Goal: Task Accomplishment & Management: Complete application form

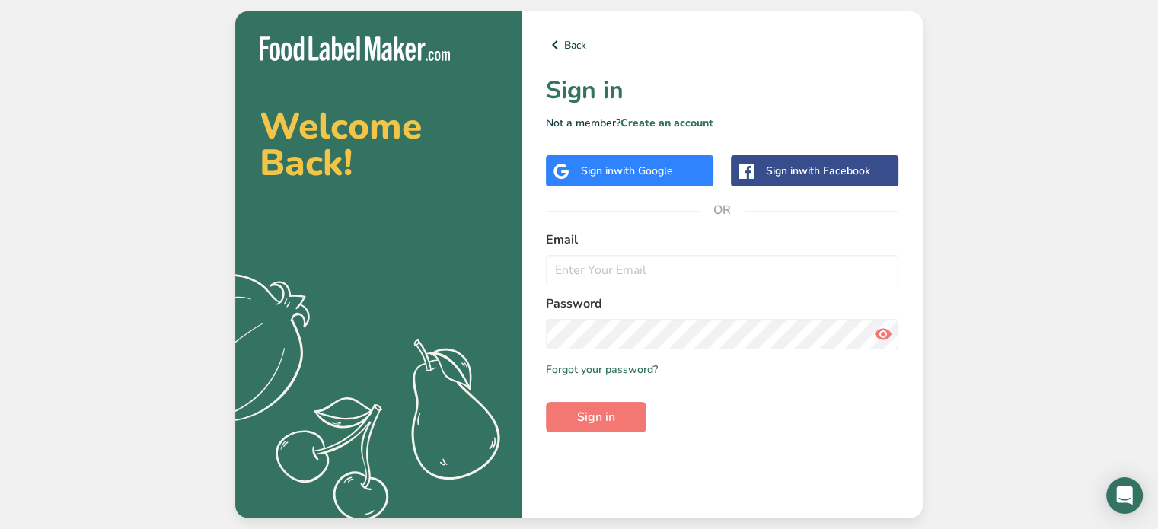
click at [630, 174] on span "with Google" at bounding box center [643, 171] width 59 height 14
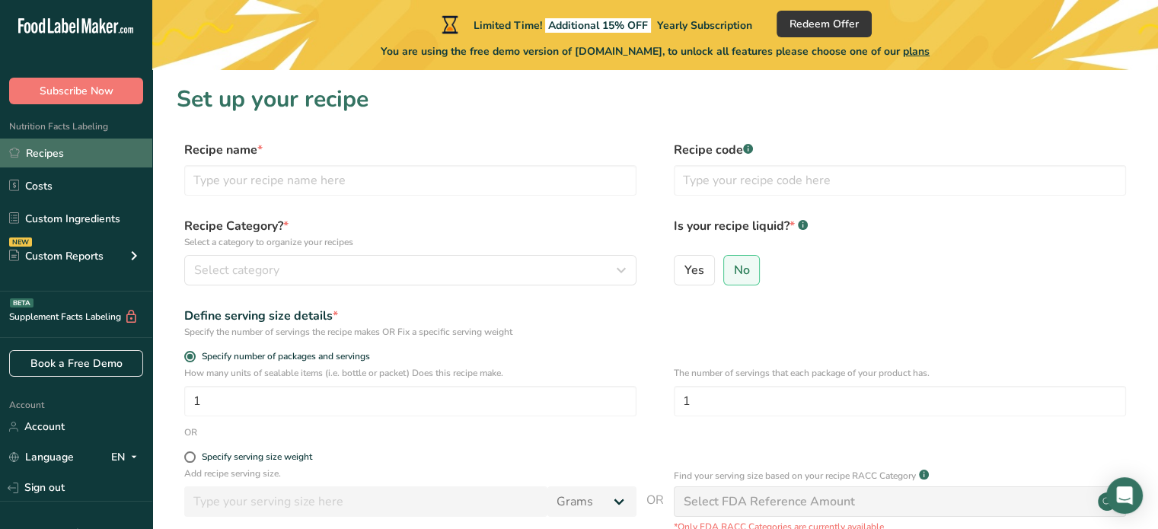
click at [67, 153] on link "Recipes" at bounding box center [76, 153] width 152 height 29
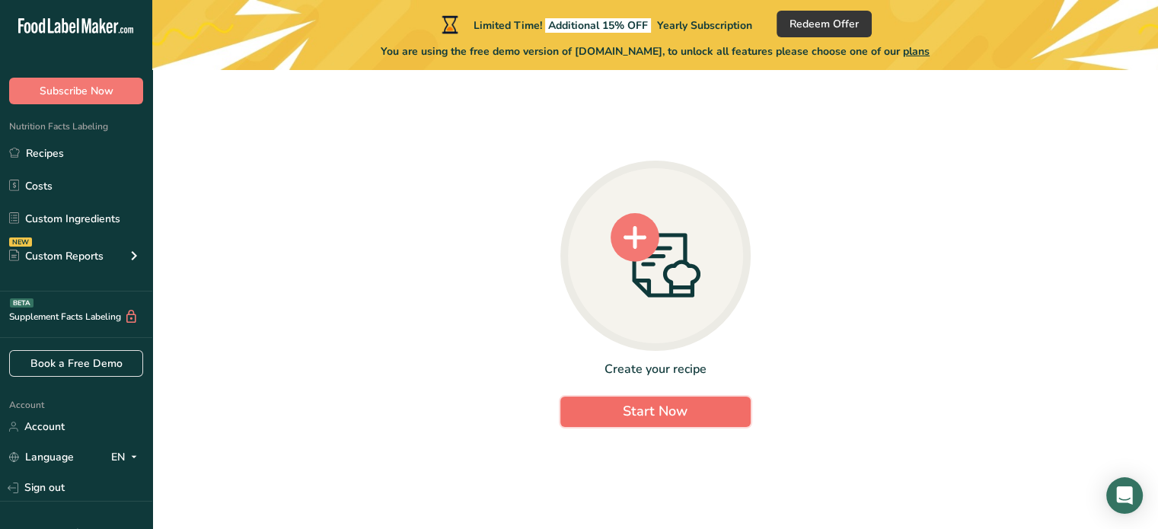
click at [655, 413] on span "Start Now" at bounding box center [655, 411] width 65 height 18
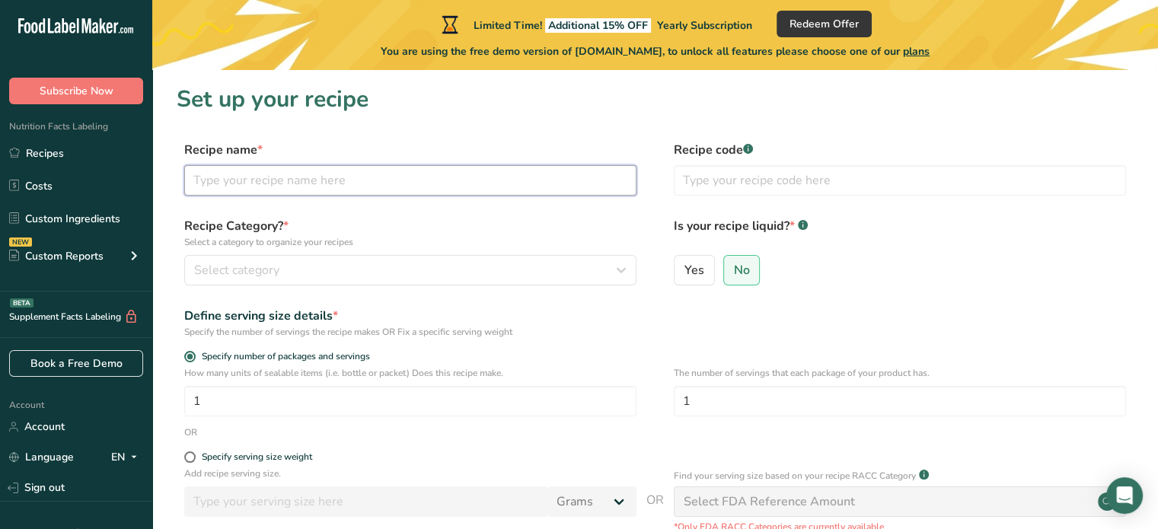
click at [317, 187] on input "text" at bounding box center [410, 180] width 452 height 30
type input "Chilli Beans"
click at [298, 273] on div "Select category" at bounding box center [405, 270] width 423 height 18
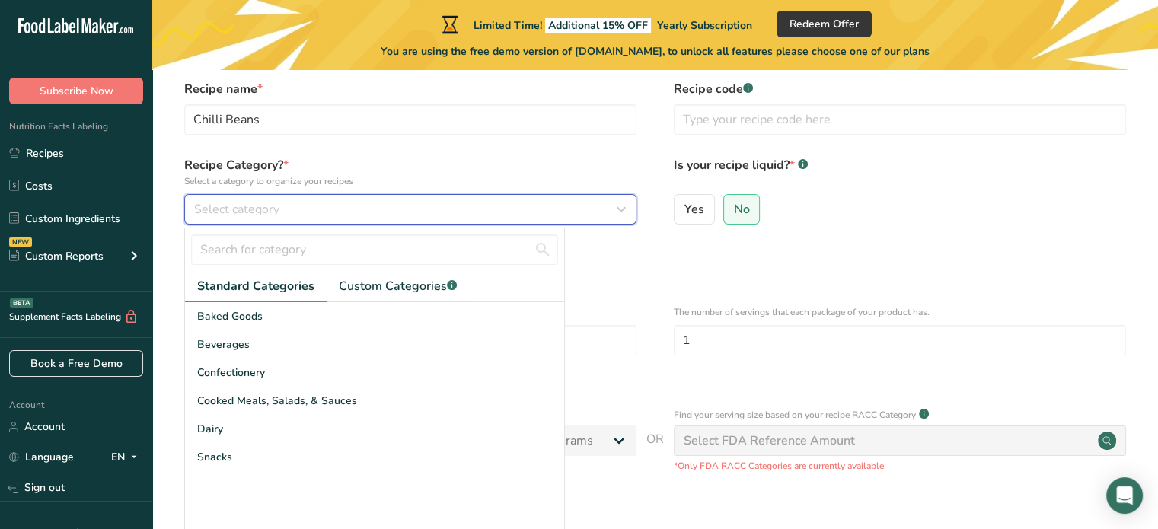
scroll to position [152, 0]
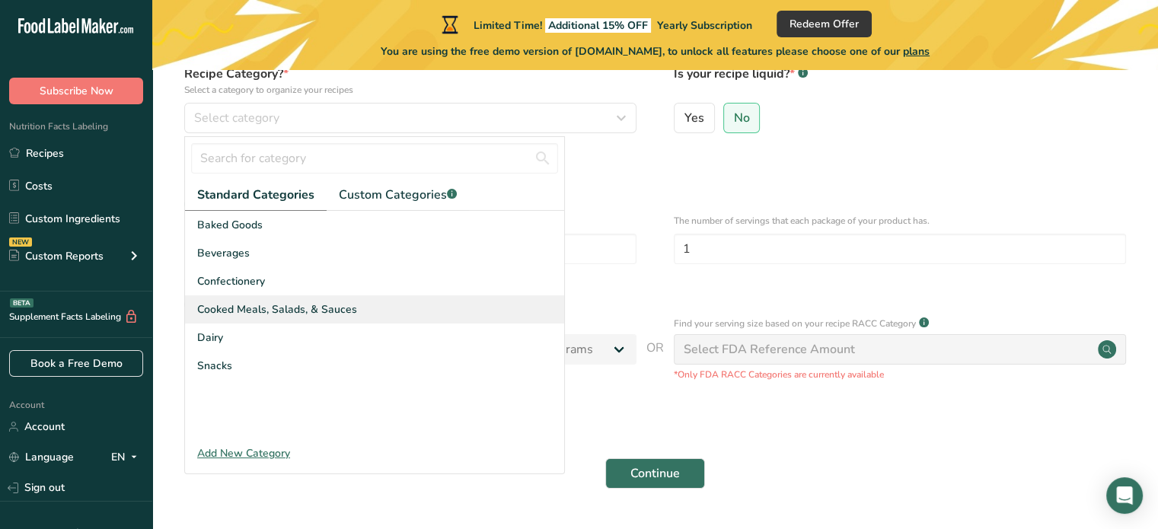
click at [310, 310] on span "Cooked Meals, Salads, & Sauces" at bounding box center [277, 309] width 160 height 16
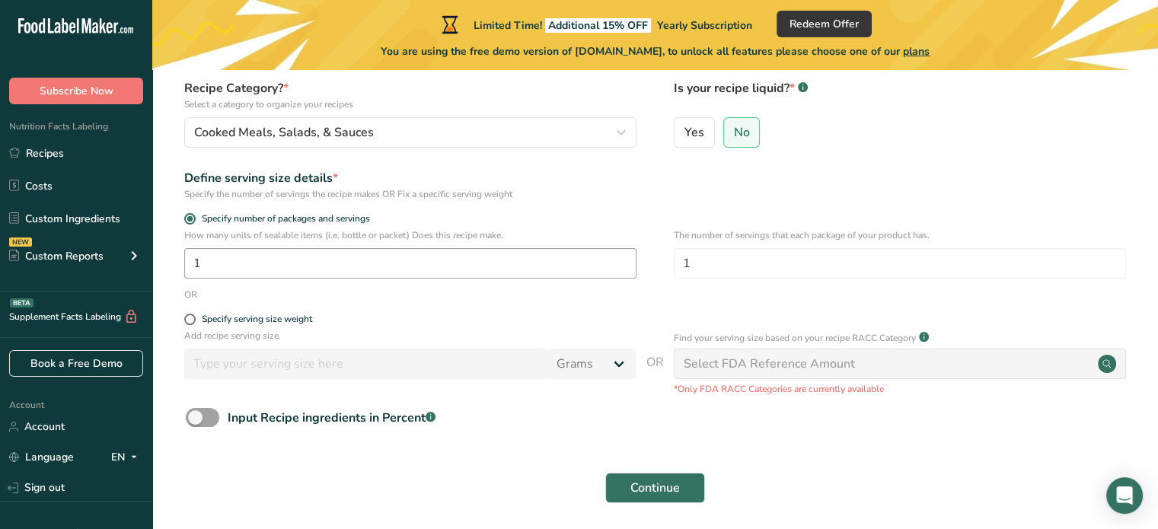
scroll to position [194, 0]
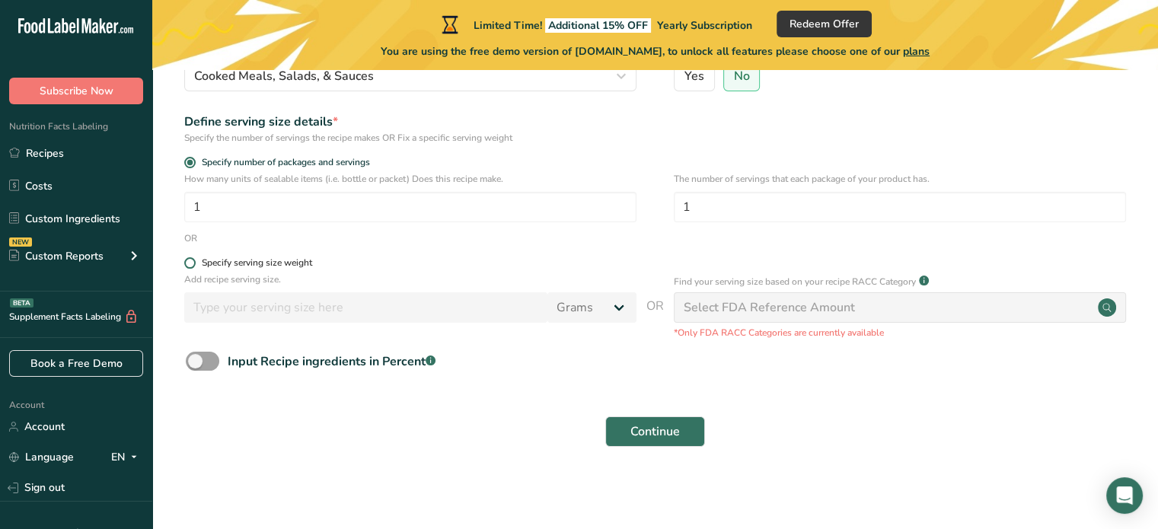
click at [189, 265] on span at bounding box center [189, 262] width 11 height 11
click at [189, 265] on input "Specify serving size weight" at bounding box center [189, 263] width 10 height 10
radio input "true"
radio input "false"
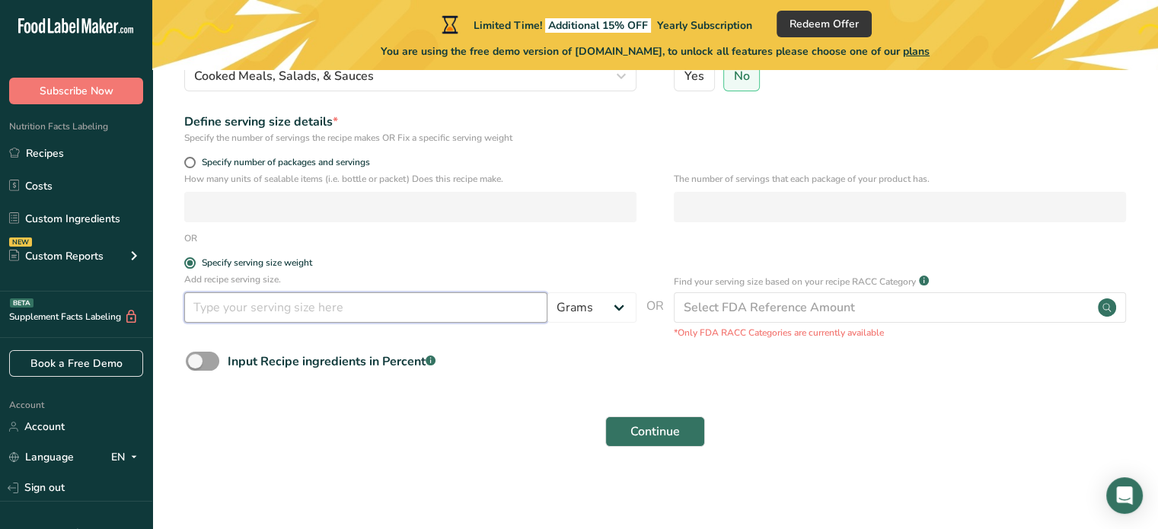
click at [481, 317] on input "number" at bounding box center [365, 307] width 363 height 30
type input "250"
click at [454, 387] on form "Recipe name * Chilli Beans Recipe code .a-a{fill:#347362;}.b-a{fill:#fff;} Reci…" at bounding box center [655, 201] width 957 height 509
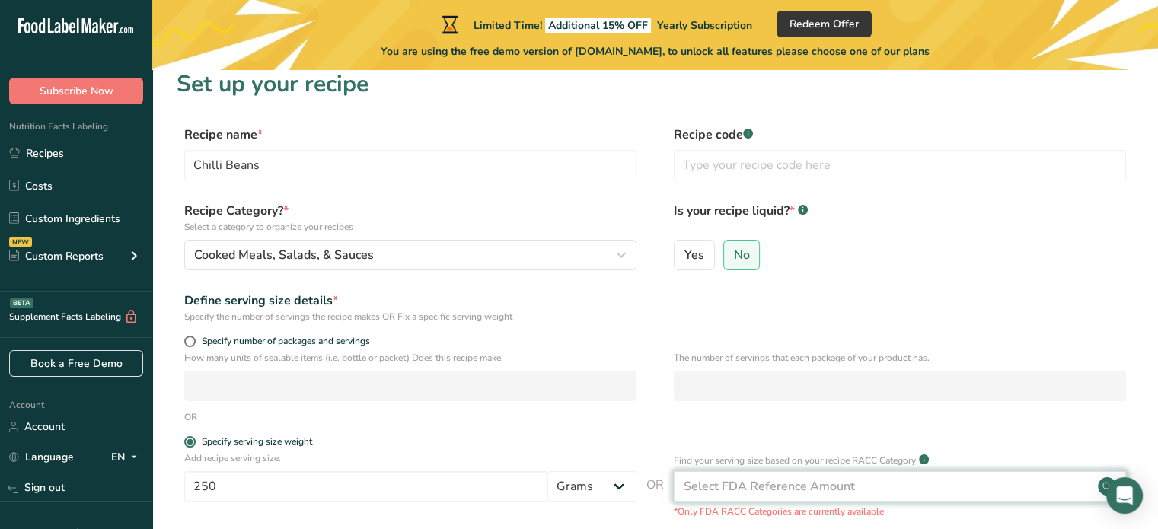
scroll to position [0, 0]
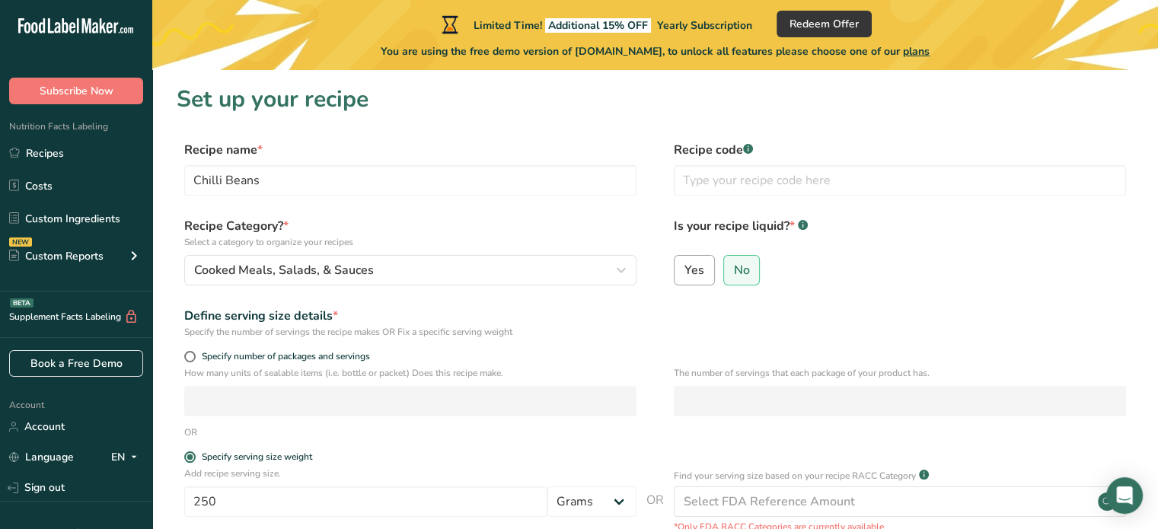
click at [697, 267] on span "Yes" at bounding box center [694, 270] width 20 height 15
click at [684, 267] on input "Yes" at bounding box center [680, 270] width 10 height 10
radio input "true"
radio input "false"
select select "22"
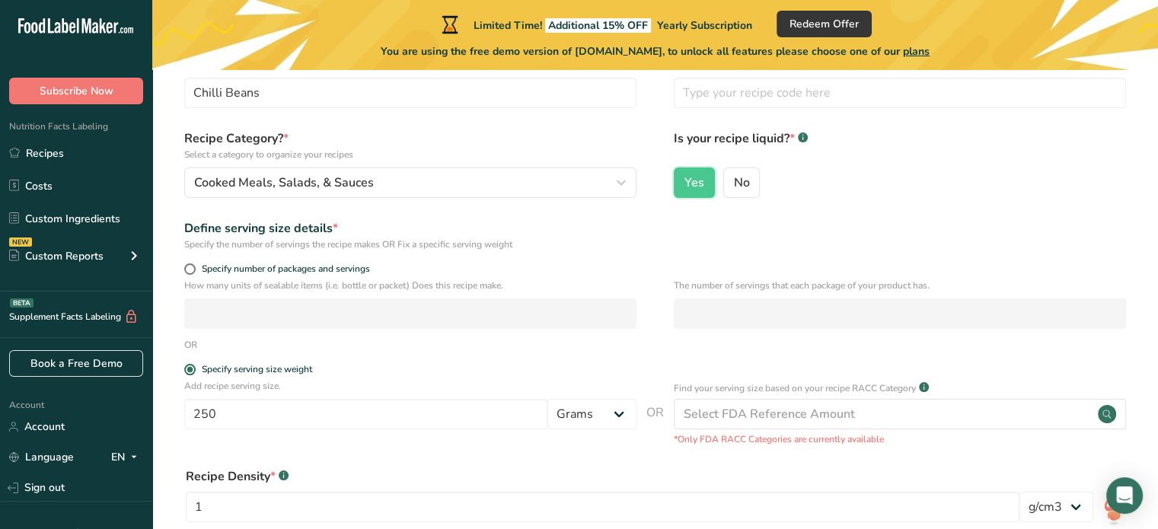
scroll to position [228, 0]
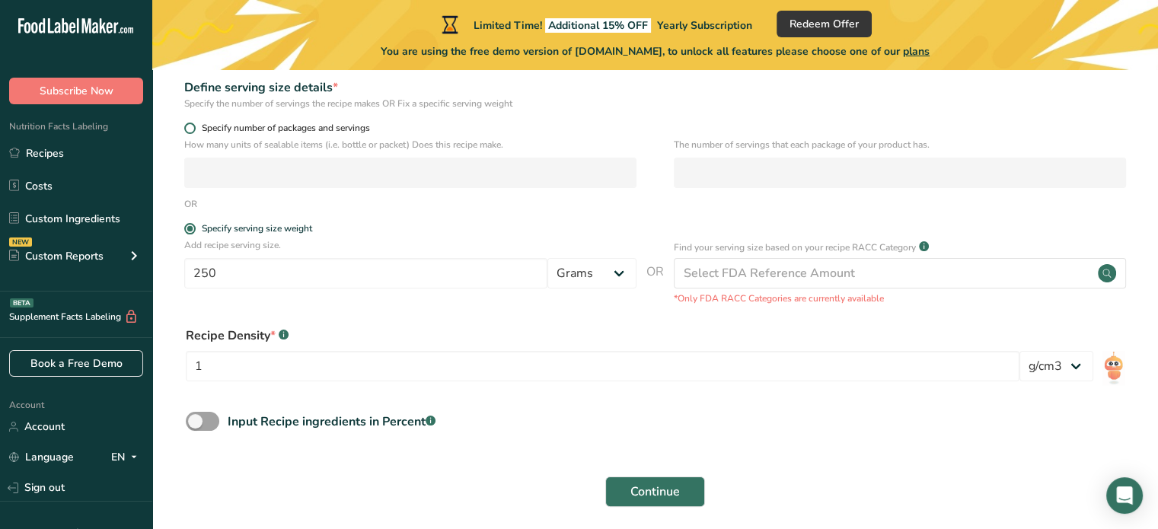
click at [191, 129] on span at bounding box center [189, 128] width 11 height 11
click at [191, 129] on input "Specify number of packages and servings" at bounding box center [189, 128] width 10 height 10
radio input "true"
radio input "false"
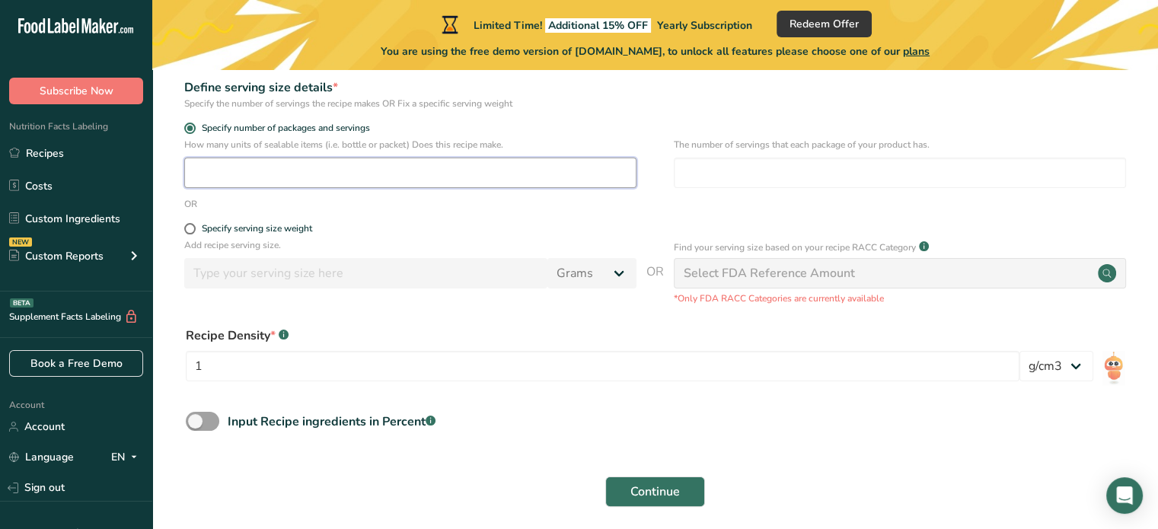
click at [214, 177] on input "number" at bounding box center [410, 173] width 452 height 30
type input "1"
click at [738, 168] on input "number" at bounding box center [900, 173] width 452 height 30
type input "1"
click at [760, 371] on input "1" at bounding box center [603, 366] width 834 height 30
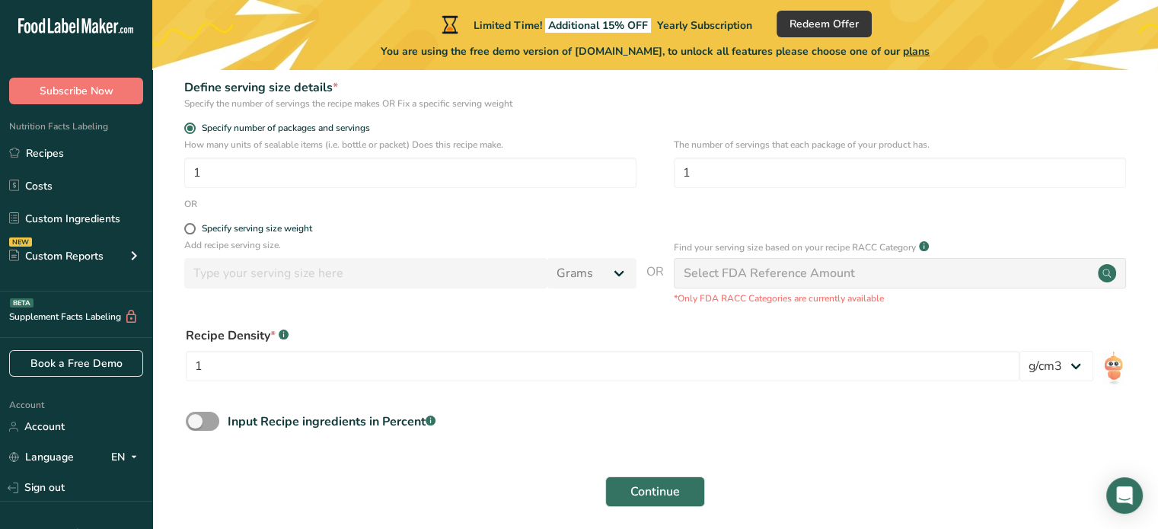
click at [825, 464] on form "Recipe name * Chilli Beans Recipe code .a-a{fill:#347362;}.b-a{fill:#fff;} Reci…" at bounding box center [655, 214] width 957 height 604
click at [187, 231] on span at bounding box center [189, 228] width 11 height 11
click at [187, 231] on input "Specify serving size weight" at bounding box center [189, 229] width 10 height 10
radio input "true"
radio input "false"
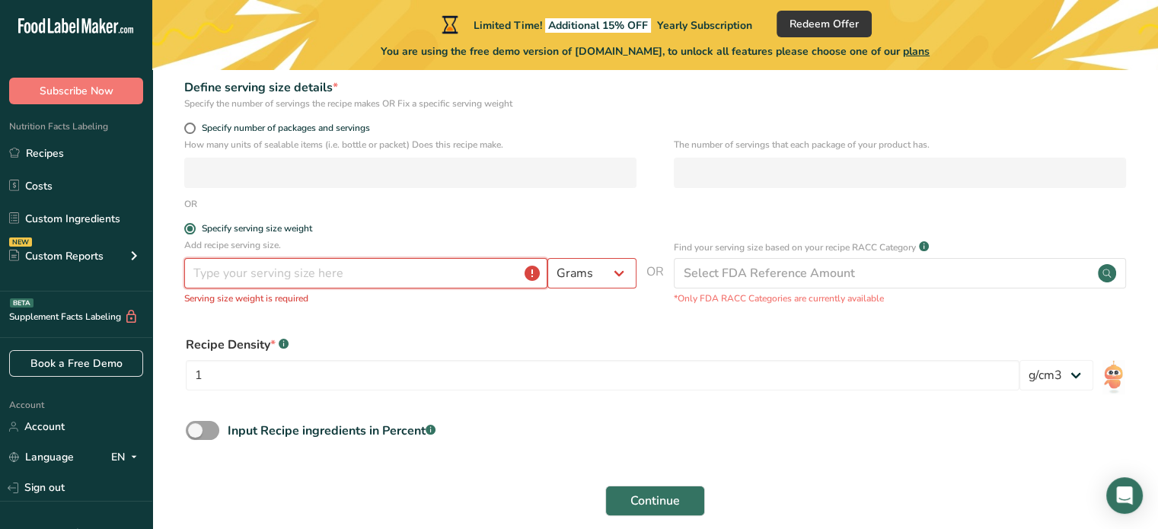
click at [478, 276] on input "number" at bounding box center [365, 273] width 363 height 30
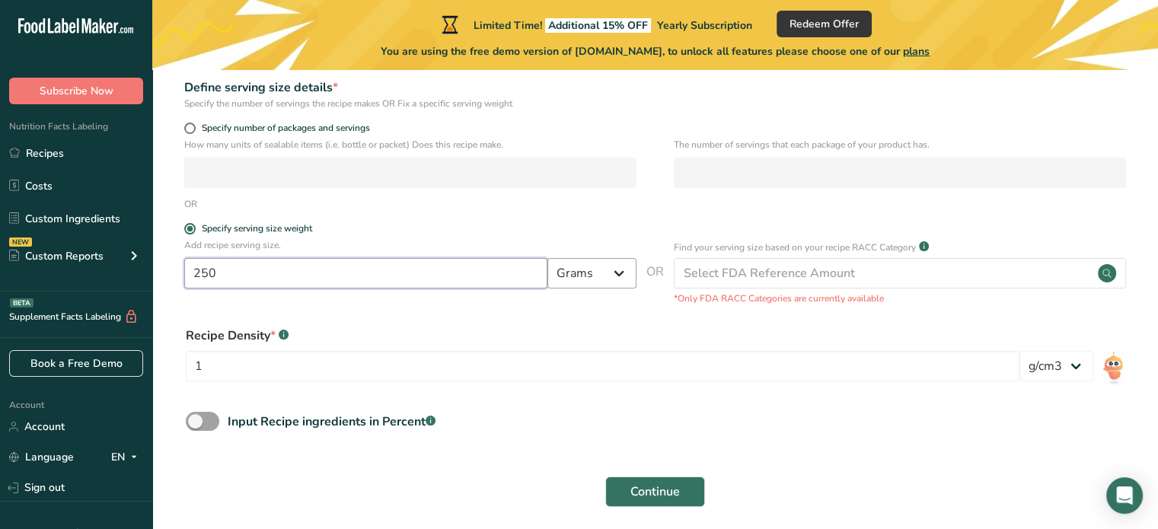
type input "250"
click at [593, 280] on select "Grams kg mg mcg lb oz l mL fl oz tbsp tsp cup qt gallon" at bounding box center [591, 273] width 89 height 30
click at [585, 332] on div "Recipe Density * .a-a{fill:#347362;}.b-a{fill:#fff;}" at bounding box center [603, 336] width 834 height 18
click at [1057, 372] on select "lb/ft3 g/cm3" at bounding box center [1056, 366] width 74 height 30
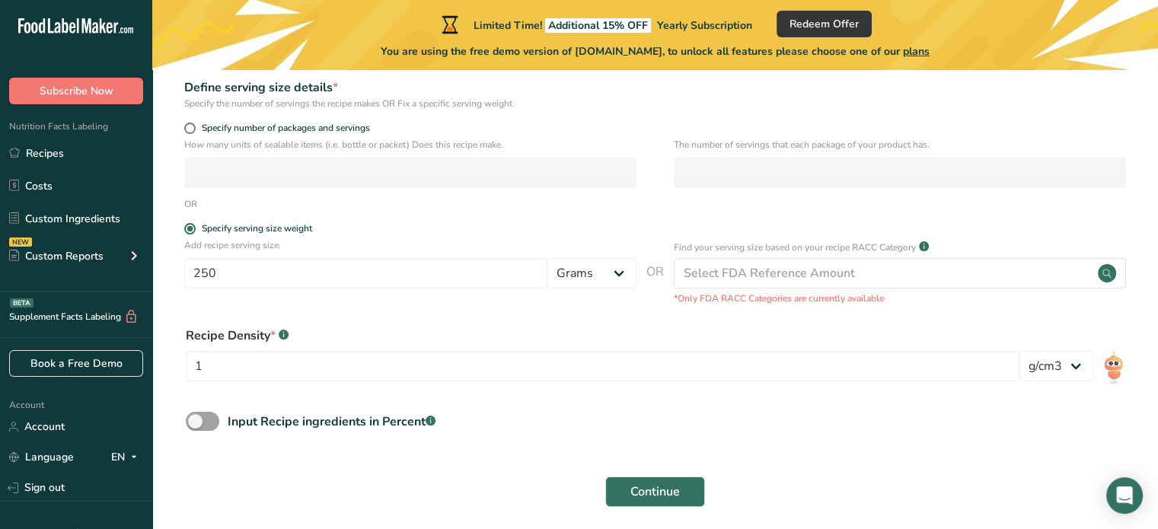
click at [959, 411] on form "Recipe name * Chilli Beans Recipe code .a-a{fill:#347362;}.b-a{fill:#fff;} Reci…" at bounding box center [655, 214] width 957 height 604
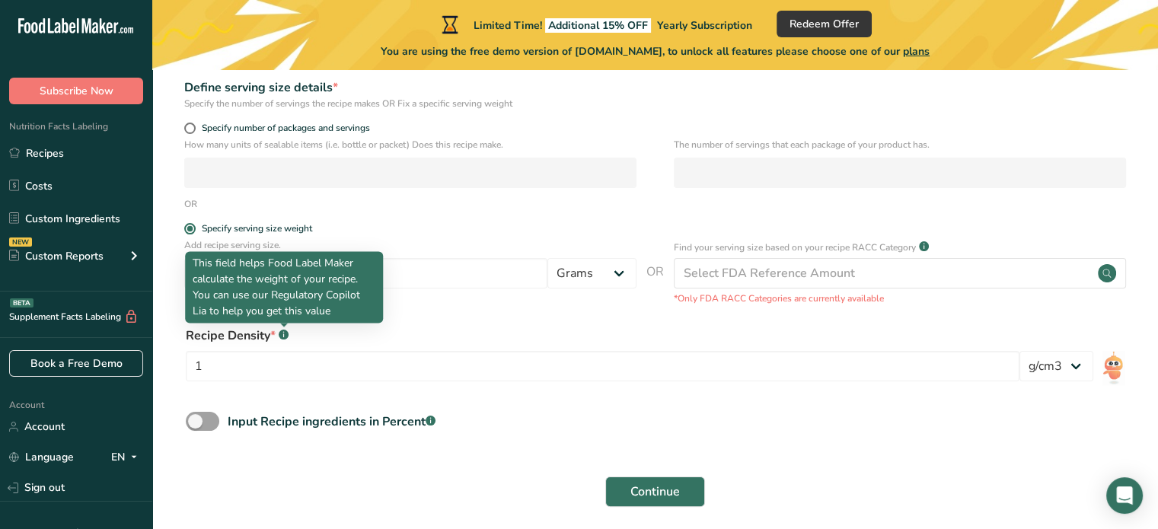
click at [285, 334] on rect at bounding box center [284, 335] width 10 height 10
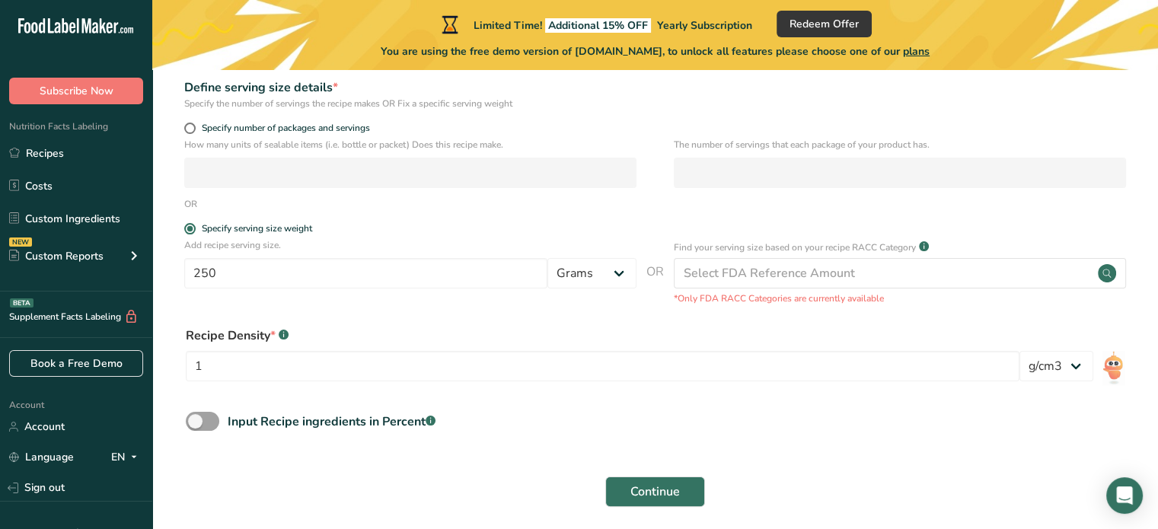
click at [285, 334] on rect at bounding box center [284, 335] width 10 height 10
click at [297, 367] on input "1" at bounding box center [603, 366] width 834 height 30
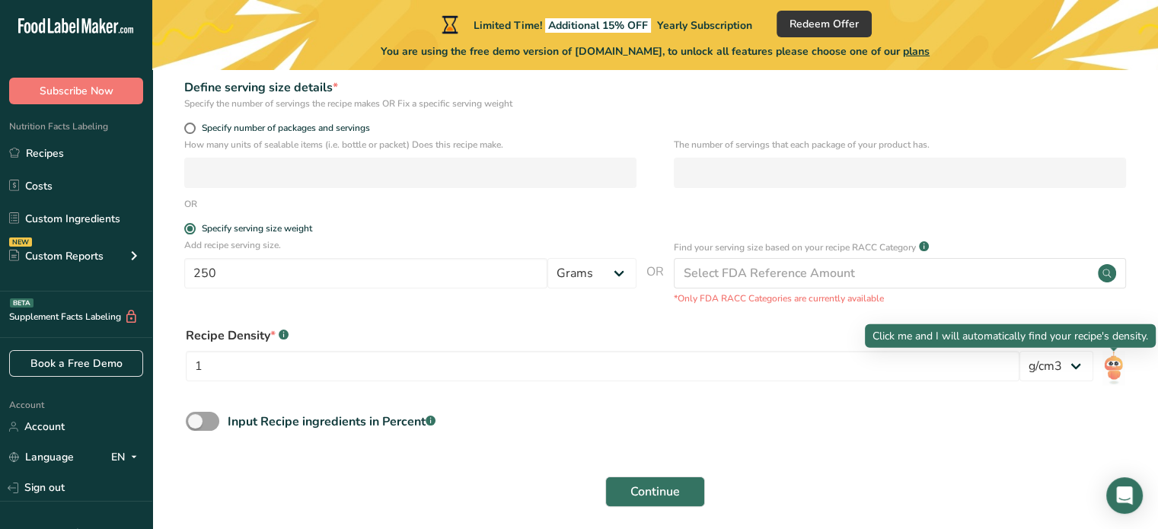
click at [1110, 362] on img at bounding box center [1114, 368] width 32 height 50
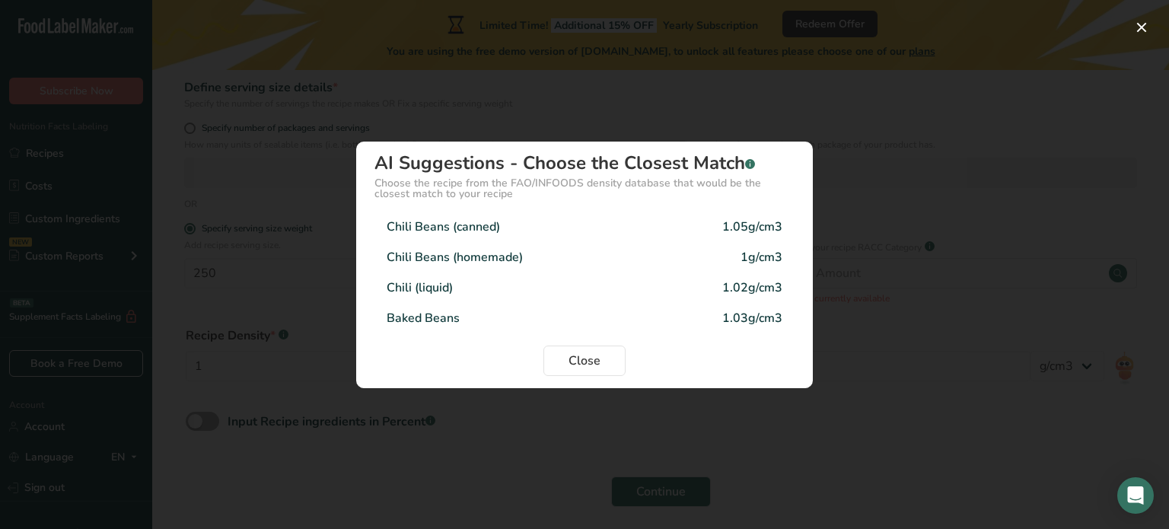
click at [451, 259] on div "Chili Beans (homemade)" at bounding box center [455, 257] width 136 height 18
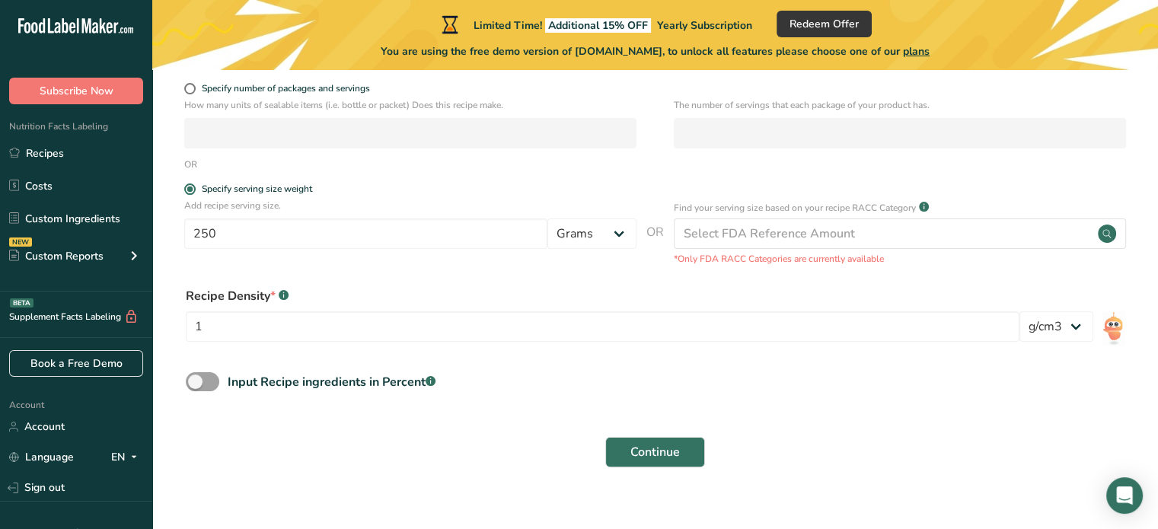
scroll to position [289, 0]
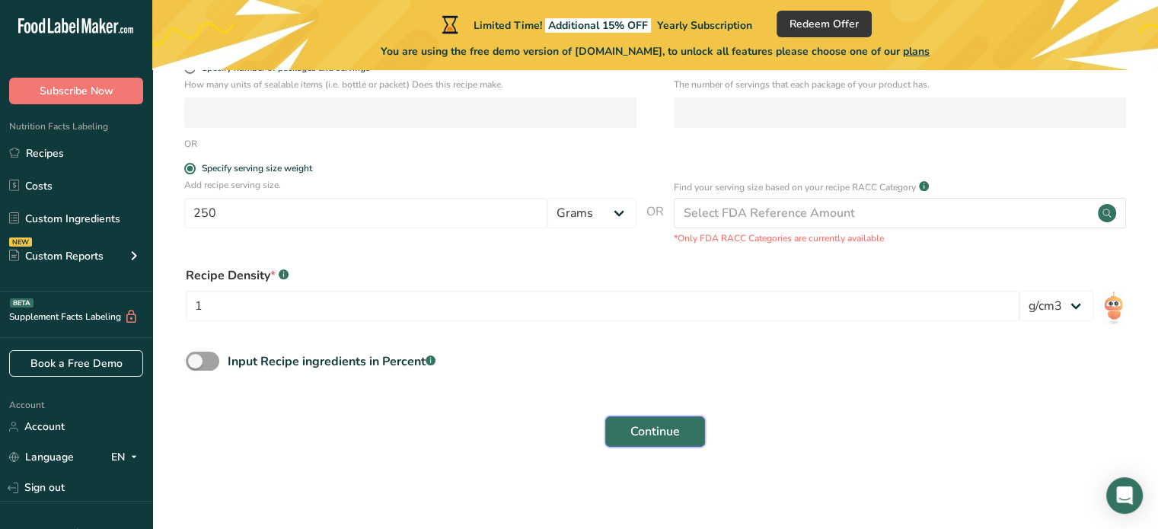
click at [651, 435] on span "Continue" at bounding box center [654, 432] width 49 height 18
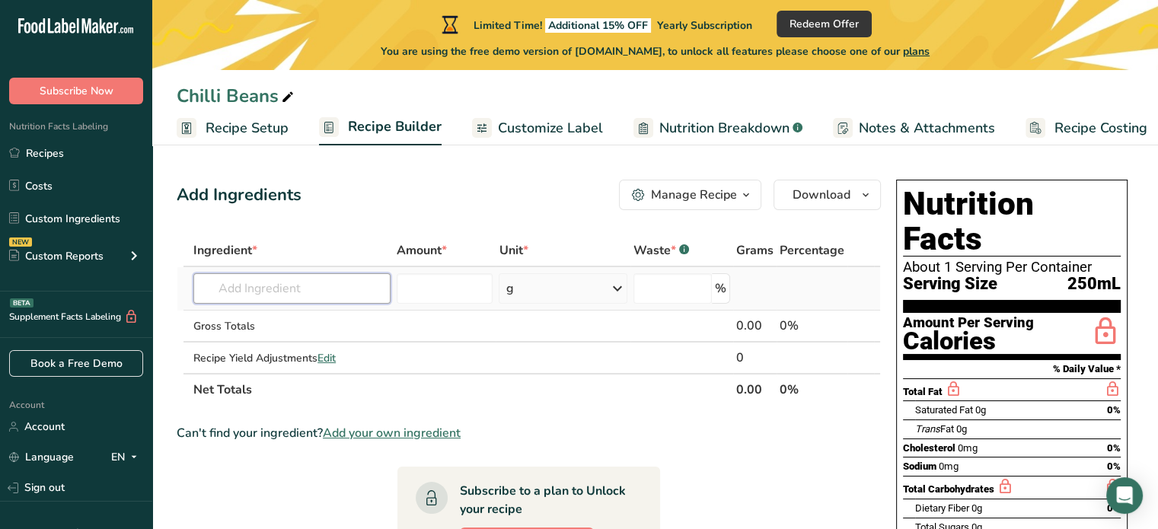
click at [285, 294] on input "text" at bounding box center [291, 288] width 197 height 30
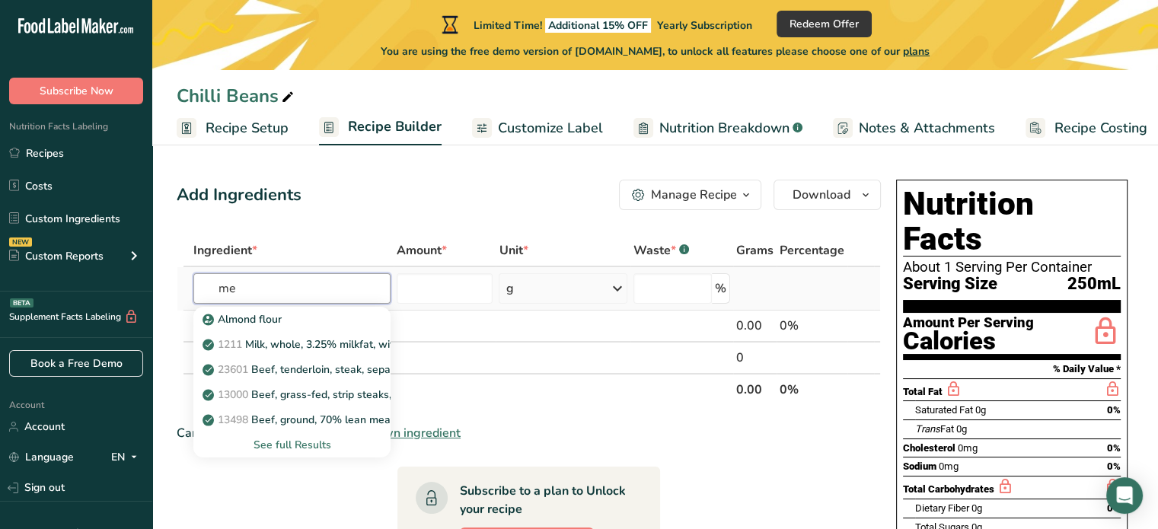
type input "m"
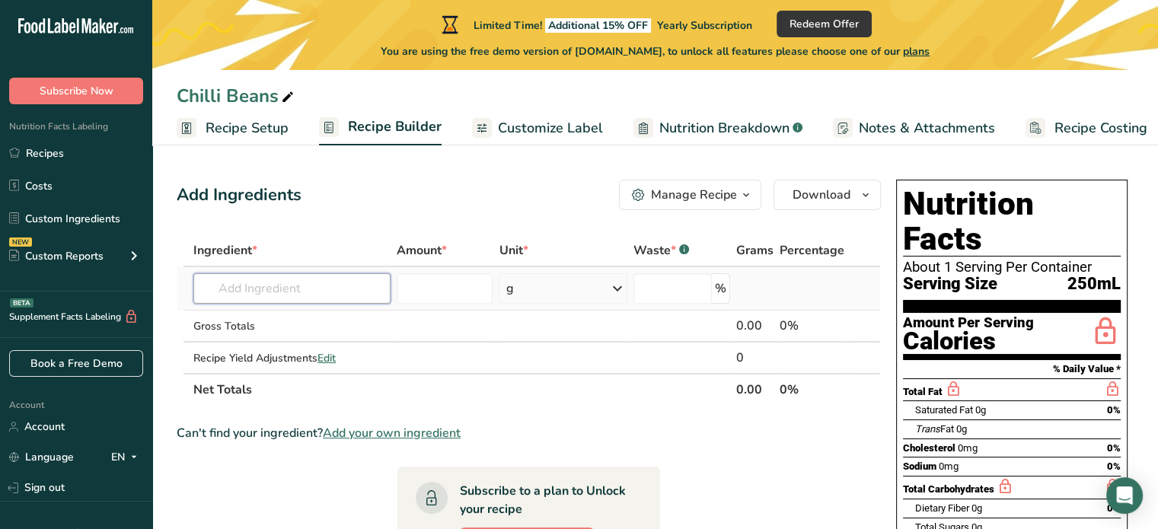
type input "F"
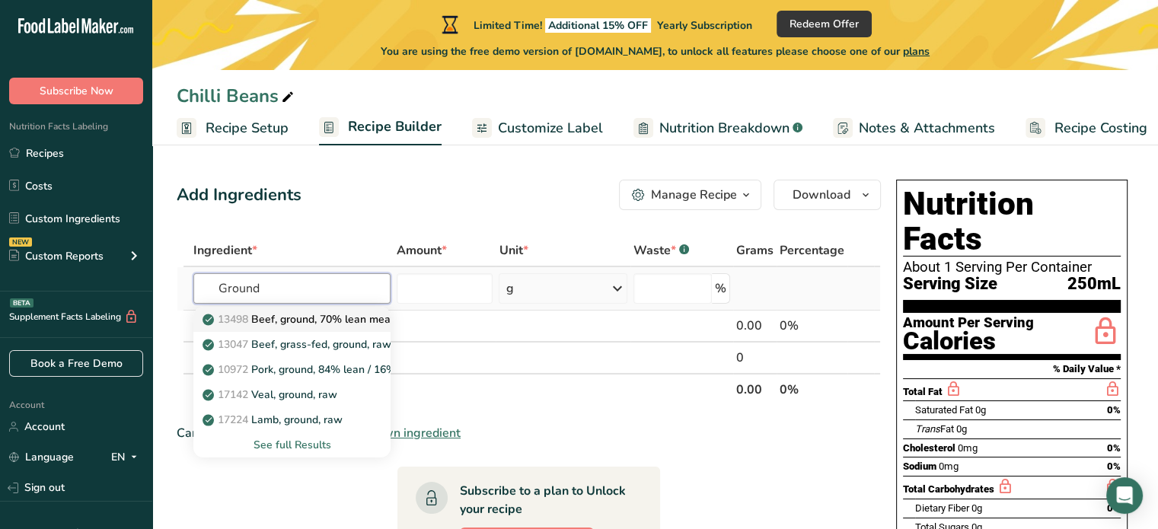
type input "Beef, ground, 70% lean meat / 30% fat, raw"
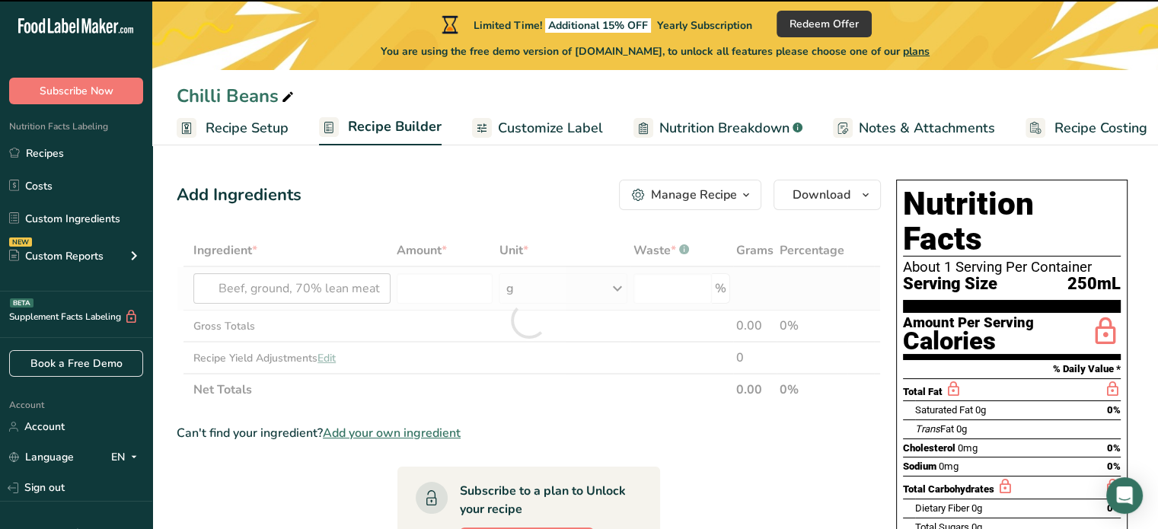
type input "0"
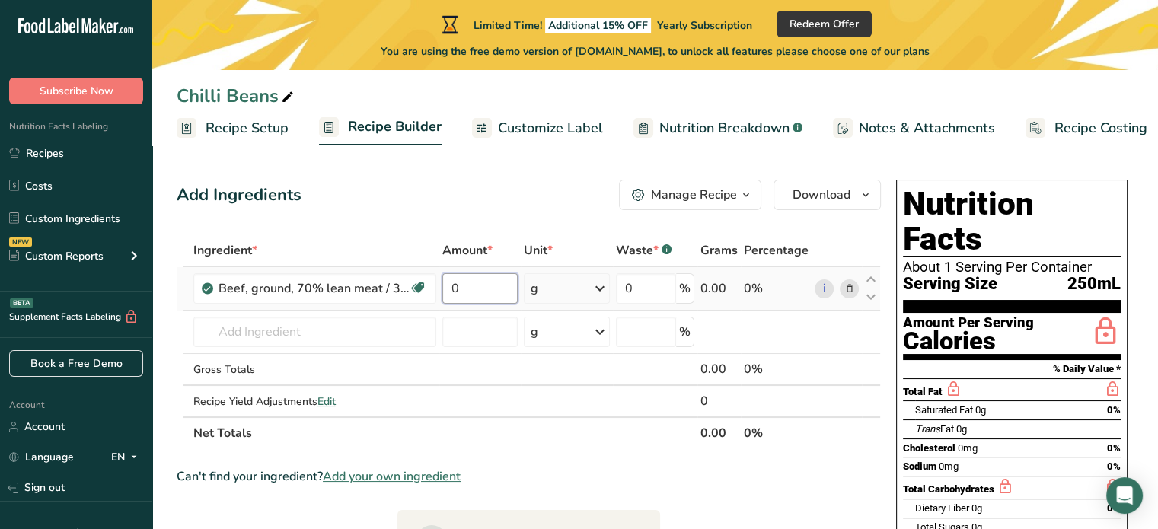
click at [483, 286] on input "0" at bounding box center [480, 288] width 76 height 30
click at [595, 288] on div "Ingredient * Amount * Unit * Waste * .a-a{fill:#347362;}.b-a{fill:#fff;} Grams …" at bounding box center [529, 341] width 704 height 215
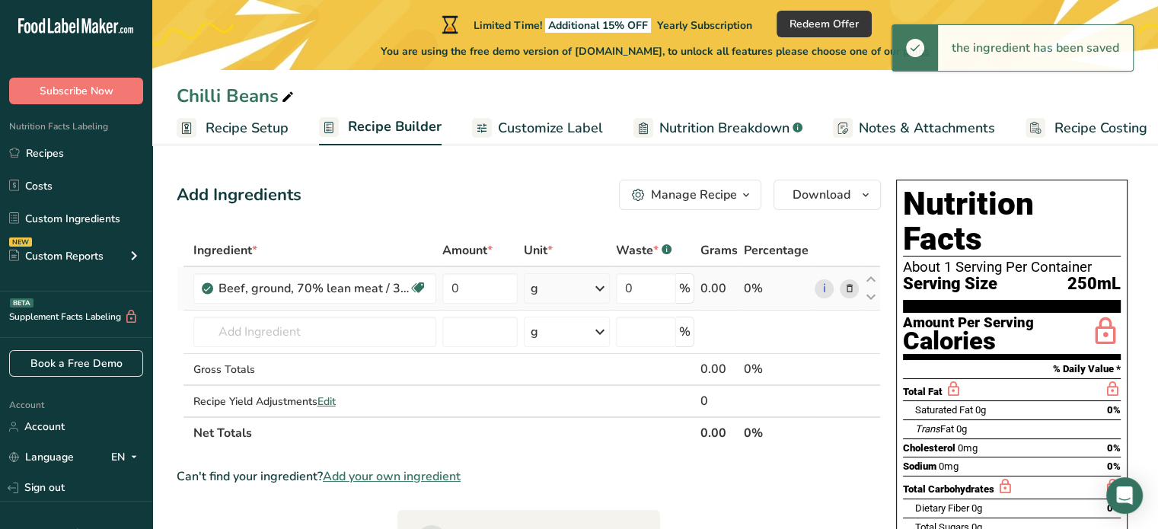
click at [604, 289] on icon at bounding box center [600, 288] width 18 height 27
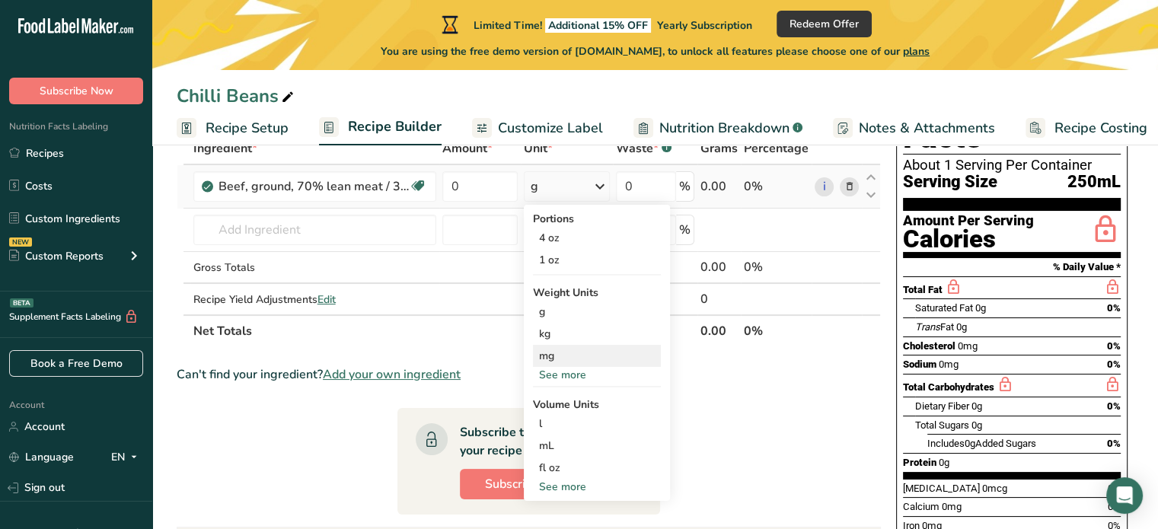
scroll to position [76, 0]
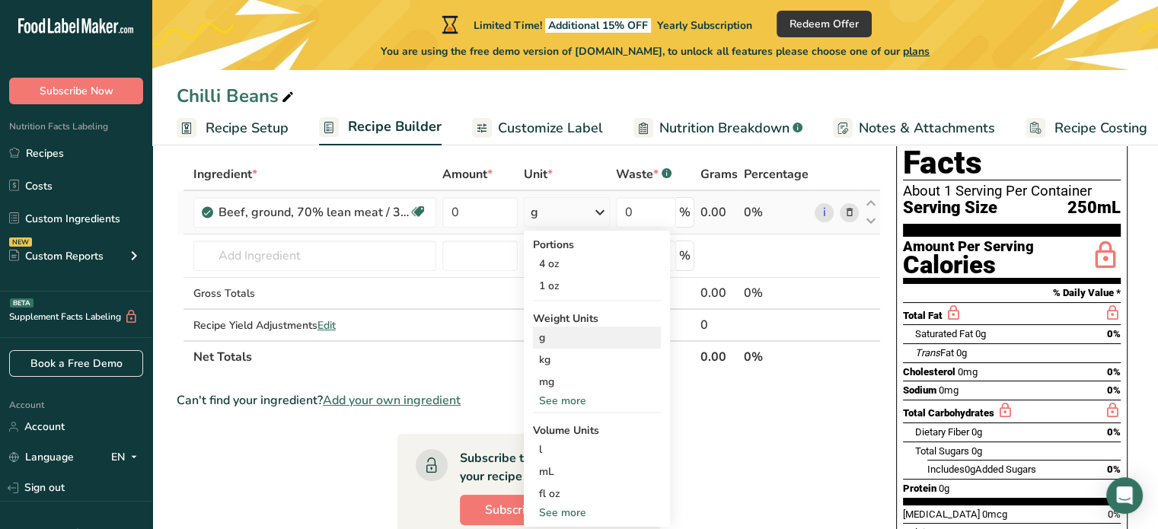
click at [545, 340] on div "g" at bounding box center [597, 338] width 128 height 22
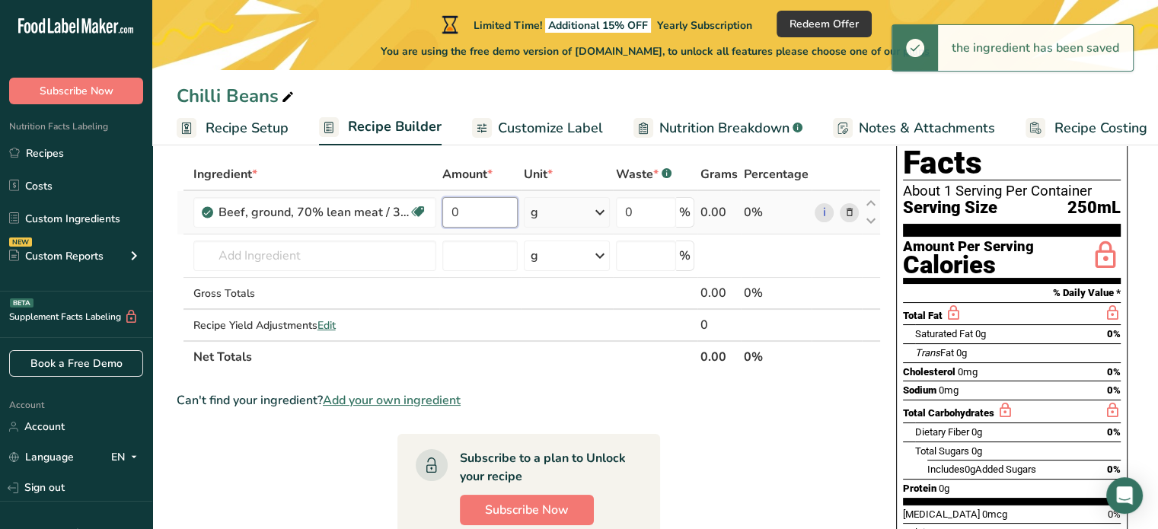
click at [480, 212] on input "0" at bounding box center [480, 212] width 76 height 30
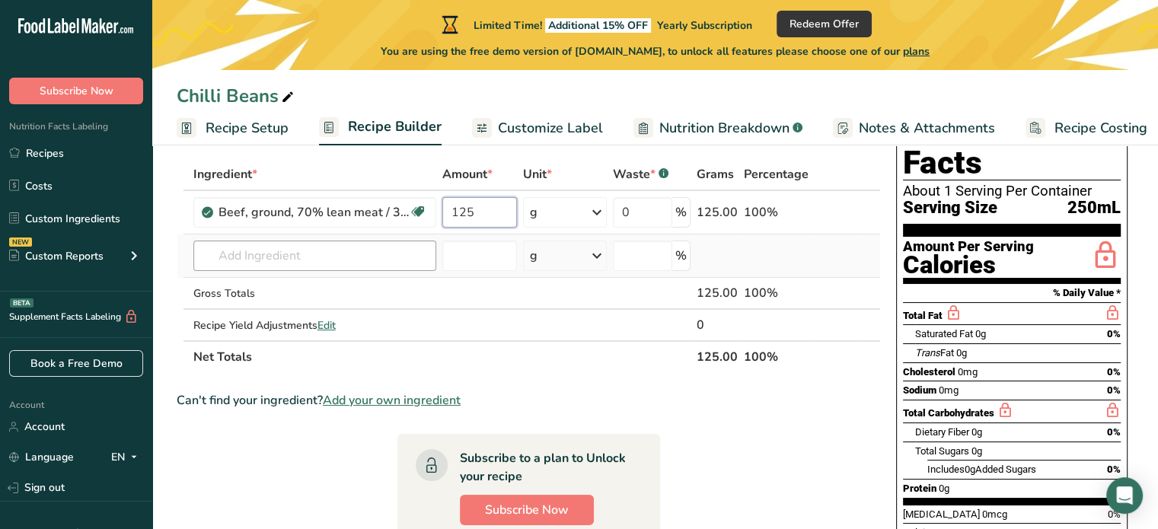
type input "125"
click at [304, 257] on div "Ingredient * Amount * Unit * Waste * .a-a{fill:#347362;}.b-a{fill:#fff;} Grams …" at bounding box center [529, 265] width 704 height 215
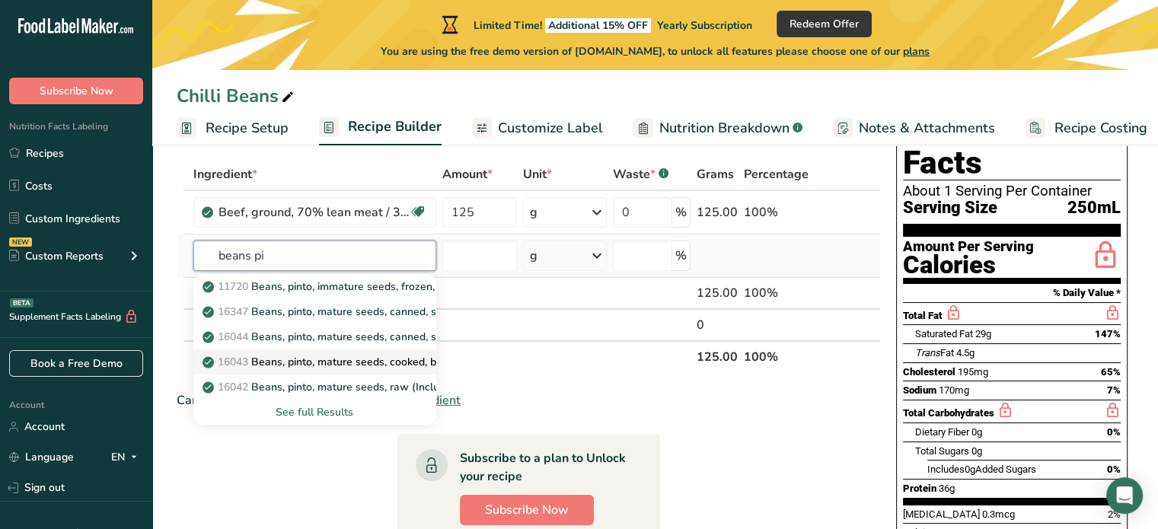
type input "beans pi"
click at [297, 356] on p "16043 Beans, pinto, mature seeds, cooked, boiled, without salt" at bounding box center [365, 362] width 318 height 16
type input "Beans, pinto, mature seeds, cooked, boiled, without salt"
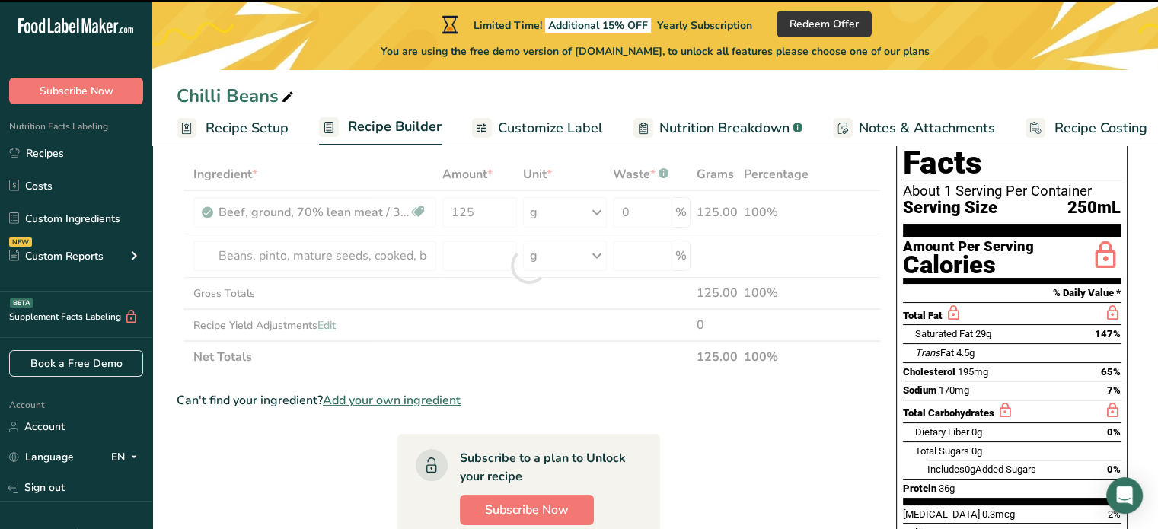
type input "0"
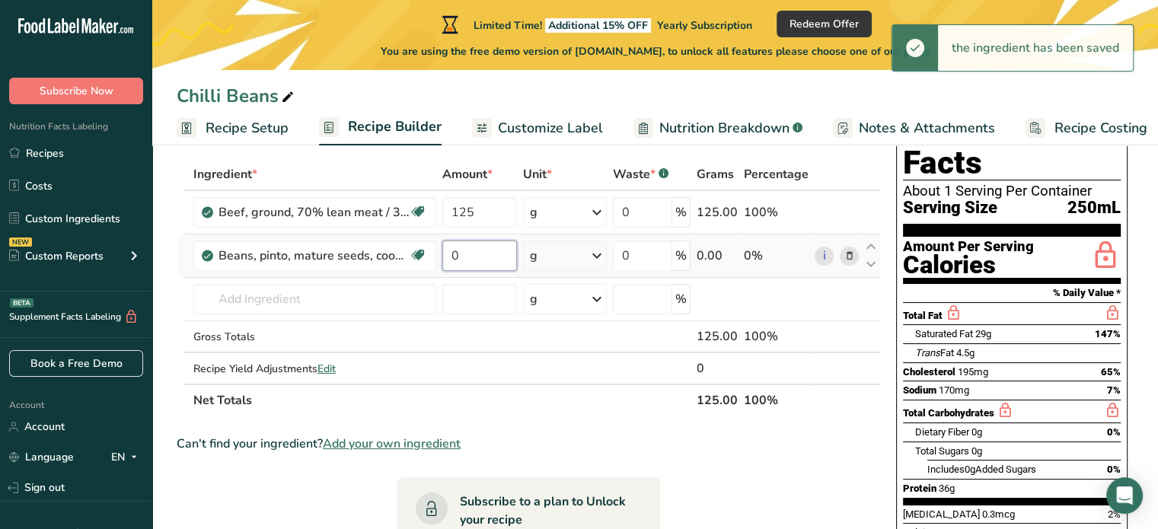
click at [468, 255] on input "0" at bounding box center [479, 256] width 75 height 30
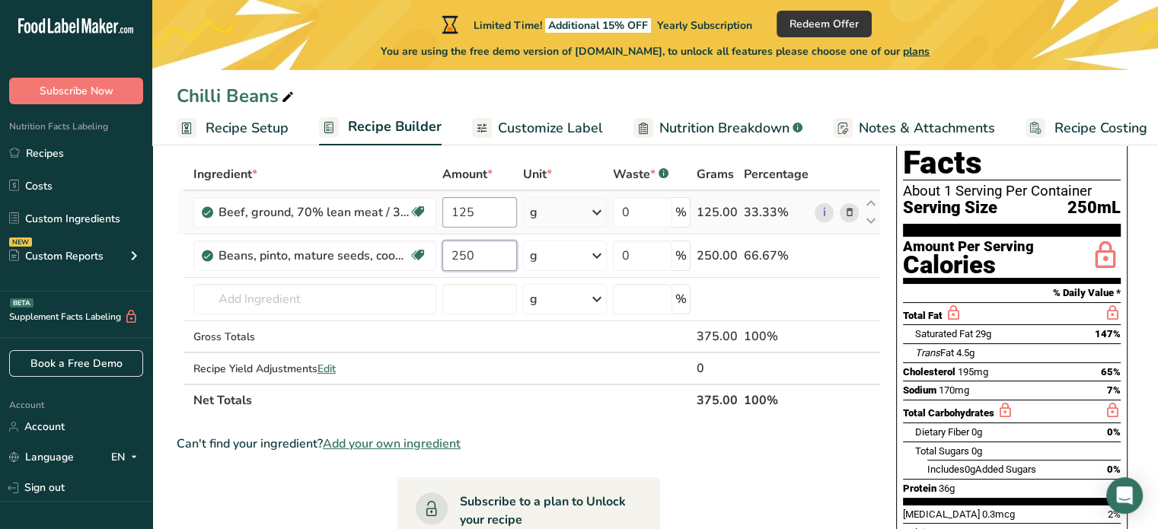
type input "250"
click at [472, 209] on div "Ingredient * Amount * Unit * Waste * .a-a{fill:#347362;}.b-a{fill:#fff;} Grams …" at bounding box center [529, 287] width 704 height 258
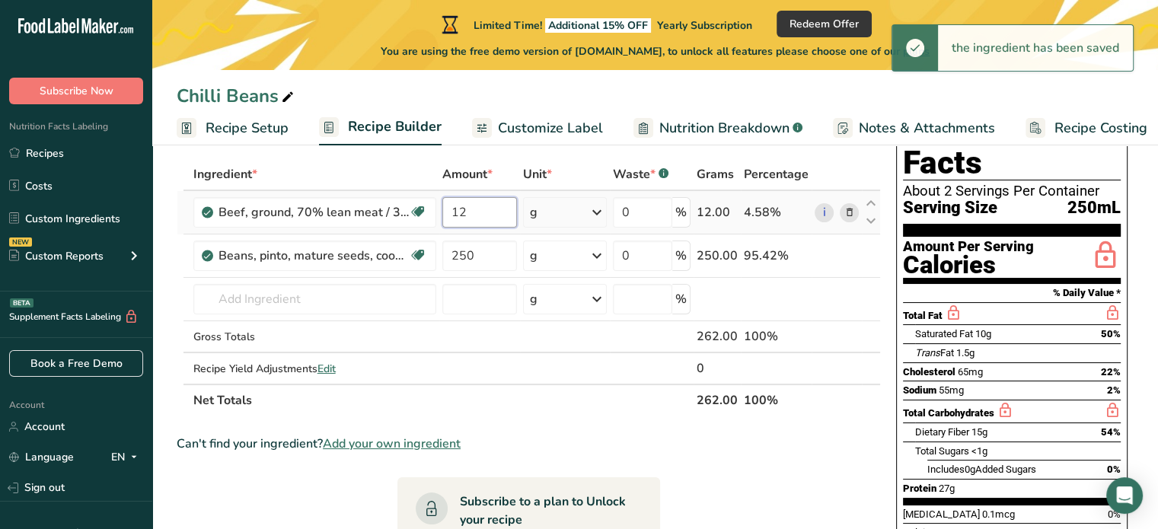
type input "1"
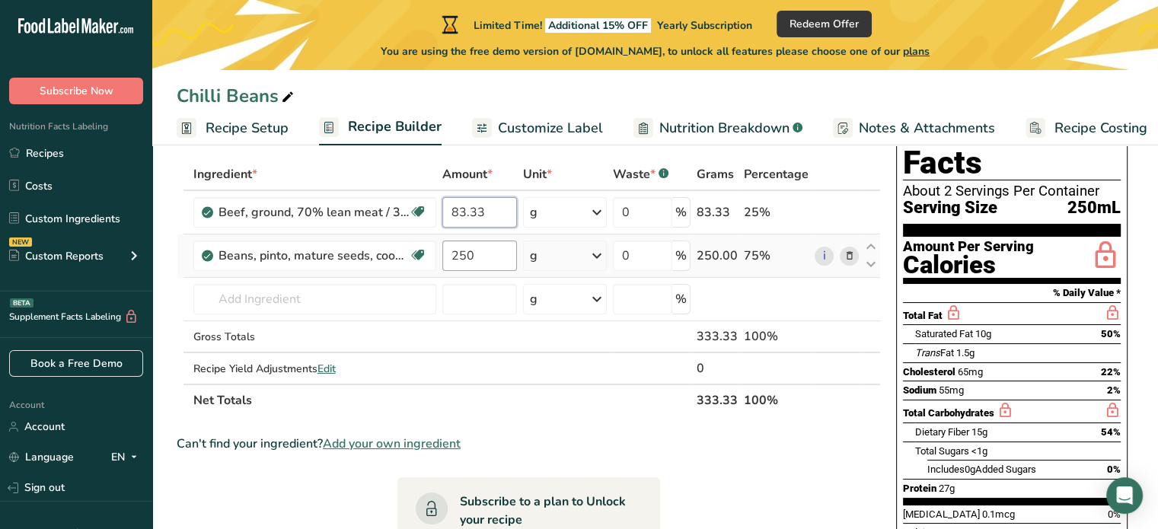
type input "83.33"
click at [473, 255] on div "Ingredient * Amount * Unit * Waste * .a-a{fill:#347362;}.b-a{fill:#fff;} Grams …" at bounding box center [529, 287] width 704 height 258
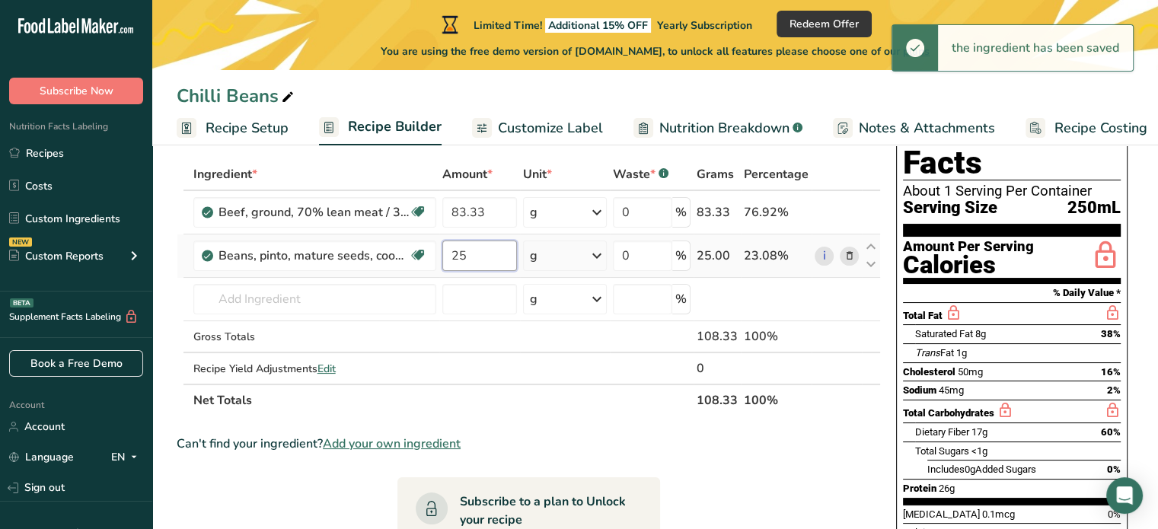
type input "2"
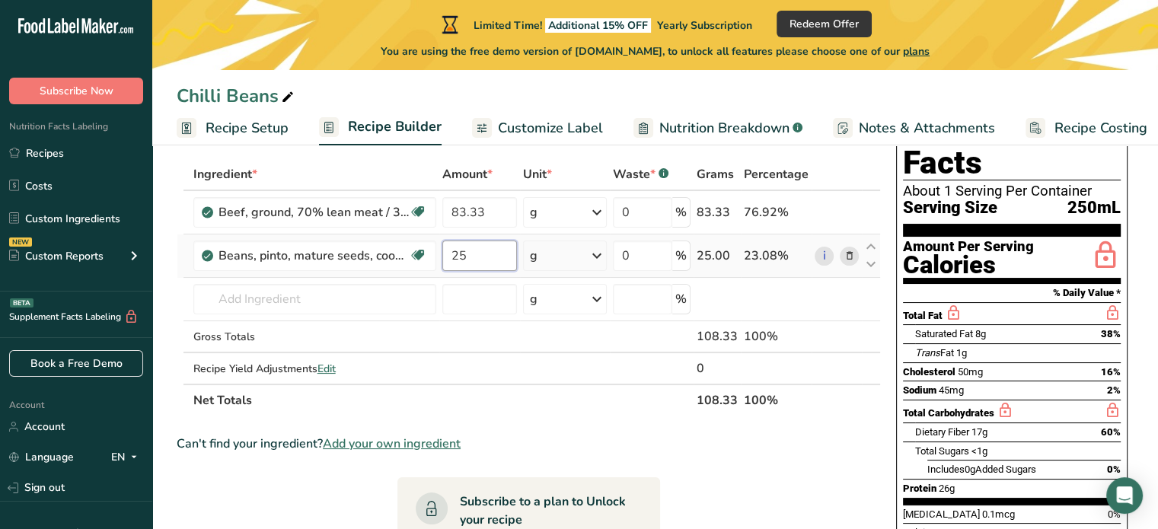
type input "250"
click at [365, 298] on div "Ingredient * Amount * Unit * Waste * .a-a{fill:#347362;}.b-a{fill:#fff;} Grams …" at bounding box center [529, 287] width 704 height 258
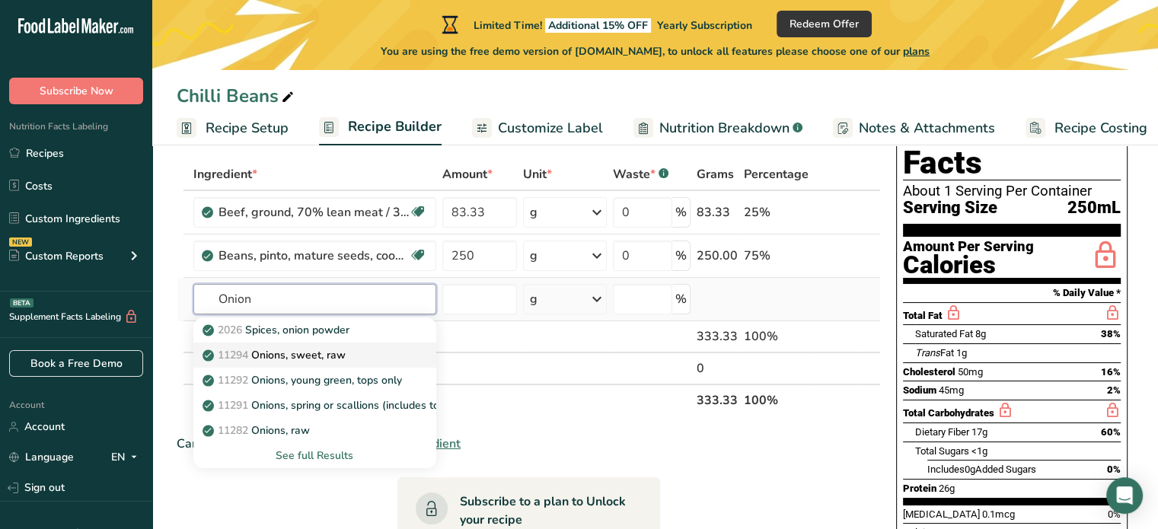
type input "Onion"
click at [327, 356] on p "11294 Onions, sweet, raw" at bounding box center [276, 355] width 140 height 16
type input "Onions, sweet, raw"
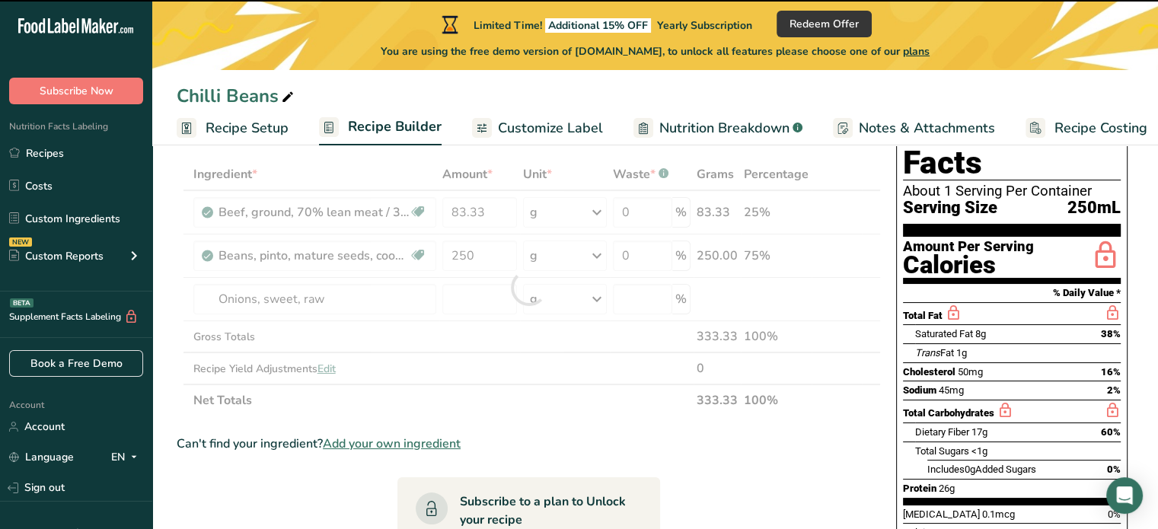
type input "0"
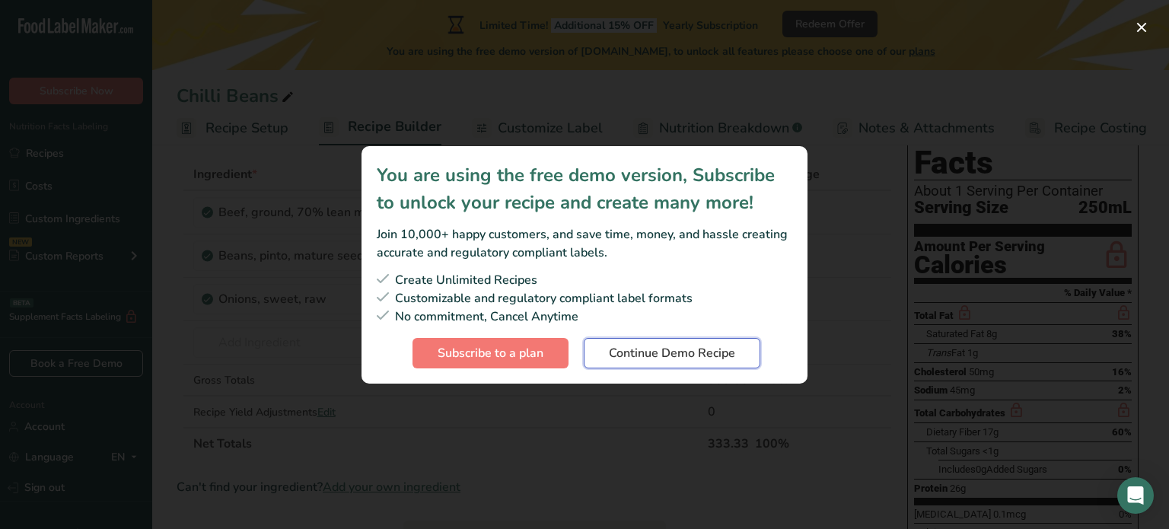
click at [650, 355] on span "Continue Demo Recipe" at bounding box center [672, 353] width 126 height 18
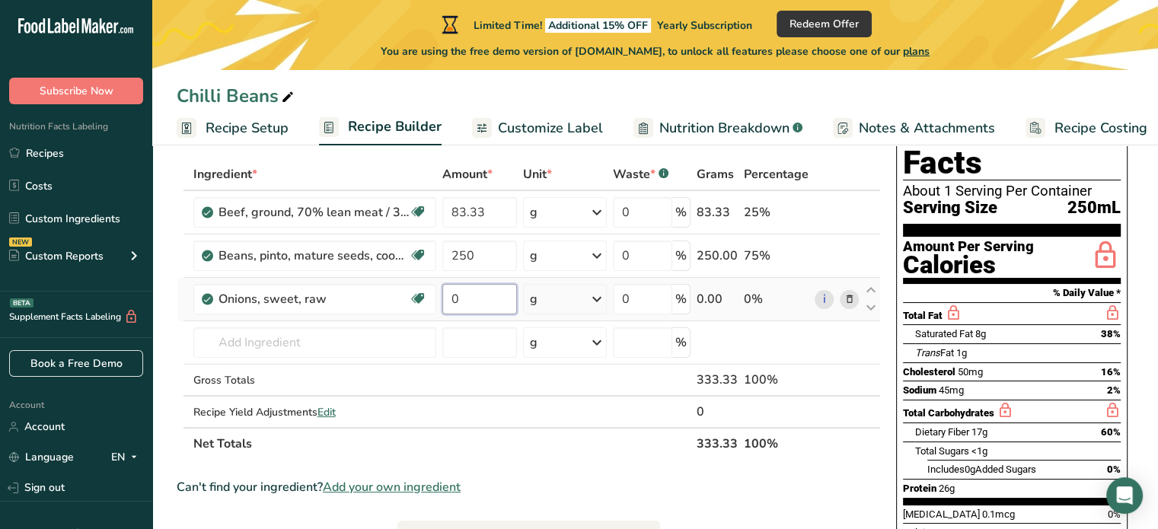
click at [502, 302] on input "0" at bounding box center [479, 299] width 75 height 30
type input "47"
click at [359, 350] on div "Ingredient * Amount * Unit * Waste * .a-a{fill:#347362;}.b-a{fill:#fff;} Grams …" at bounding box center [529, 308] width 704 height 301
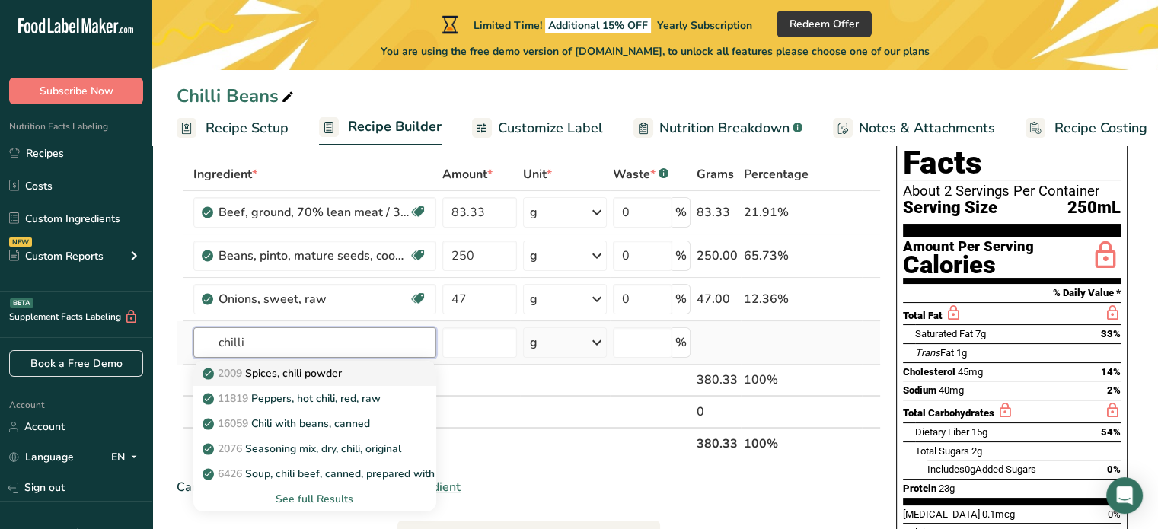
type input "chilli"
click at [327, 368] on p "2009 Spices, chili powder" at bounding box center [274, 373] width 136 height 16
type input "Spices, chili powder"
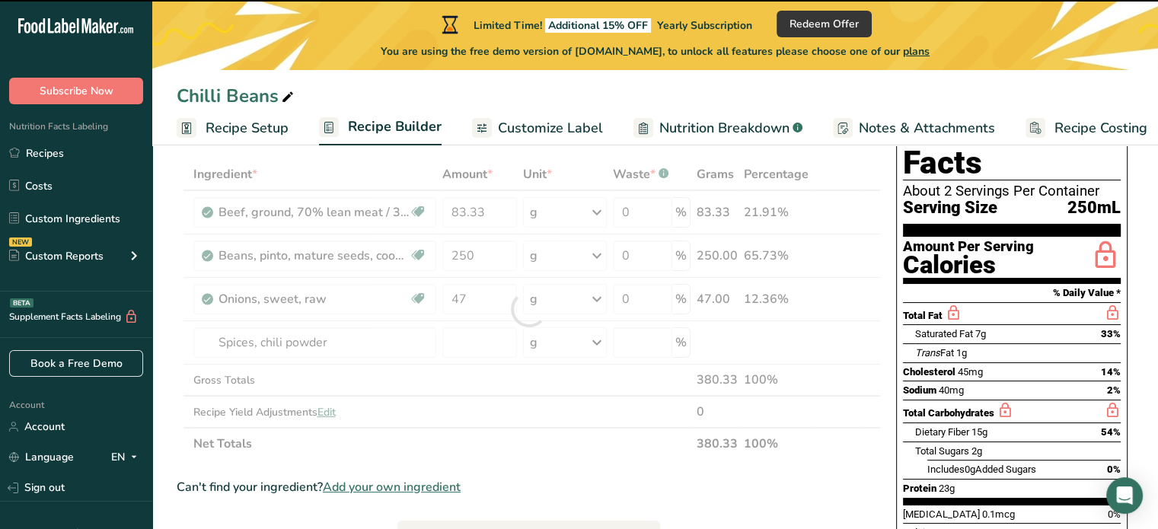
type input "0"
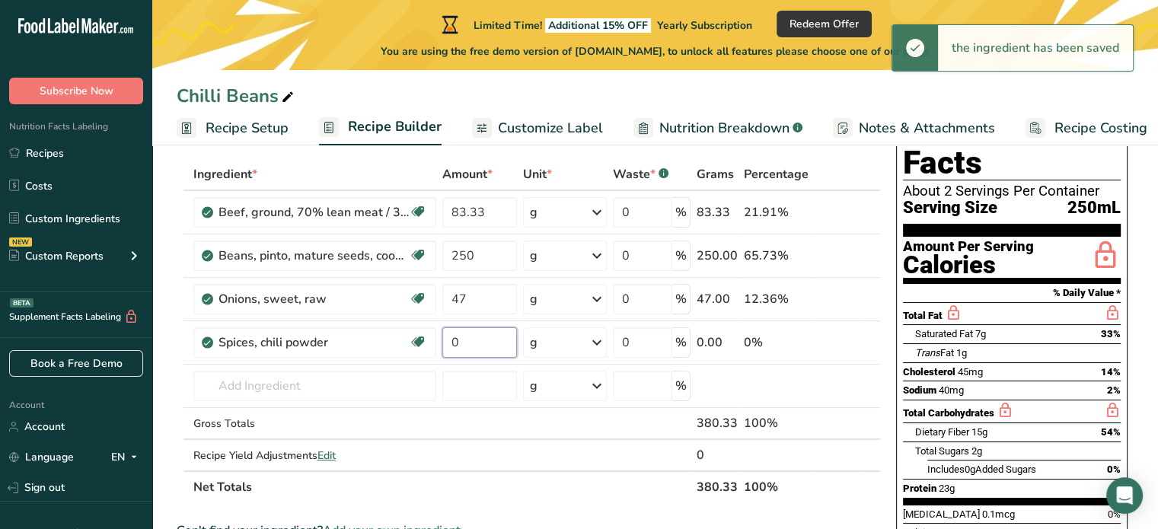
click at [476, 343] on input "0" at bounding box center [479, 342] width 75 height 30
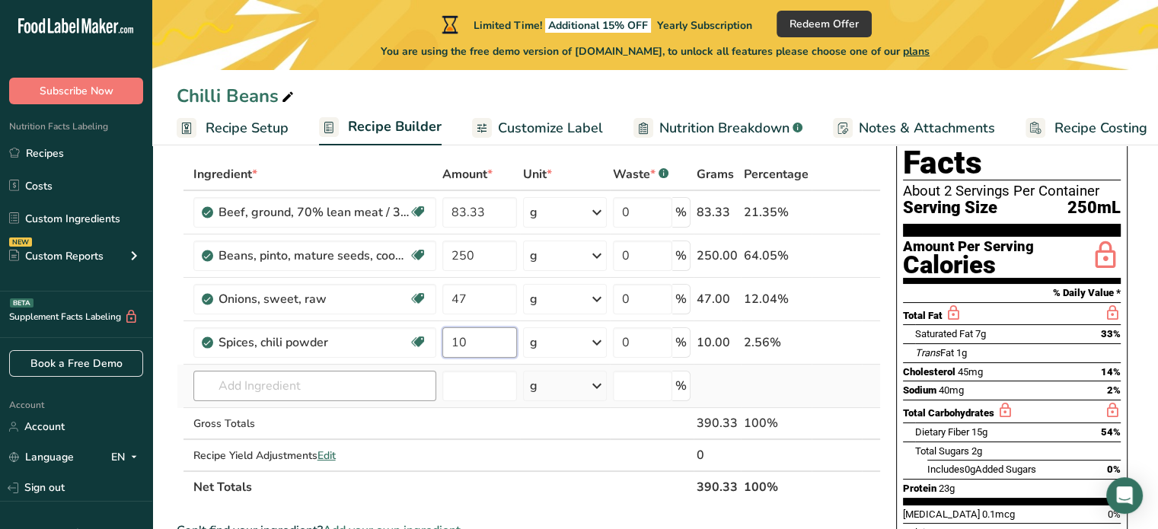
type input "10"
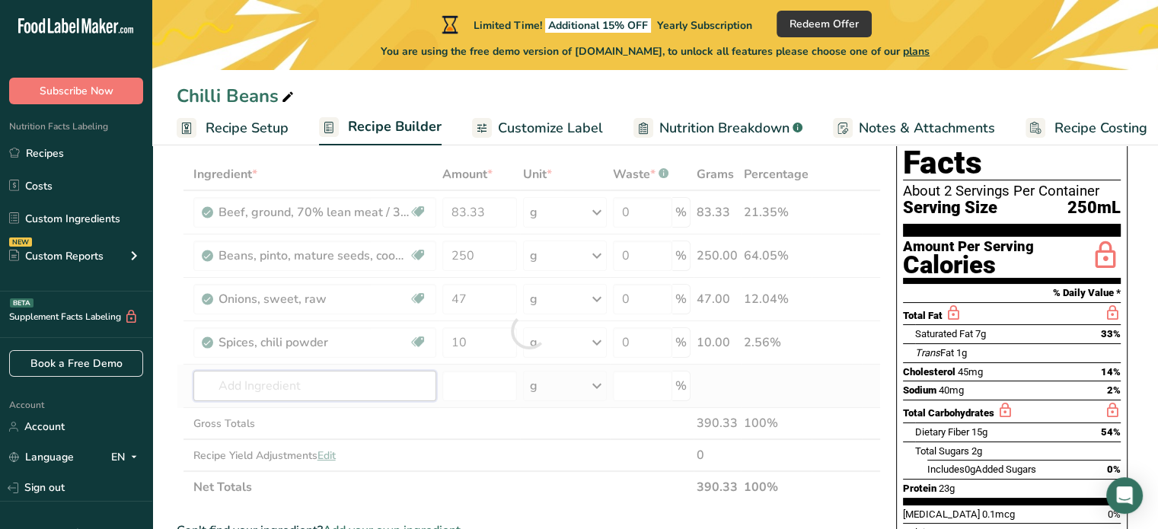
click at [282, 384] on div "Ingredient * Amount * Unit * Waste * .a-a{fill:#347362;}.b-a{fill:#fff;} Grams …" at bounding box center [529, 330] width 704 height 345
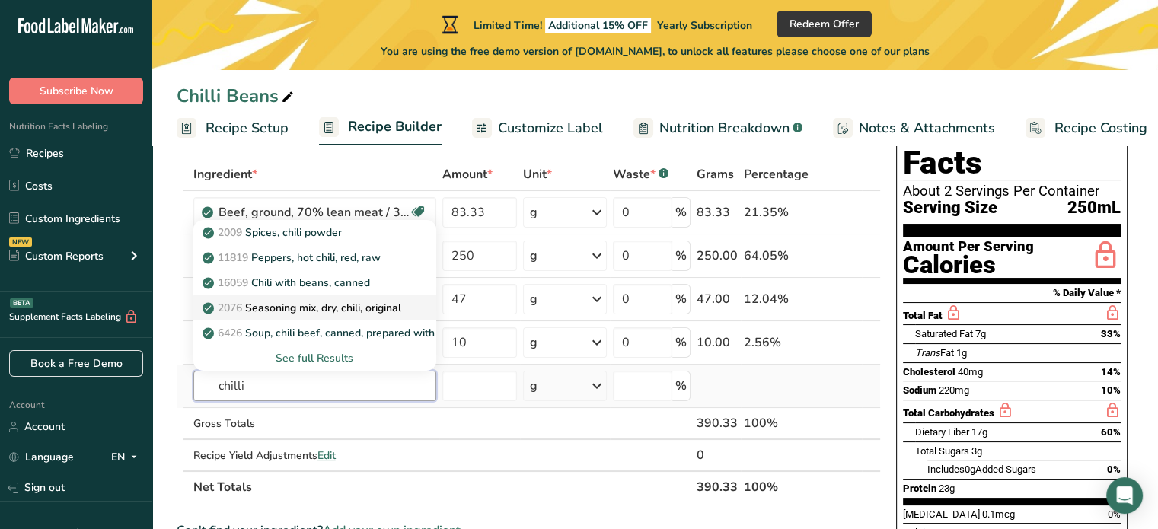
type input "chilli"
click at [254, 303] on p "2076 Seasoning mix, dry, chili, original" at bounding box center [304, 308] width 196 height 16
type input "Seasoning mix, dry, chili, original"
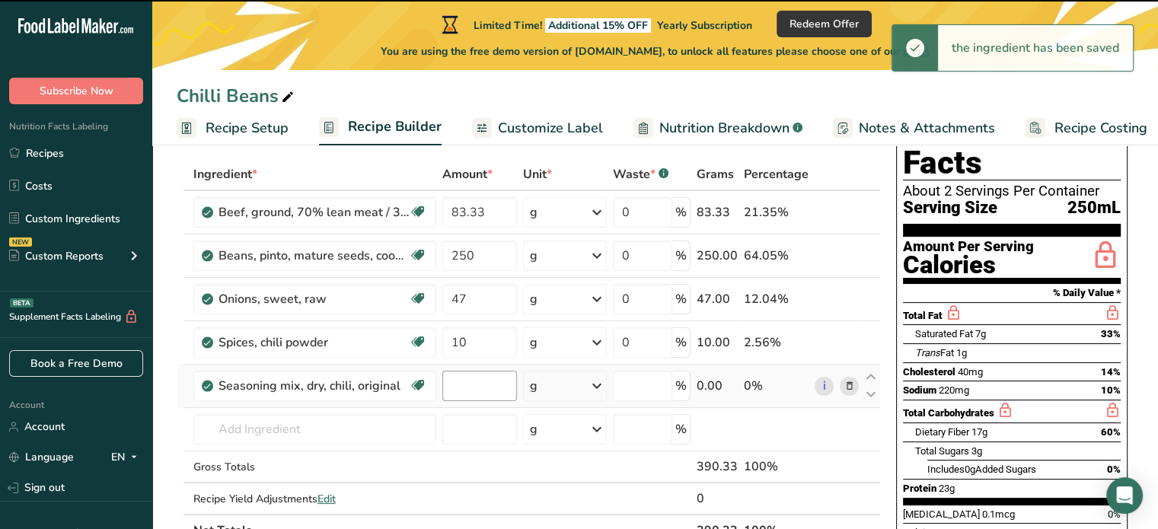
type input "0"
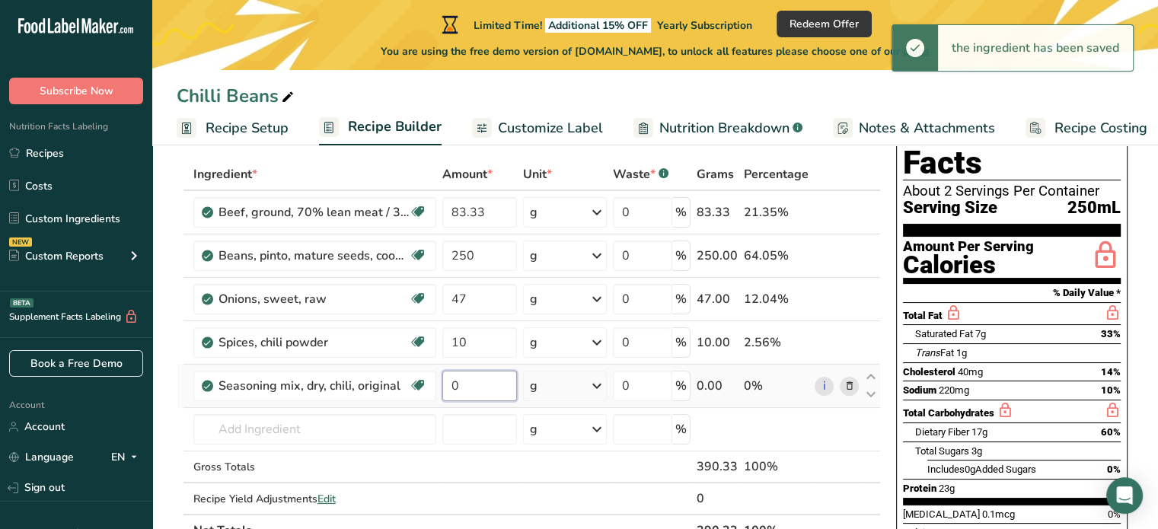
click at [469, 386] on input "0" at bounding box center [479, 386] width 75 height 30
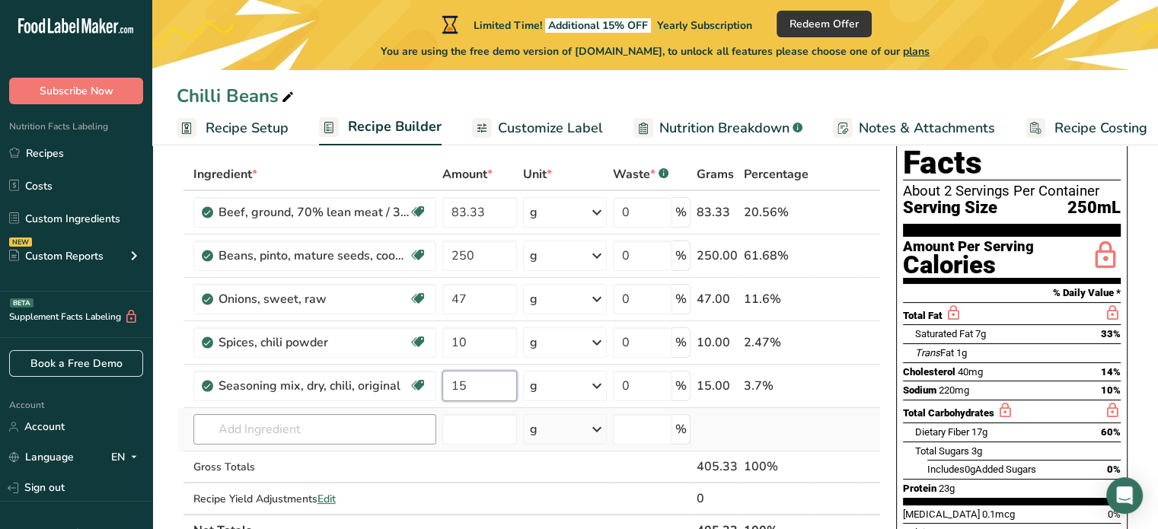
type input "15"
click at [381, 426] on div "Ingredient * Amount * Unit * Waste * .a-a{fill:#347362;}.b-a{fill:#fff;} Grams …" at bounding box center [529, 352] width 704 height 388
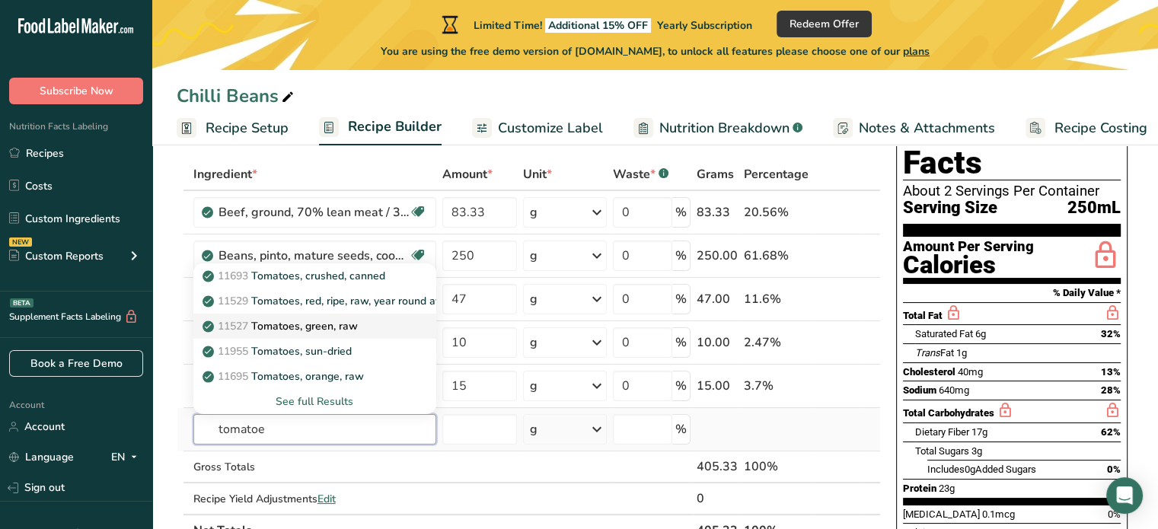
type input "tomatoe"
click at [306, 322] on p "11527 Tomatoes, green, raw" at bounding box center [282, 326] width 152 height 16
type input "Tomatoes, green, raw"
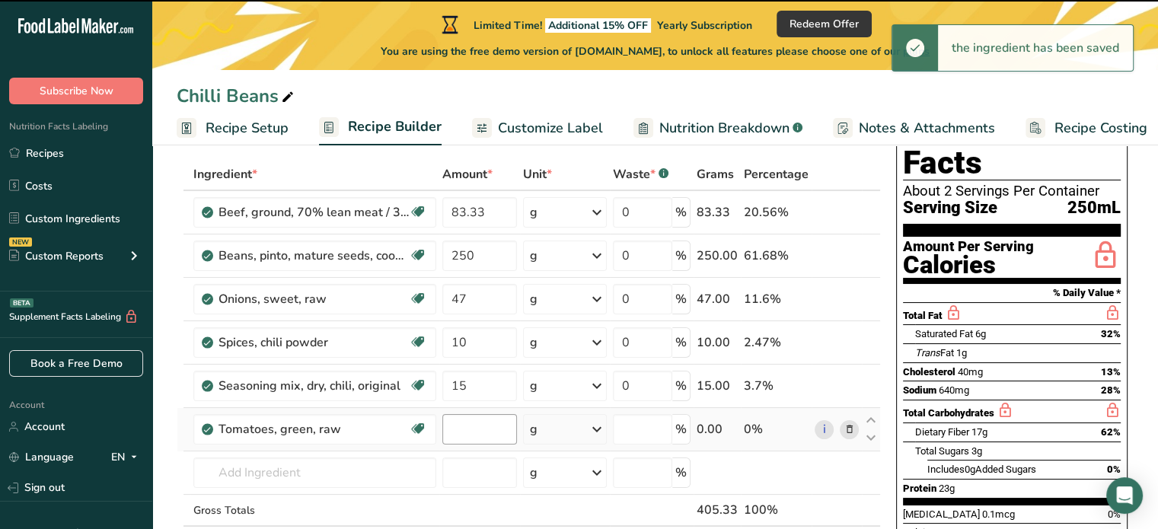
type input "0"
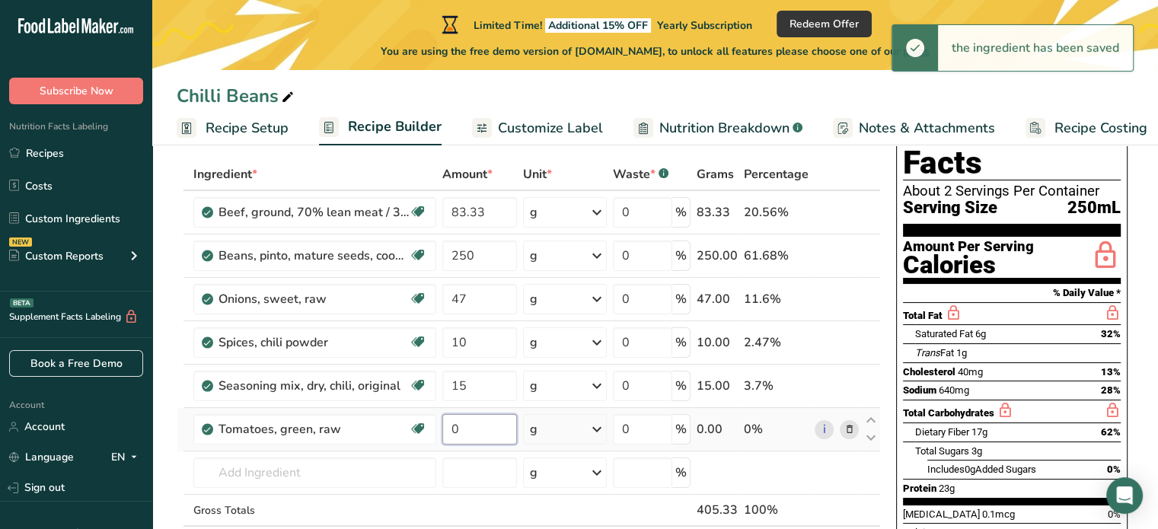
click at [469, 435] on input "0" at bounding box center [479, 429] width 75 height 30
drag, startPoint x: 466, startPoint y: 429, endPoint x: 416, endPoint y: 428, distance: 49.5
click at [416, 428] on tr "Tomatoes, green, raw Source of Antioxidants Dairy free Gluten free Vegan Vegeta…" at bounding box center [528, 429] width 703 height 43
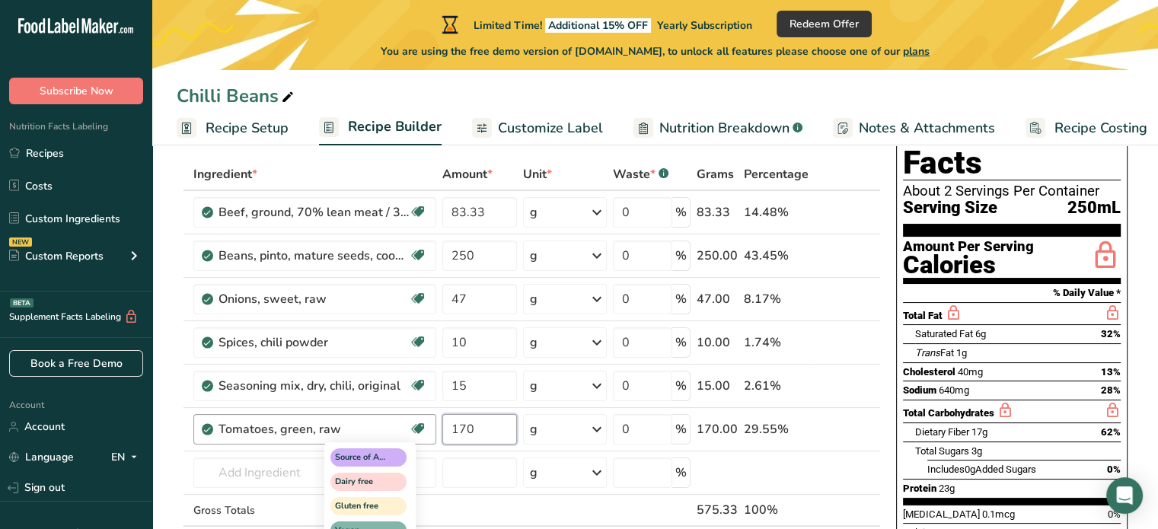
type input "170"
click at [327, 466] on div "Ingredient * Amount * Unit * Waste * .a-a{fill:#347362;}.b-a{fill:#fff;} Grams …" at bounding box center [529, 374] width 704 height 432
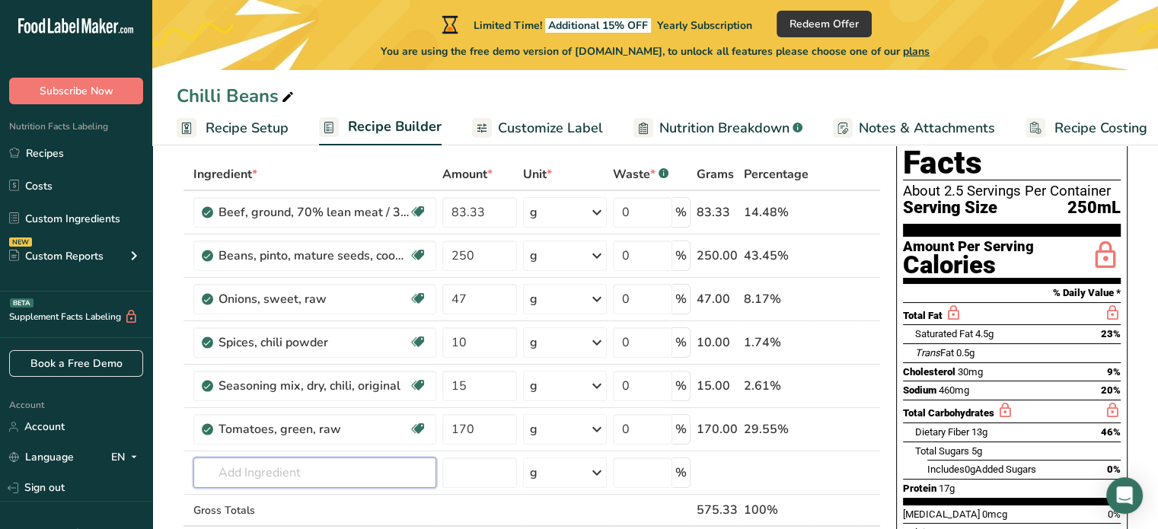
click at [306, 471] on input "text" at bounding box center [314, 473] width 243 height 30
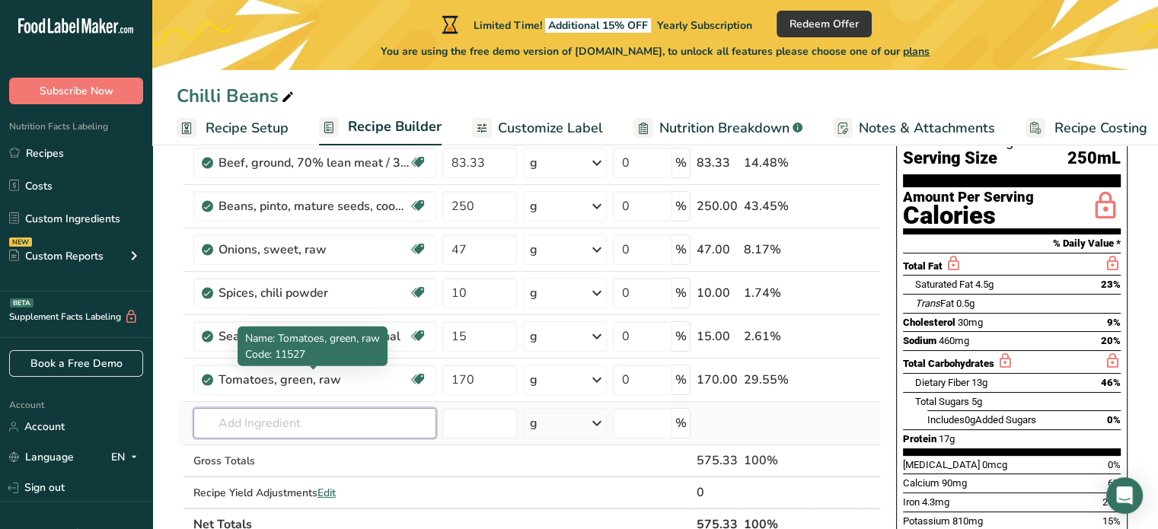
scroll to position [152, 0]
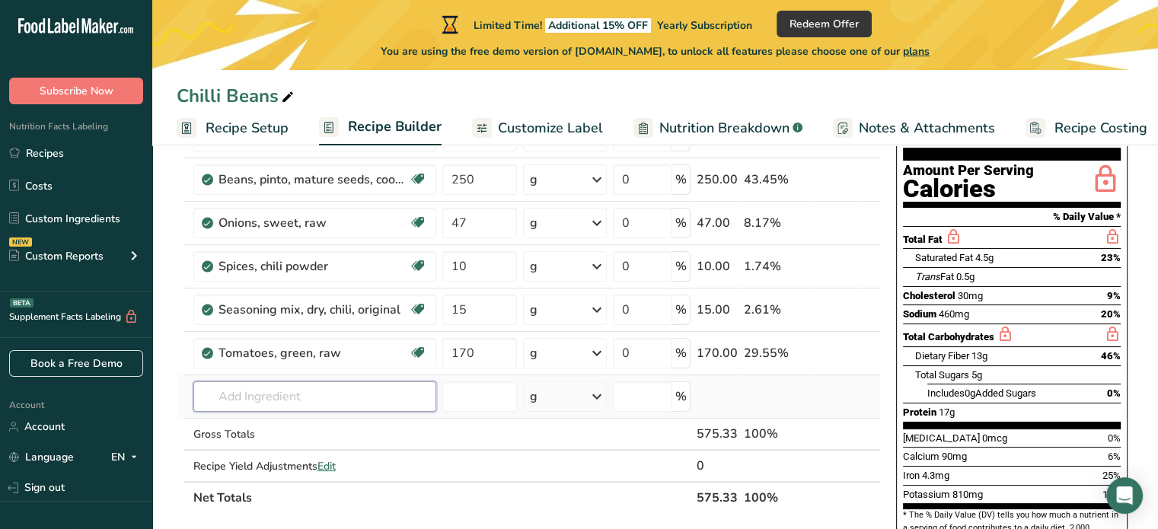
click at [309, 398] on input "text" at bounding box center [314, 396] width 243 height 30
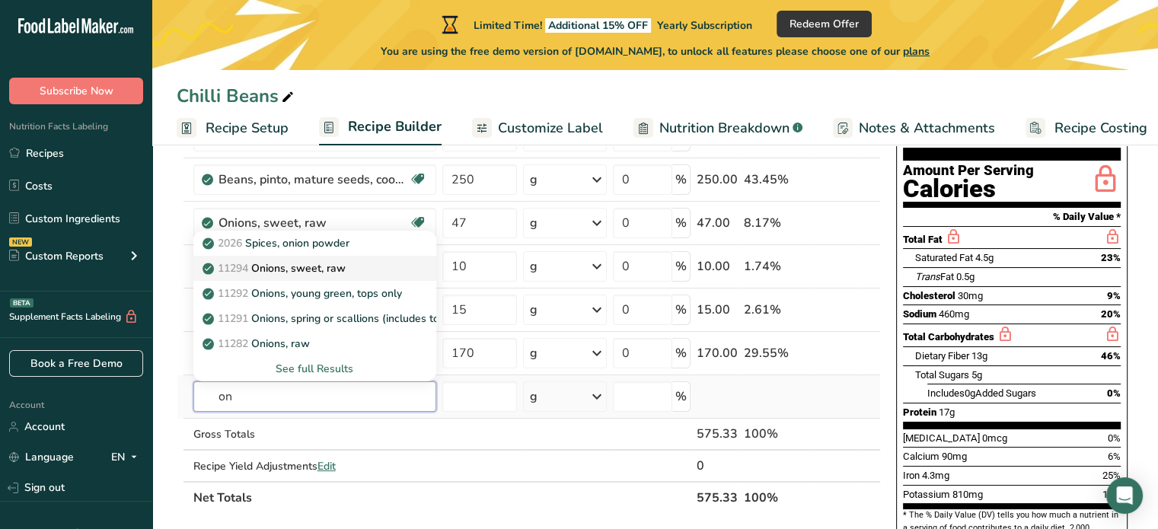
type input "o"
type input "garlic"
click at [311, 238] on div "11215 Garlic, raw" at bounding box center [303, 243] width 194 height 16
type input "Garlic, raw"
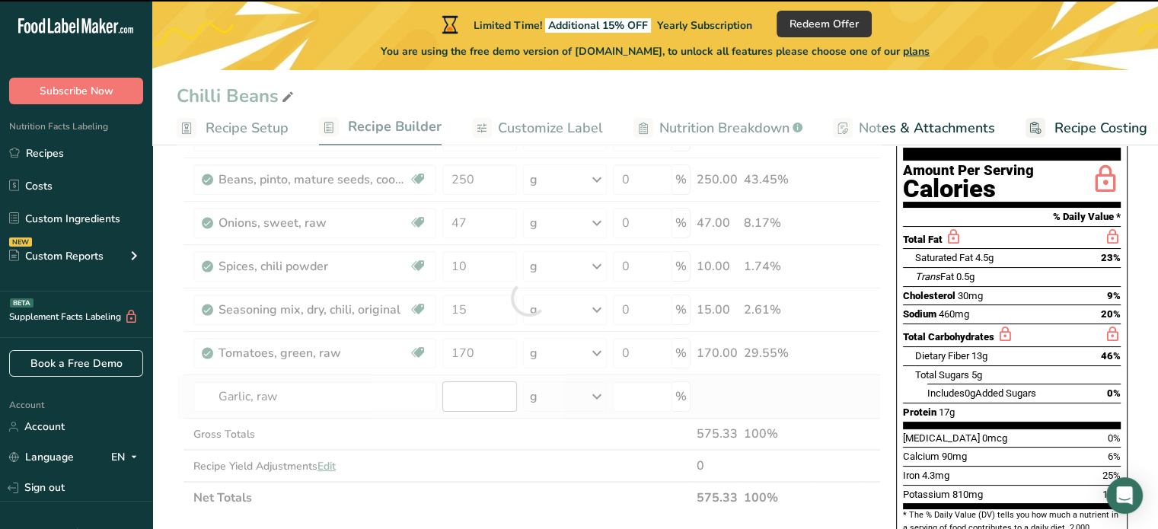
type input "0"
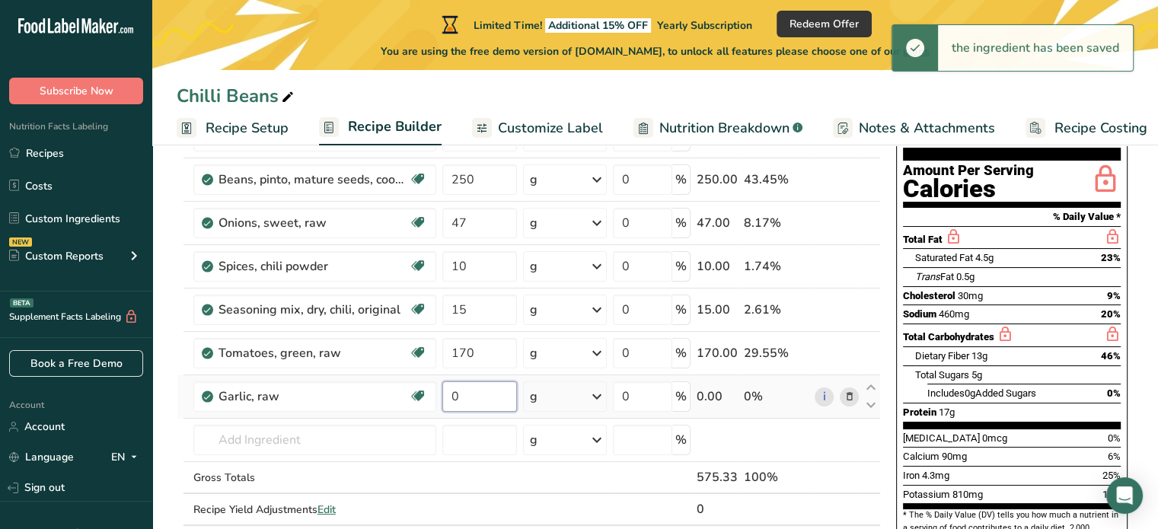
click at [477, 396] on input "0" at bounding box center [479, 396] width 75 height 30
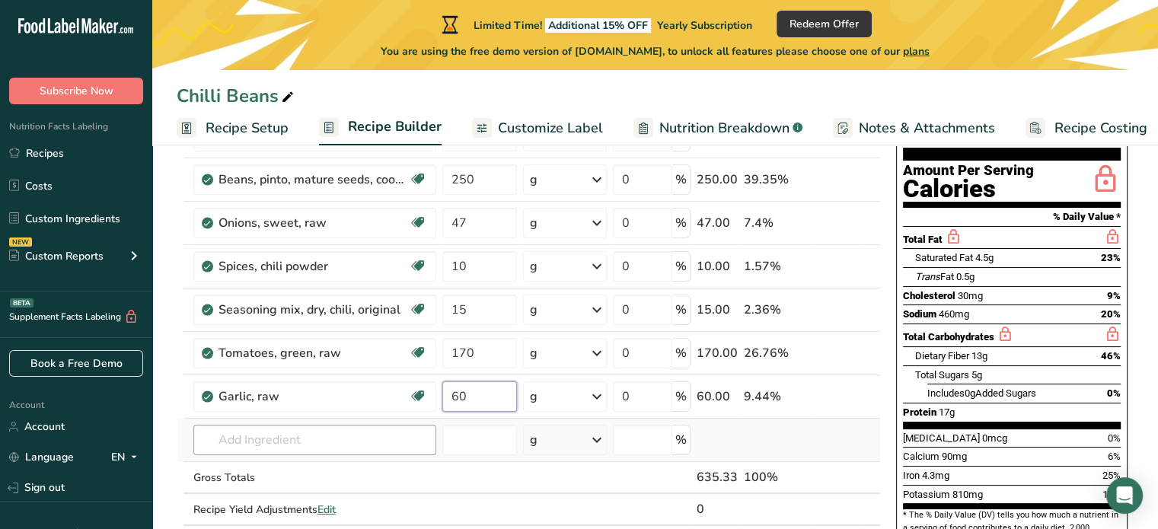
type input "60"
click at [356, 435] on div "Ingredient * Amount * Unit * Waste * .a-a{fill:#347362;}.b-a{fill:#fff;} Grams …" at bounding box center [529, 319] width 704 height 475
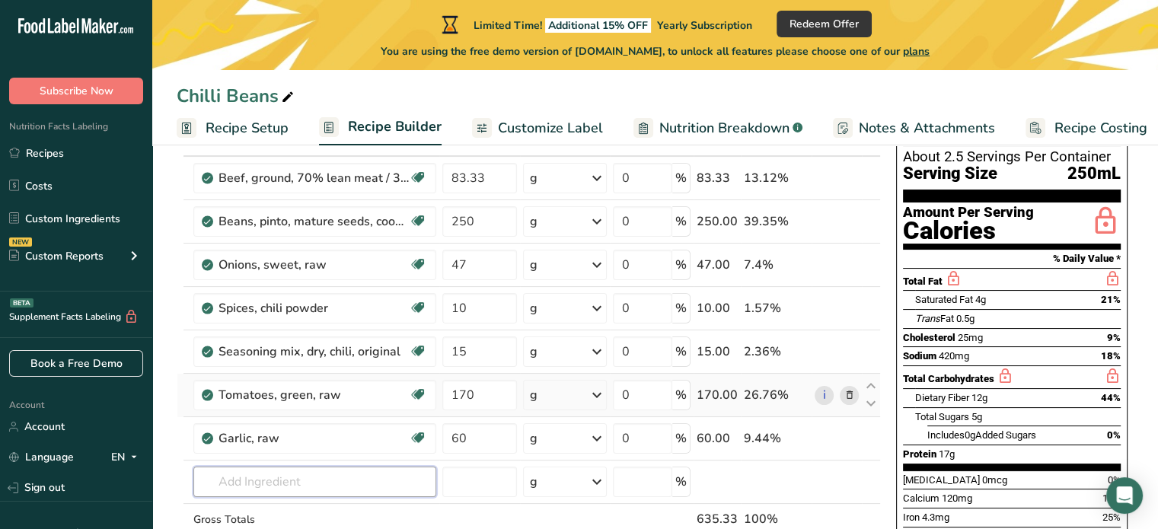
scroll to position [0, 0]
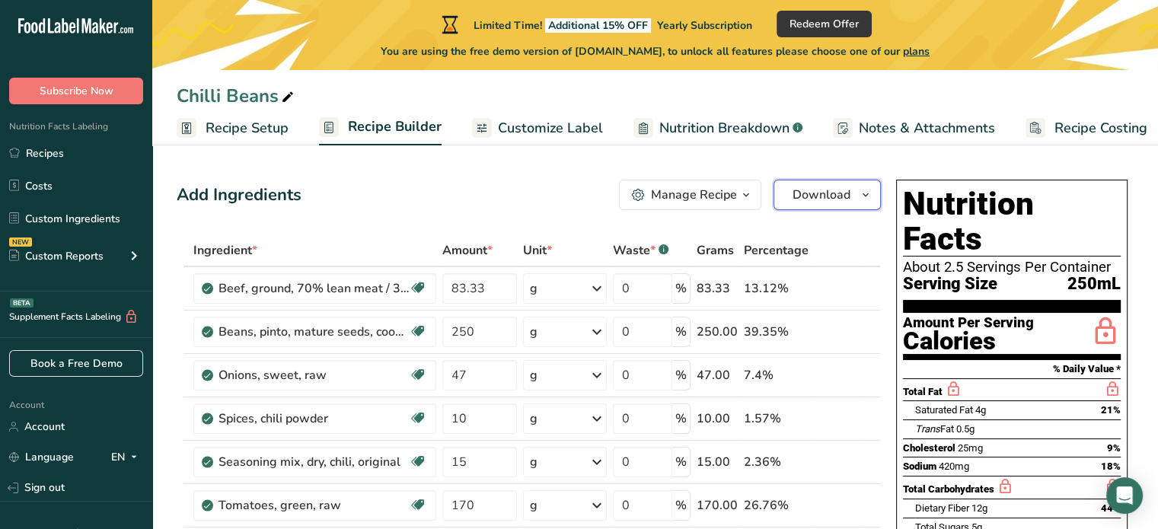
click at [838, 194] on span "Download" at bounding box center [822, 195] width 58 height 18
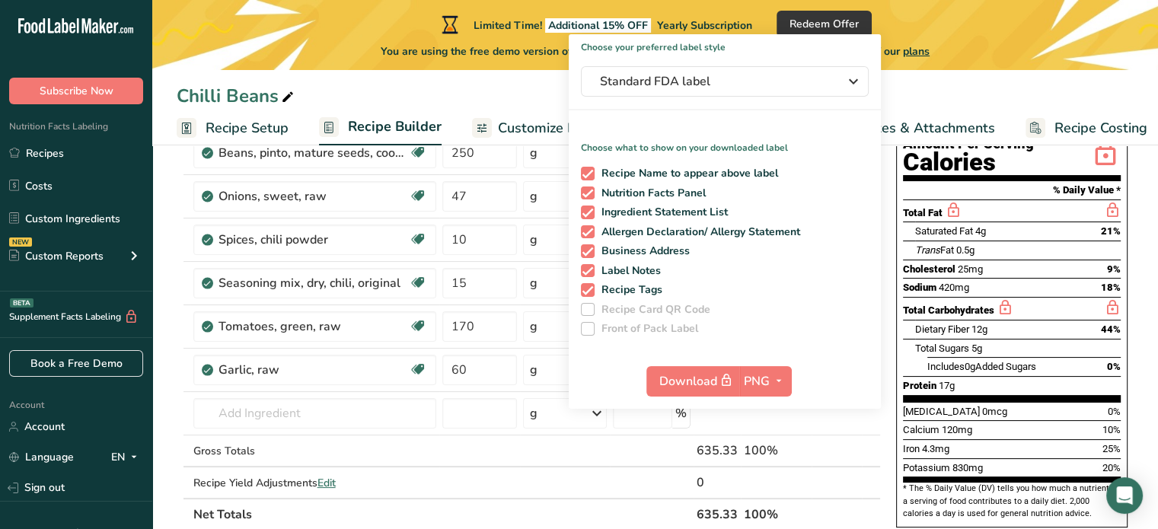
scroll to position [152, 0]
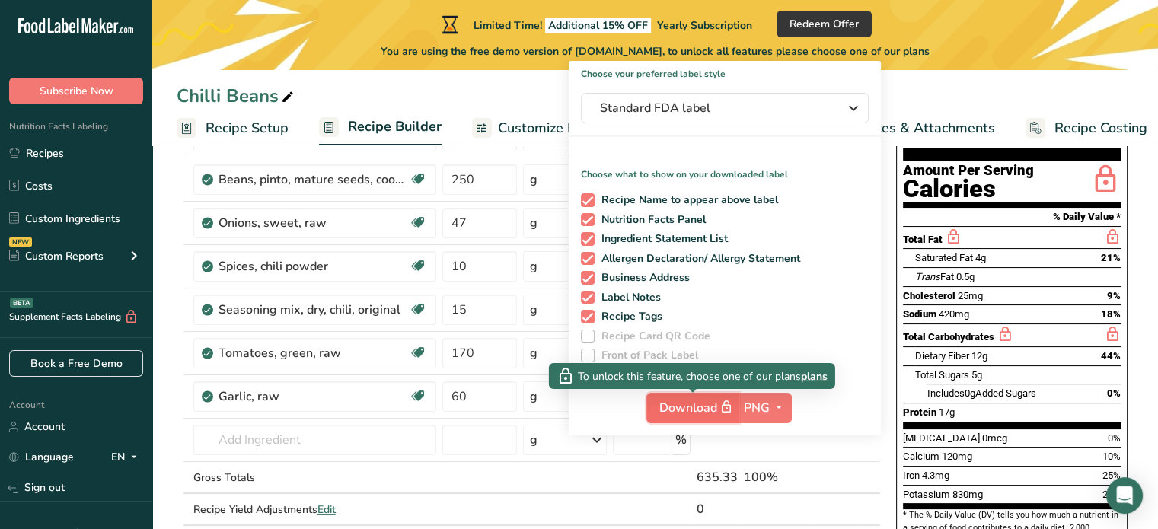
click at [713, 406] on span "Download" at bounding box center [697, 407] width 76 height 19
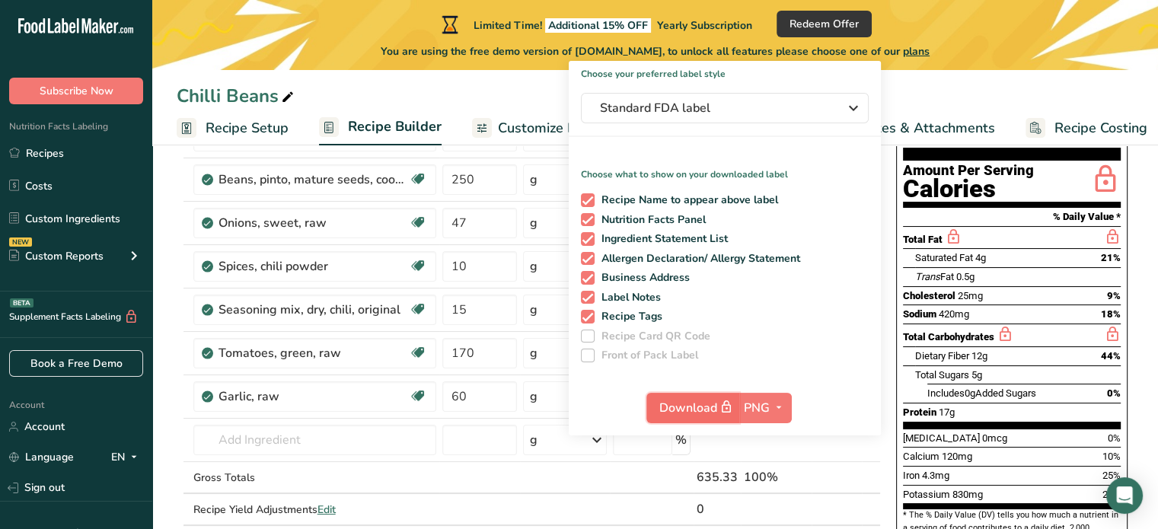
click at [710, 406] on span "Download" at bounding box center [697, 407] width 76 height 19
click at [764, 408] on span "PNG" at bounding box center [757, 408] width 26 height 18
click at [769, 436] on link "PNG" at bounding box center [767, 438] width 49 height 25
click at [968, 86] on div "Chilli Beans" at bounding box center [655, 95] width 1006 height 27
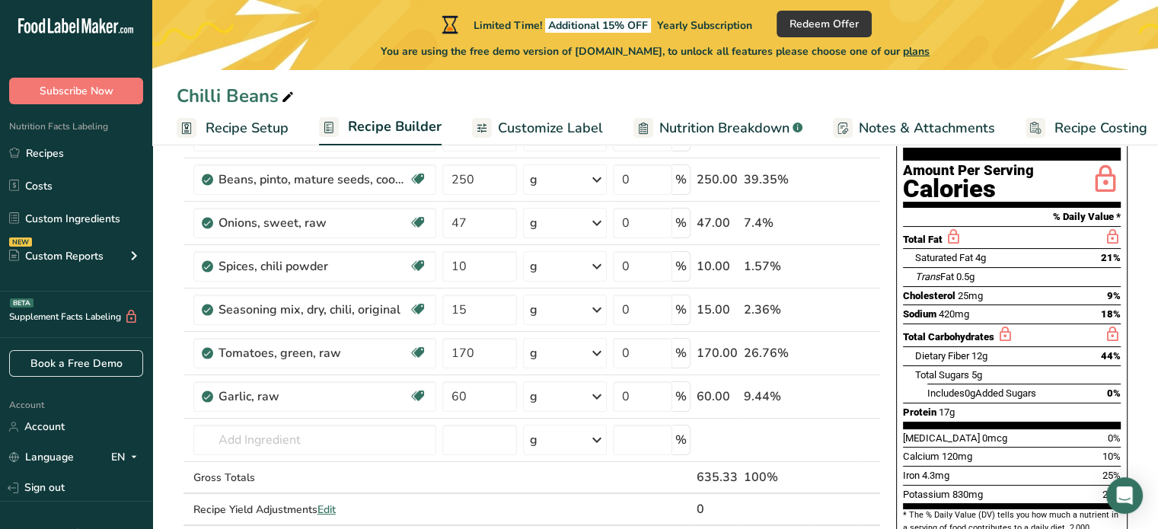
click at [545, 125] on span "Customize Label" at bounding box center [550, 128] width 105 height 21
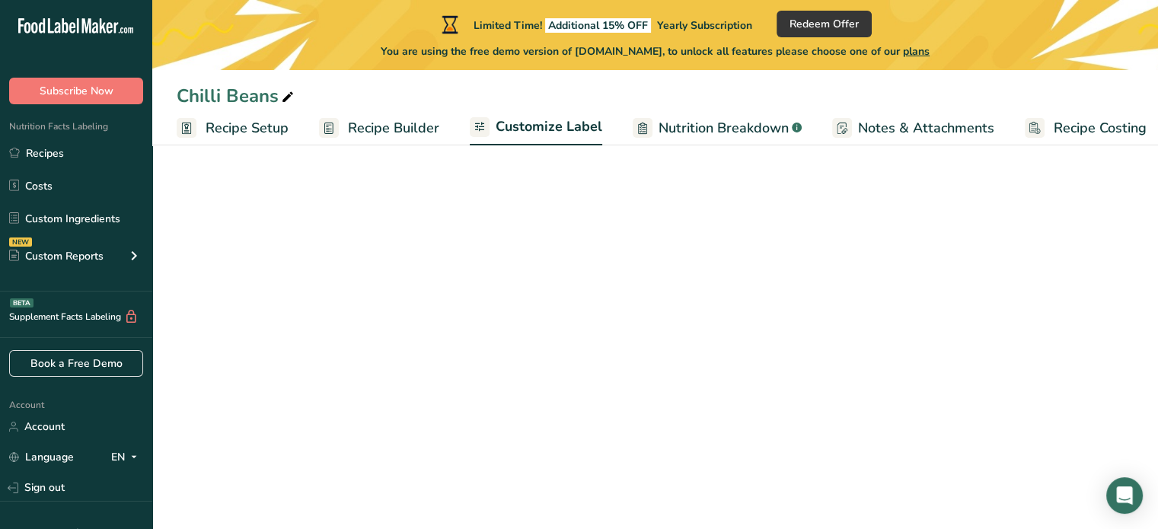
scroll to position [0, 13]
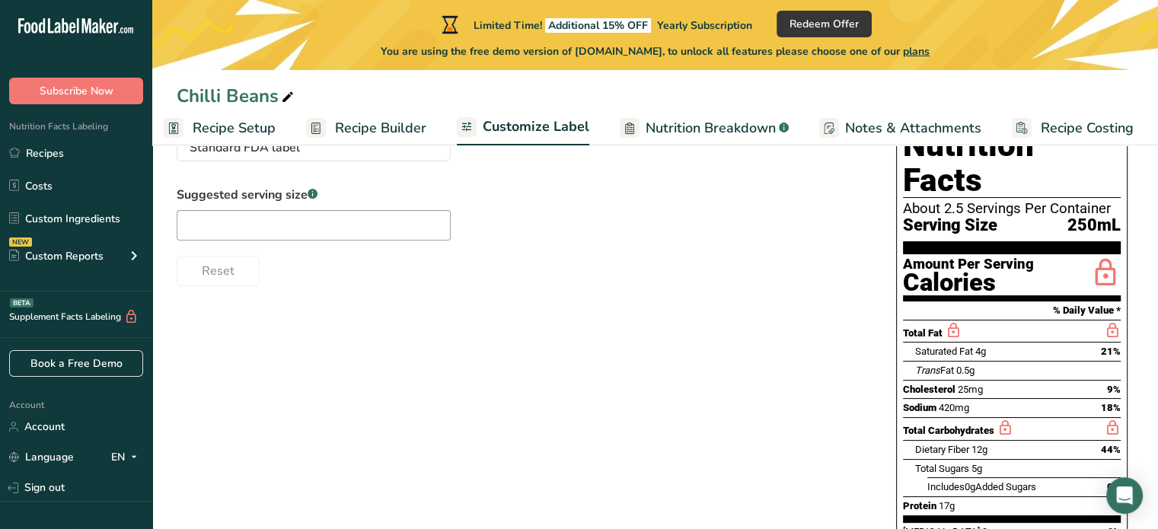
click at [415, 124] on span "Recipe Builder" at bounding box center [380, 128] width 91 height 21
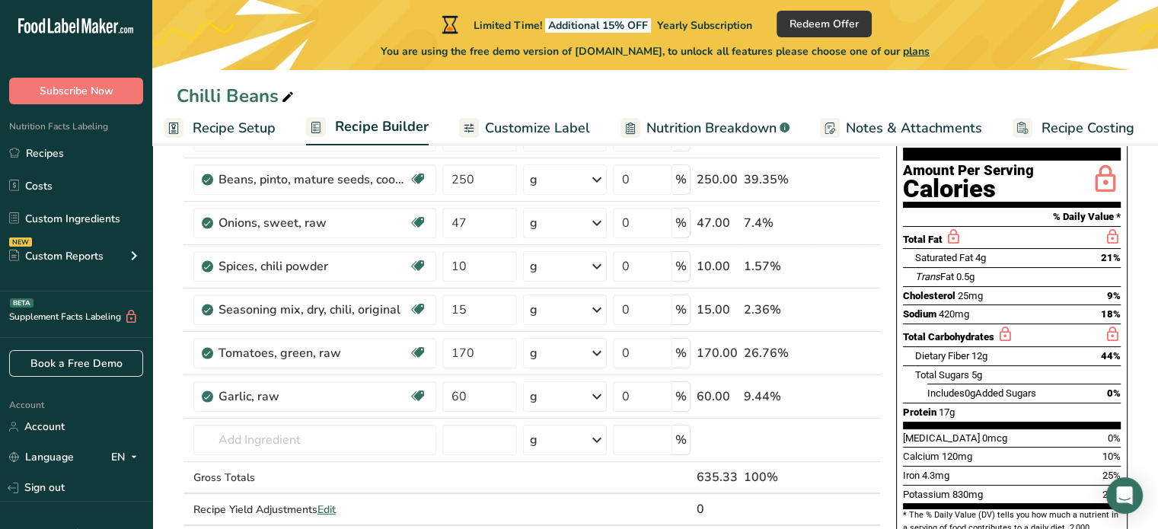
click at [525, 130] on span "Customize Label" at bounding box center [537, 128] width 105 height 21
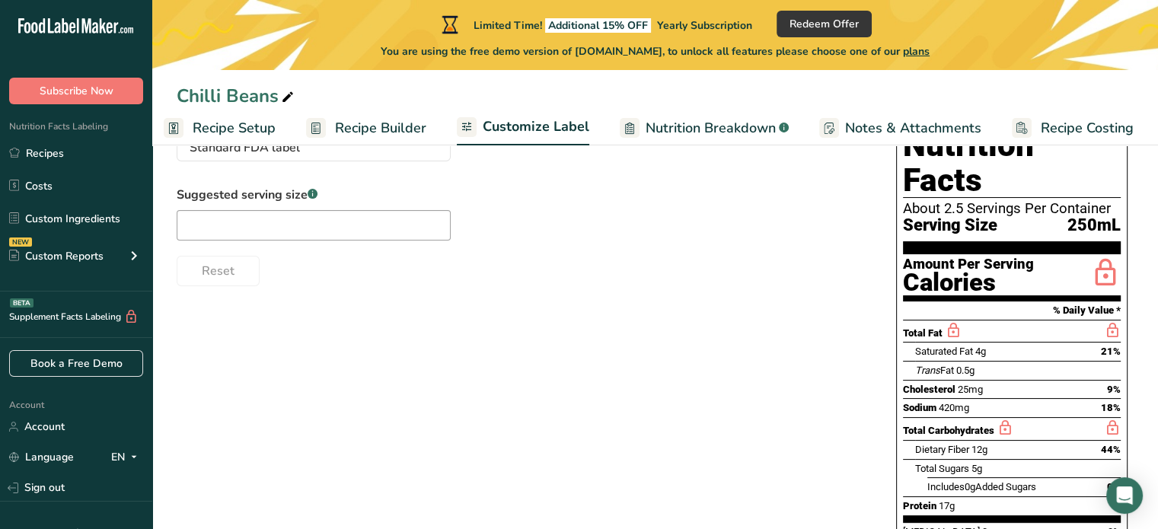
click at [348, 244] on div "Suggested serving size .a-a{fill:#347362;}.b-a{fill:#fff;} Reset" at bounding box center [521, 236] width 689 height 100
click at [349, 241] on input "text" at bounding box center [314, 225] width 274 height 30
type input "2"
click at [465, 302] on div "Choose your label style Standard FDA label USA (FDA) Standard FDA label Tabular…" at bounding box center [655, 407] width 957 height 602
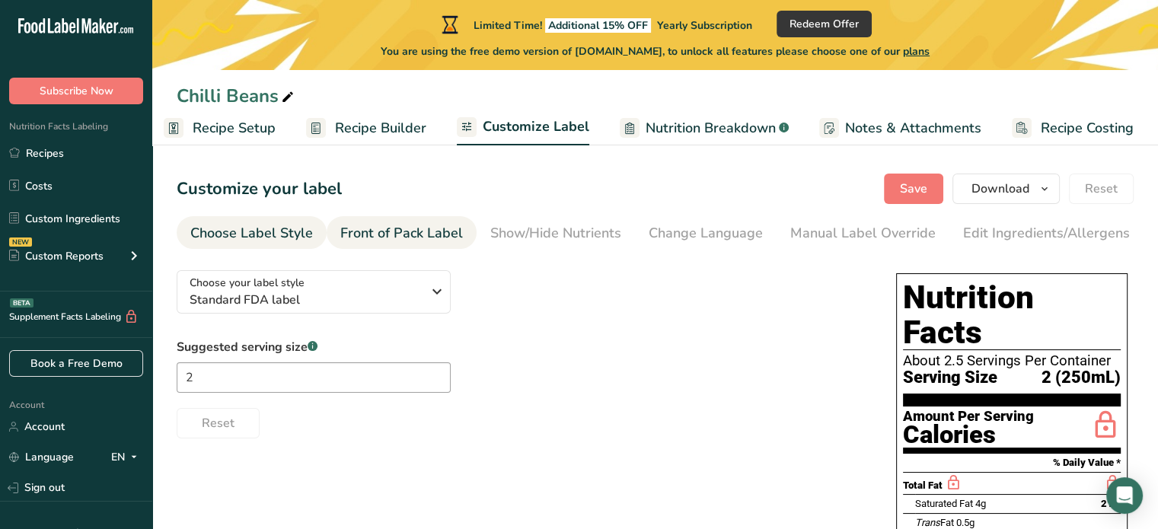
click at [419, 231] on div "Front of Pack Label" at bounding box center [401, 233] width 123 height 21
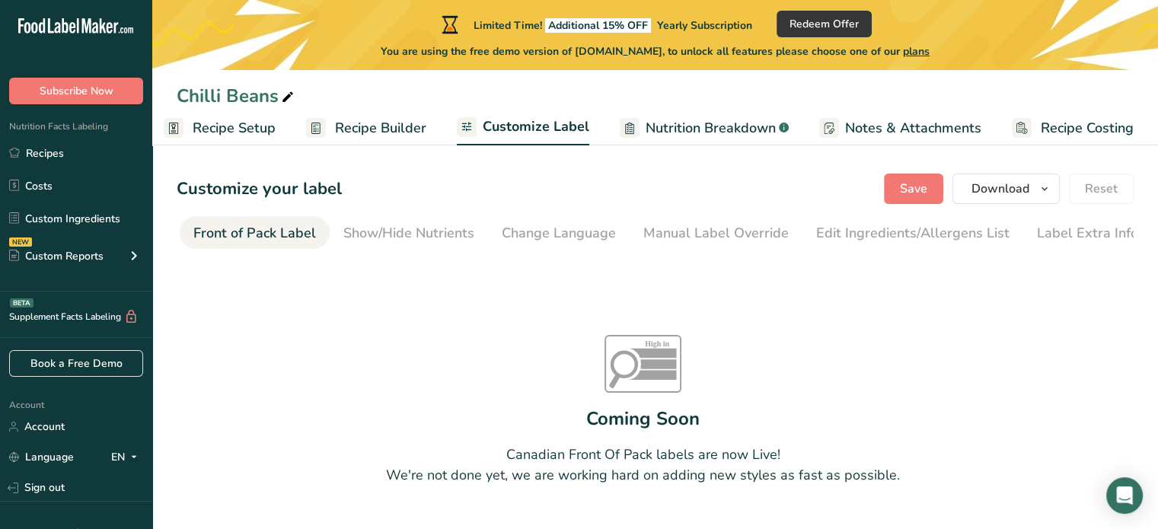
scroll to position [0, 148]
click at [561, 231] on div "Change Language" at bounding box center [558, 233] width 114 height 21
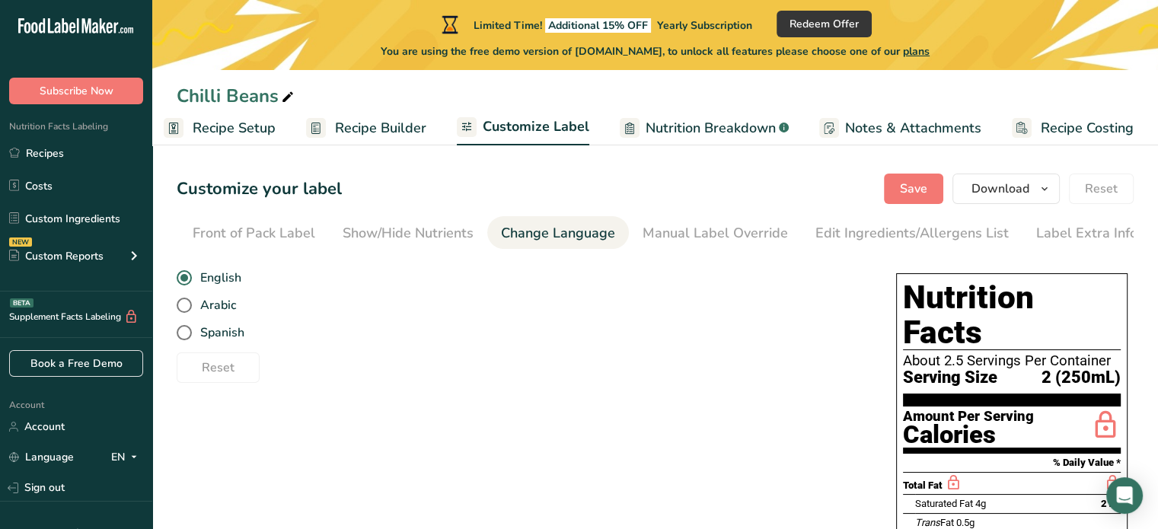
scroll to position [0, 149]
click at [213, 333] on span "Spanish" at bounding box center [218, 332] width 53 height 15
click at [187, 333] on input "Spanish" at bounding box center [182, 333] width 10 height 10
radio input "true"
radio input "false"
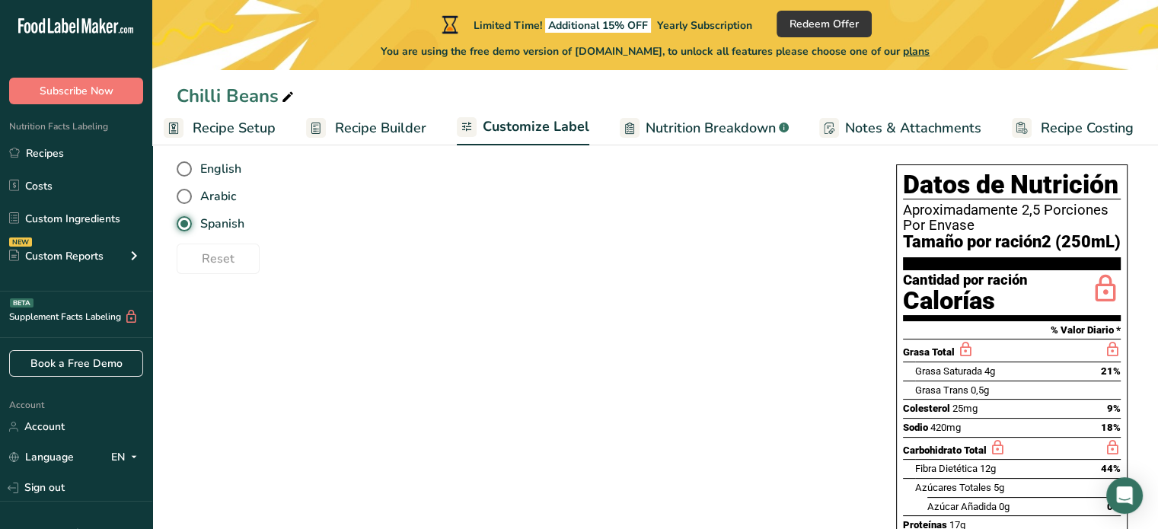
scroll to position [0, 0]
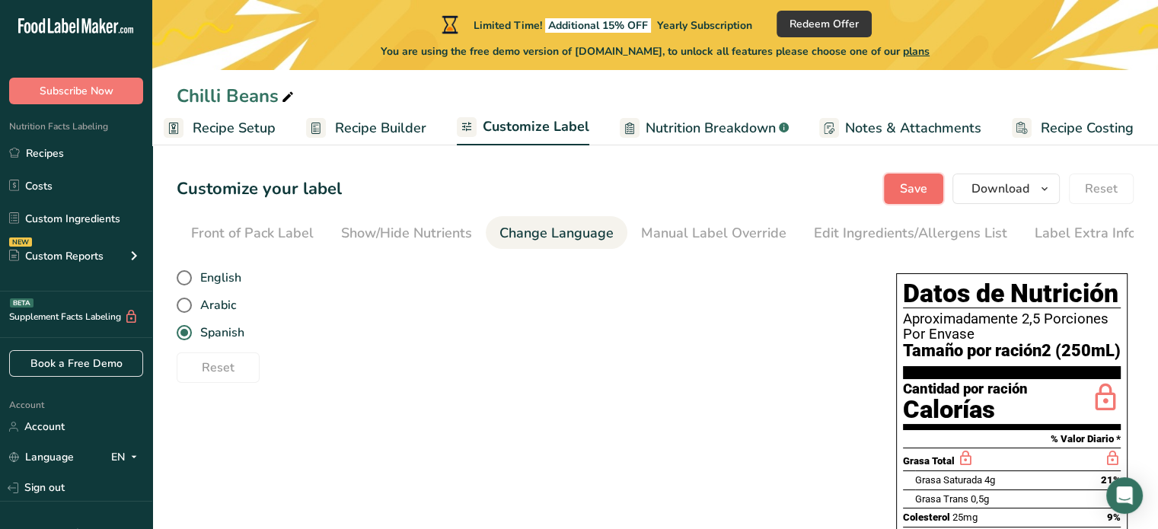
click at [915, 187] on span "Save" at bounding box center [913, 189] width 27 height 18
click at [374, 132] on span "Recipe Builder" at bounding box center [380, 128] width 91 height 21
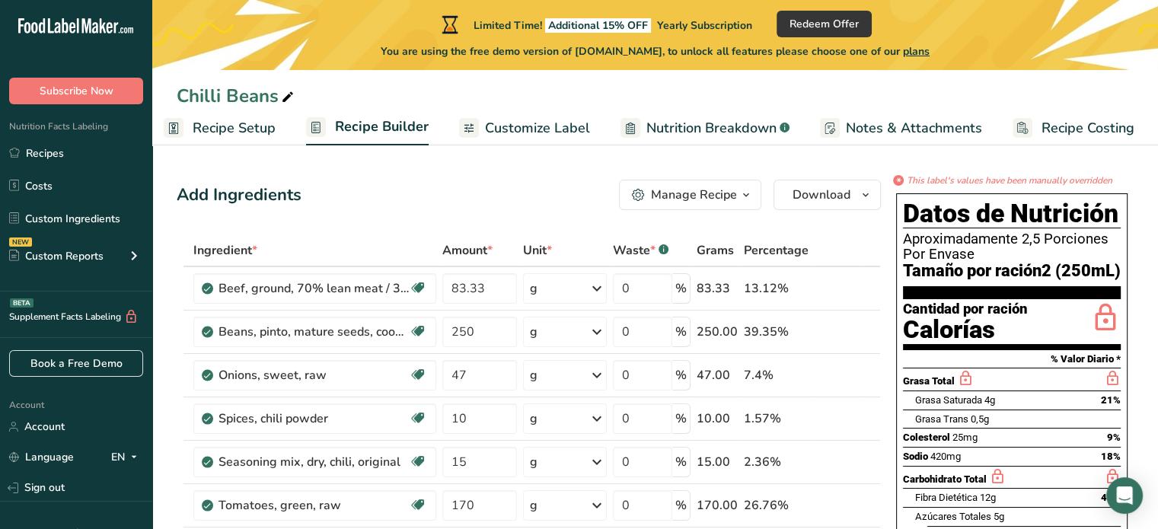
click at [693, 125] on span "Nutrition Breakdown" at bounding box center [711, 128] width 130 height 21
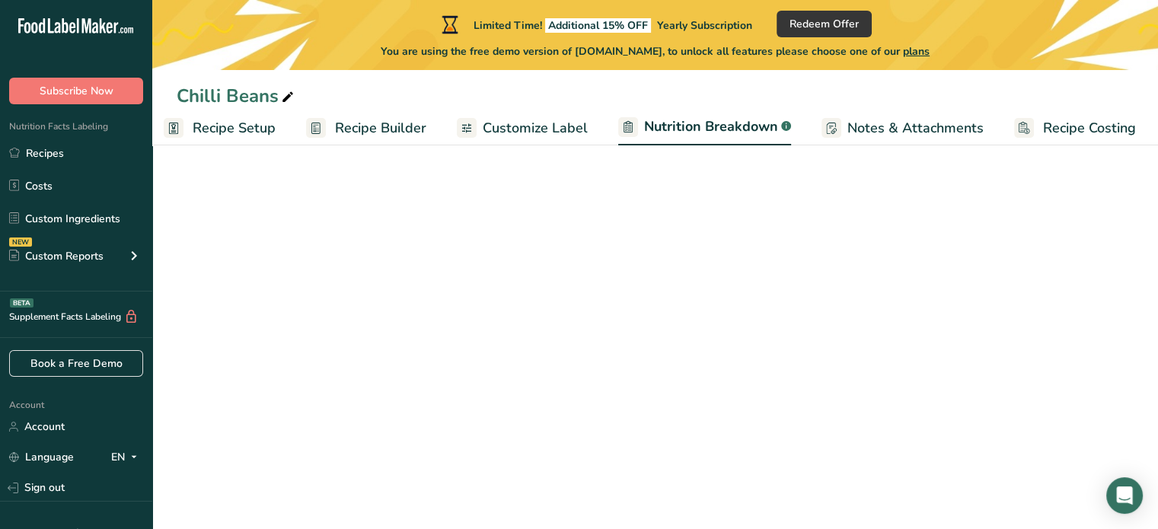
scroll to position [0, 14]
select select "Calories"
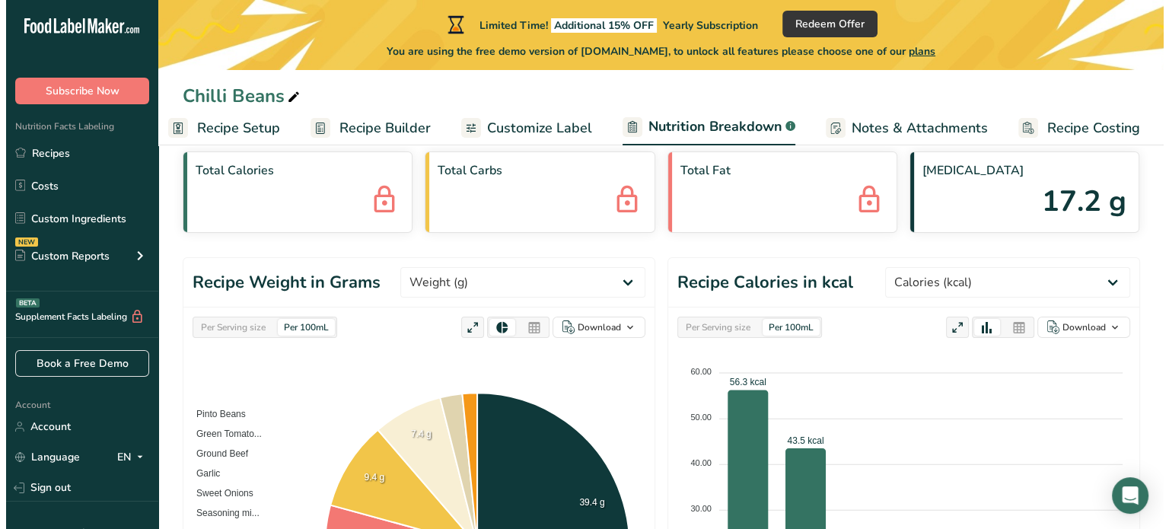
scroll to position [0, 0]
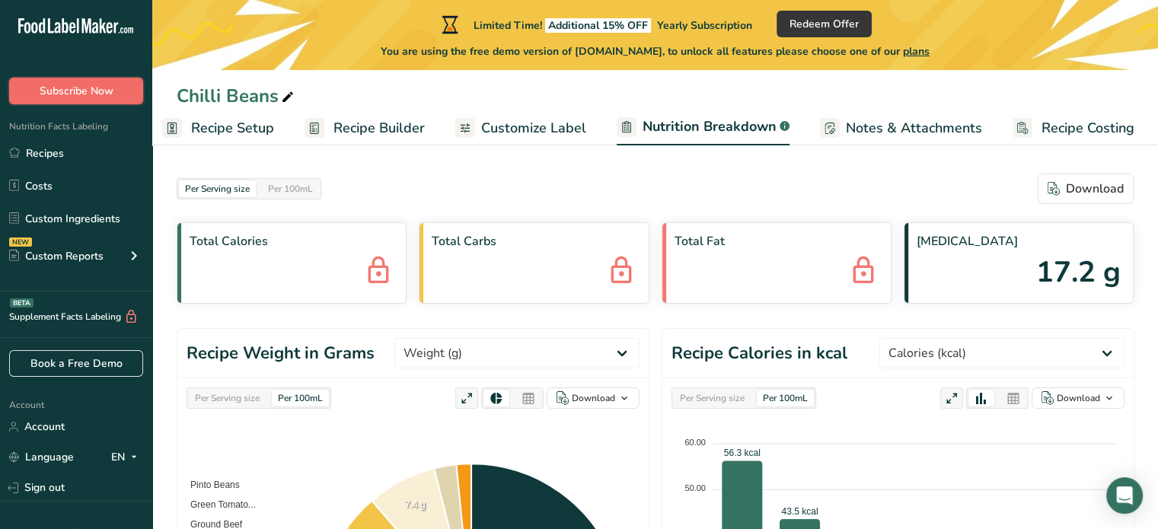
click at [79, 85] on span "Subscribe Now" at bounding box center [77, 91] width 74 height 16
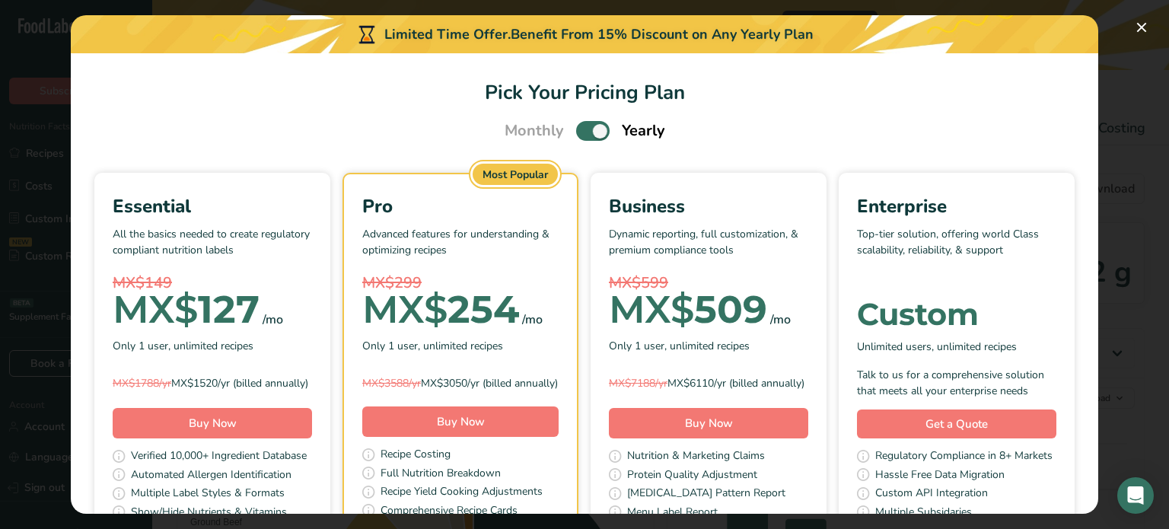
scroll to position [152, 0]
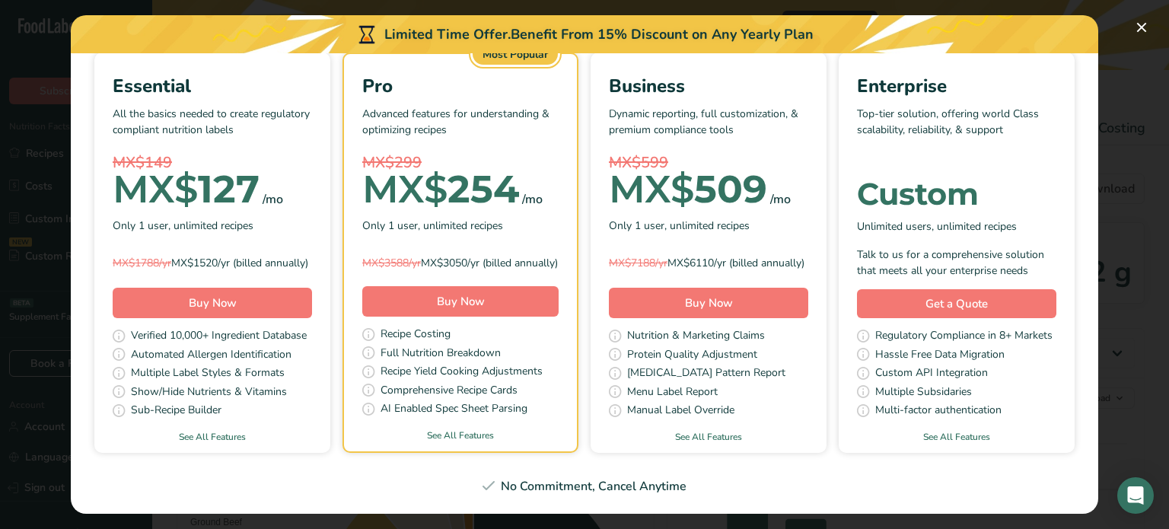
drag, startPoint x: 314, startPoint y: 151, endPoint x: 400, endPoint y: 160, distance: 85.8
click at [312, 174] on div "MX$ 127 /mo" at bounding box center [212, 189] width 199 height 30
click at [330, 221] on div "Essential All the basics needed to create regulatory compliant nutrition labels…" at bounding box center [212, 237] width 236 height 367
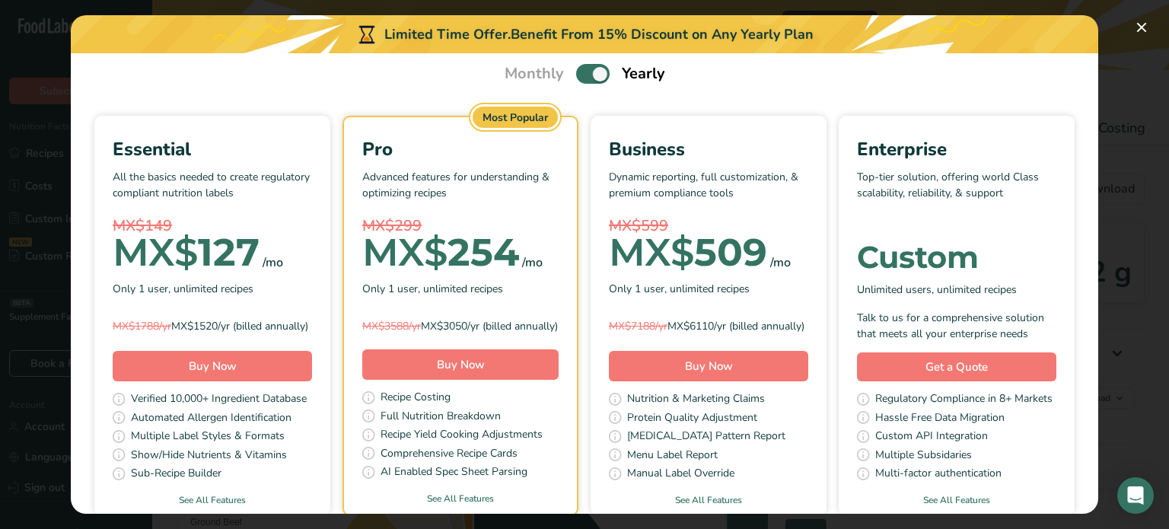
scroll to position [0, 0]
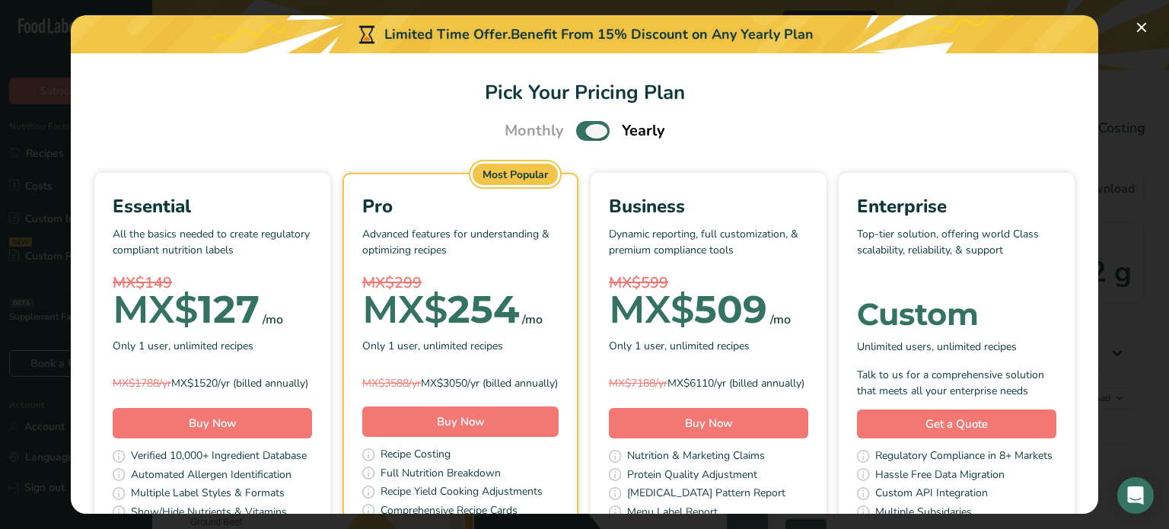
click at [581, 129] on span "Pick Your Pricing Plan Modal" at bounding box center [592, 130] width 33 height 19
click at [581, 129] on input "Pick Your Pricing Plan Modal" at bounding box center [581, 131] width 10 height 10
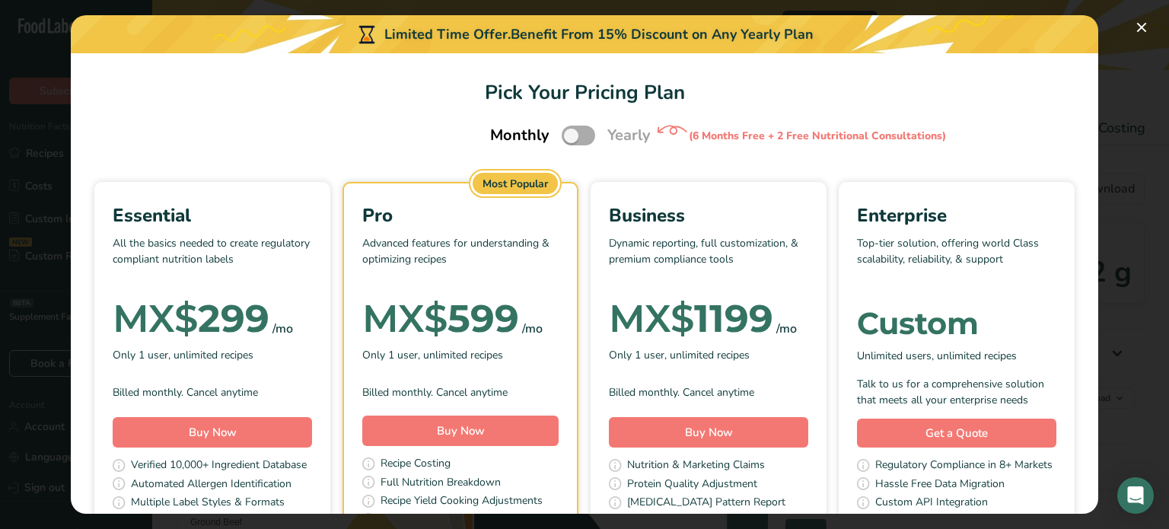
click at [582, 138] on span "Pick Your Pricing Plan Modal" at bounding box center [578, 135] width 33 height 19
click at [572, 138] on input "Pick Your Pricing Plan Modal" at bounding box center [567, 136] width 10 height 10
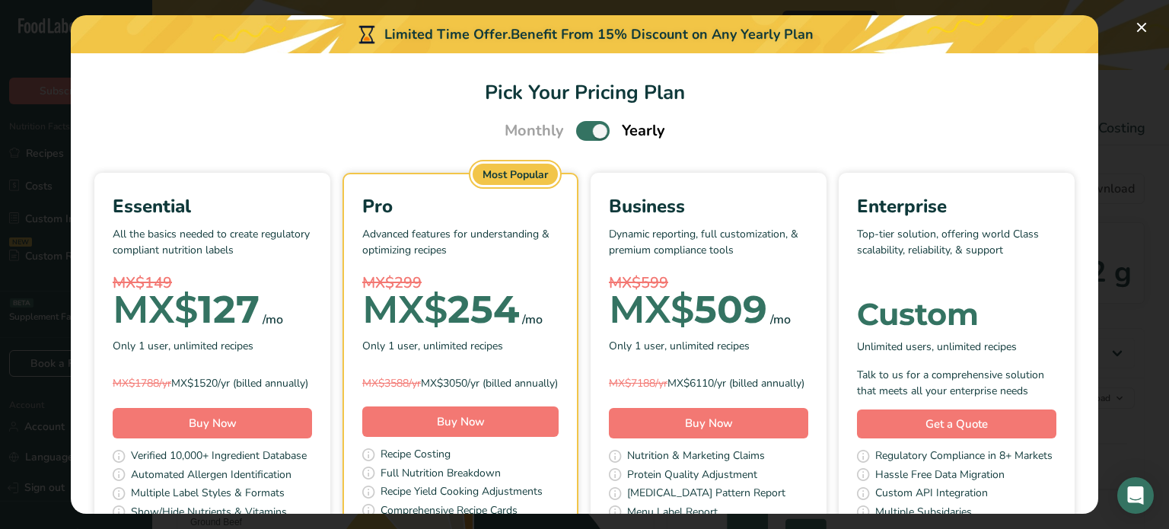
drag, startPoint x: 316, startPoint y: 313, endPoint x: 399, endPoint y: 309, distance: 83.1
click at [312, 309] on div "MX$ 127 /mo" at bounding box center [212, 310] width 199 height 30
click at [260, 313] on div "MX$ 127" at bounding box center [186, 310] width 147 height 30
click at [579, 133] on span "Pick Your Pricing Plan Modal" at bounding box center [592, 130] width 33 height 19
click at [579, 133] on input "Pick Your Pricing Plan Modal" at bounding box center [581, 131] width 10 height 10
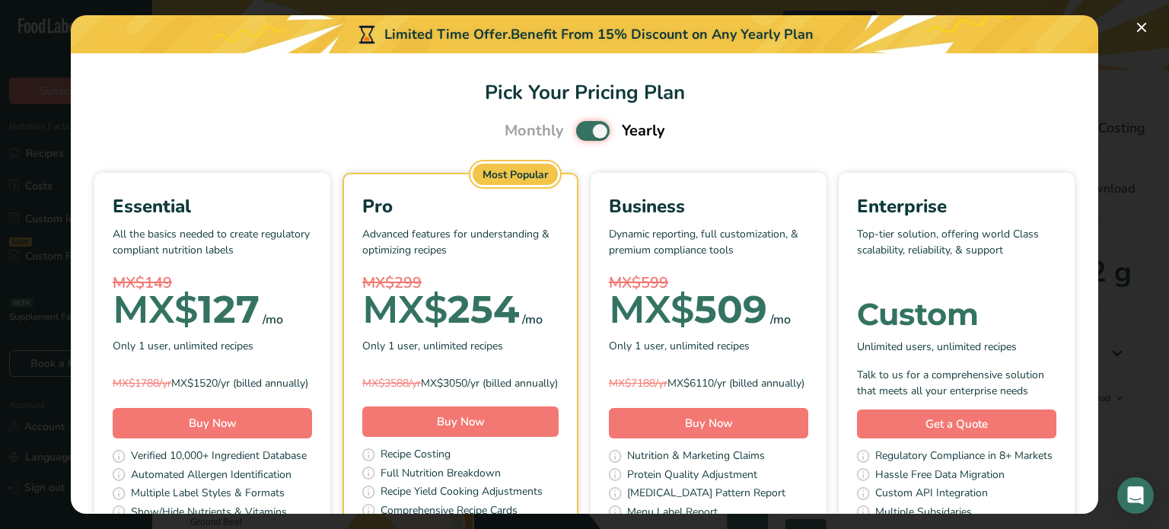
checkbox input "false"
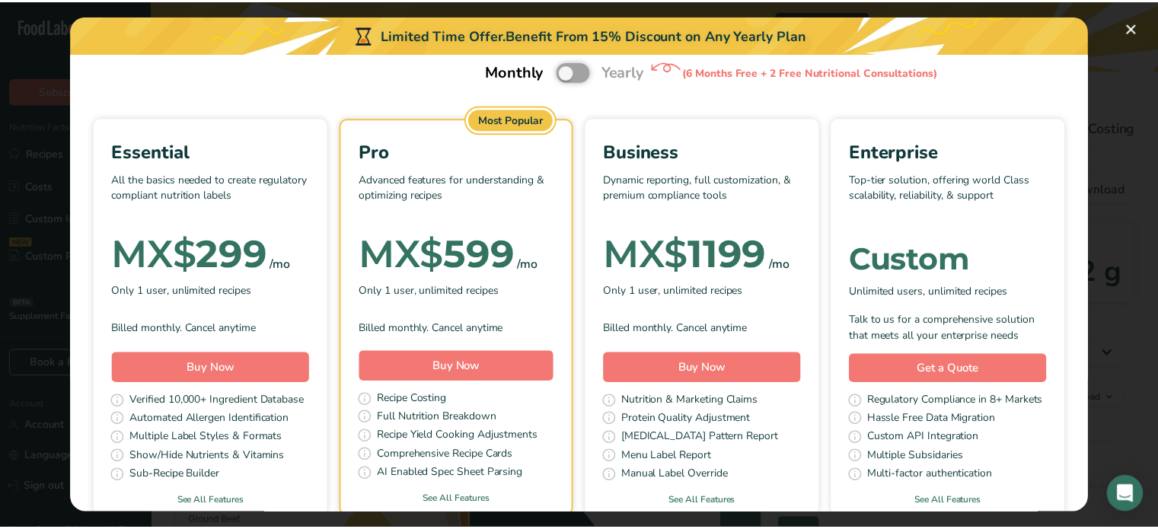
scroll to position [152, 0]
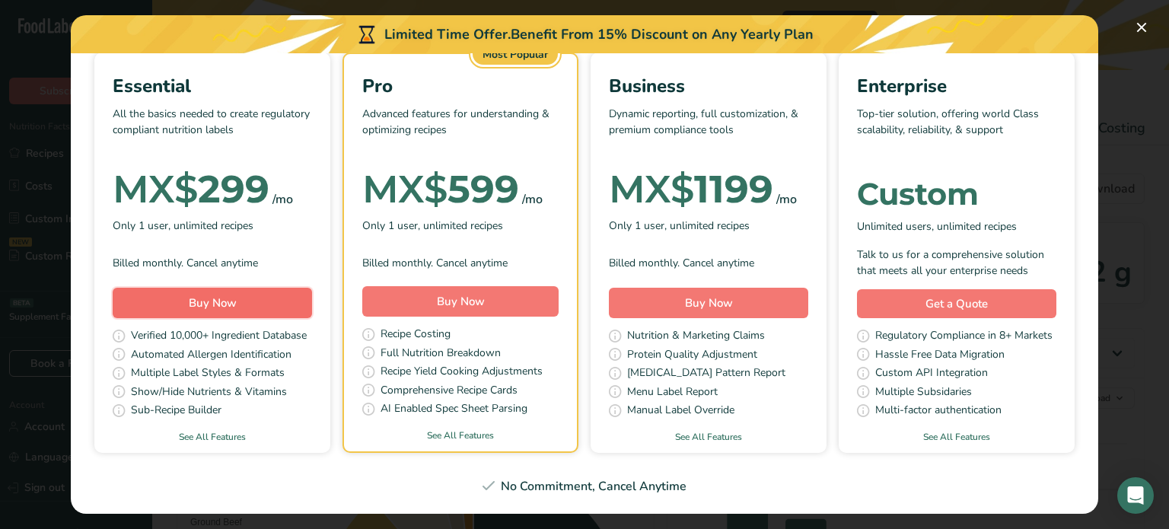
click at [237, 295] on span "Buy Now" at bounding box center [213, 302] width 48 height 15
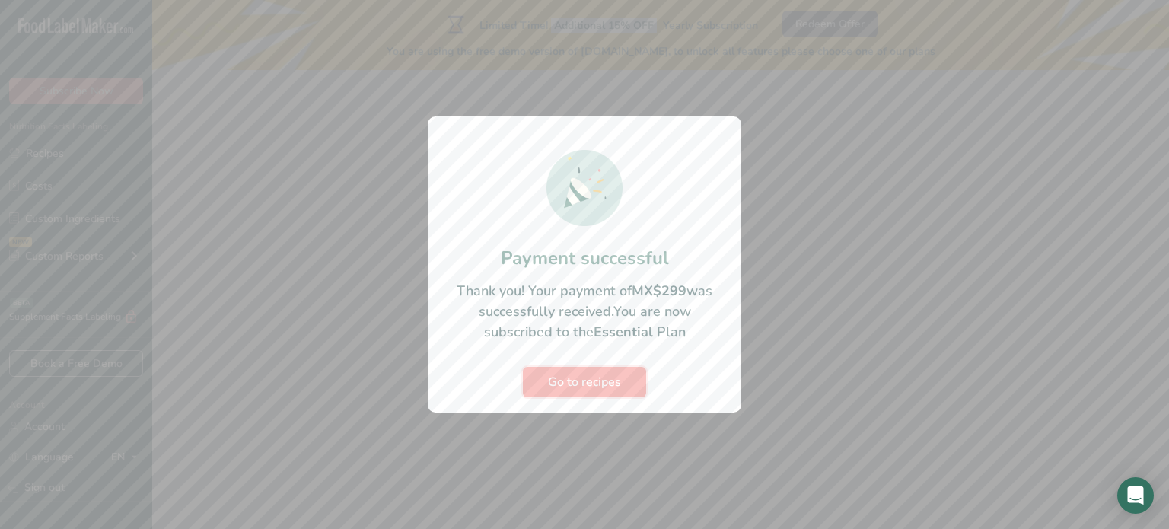
click at [604, 378] on span "Go to recipes" at bounding box center [584, 382] width 73 height 18
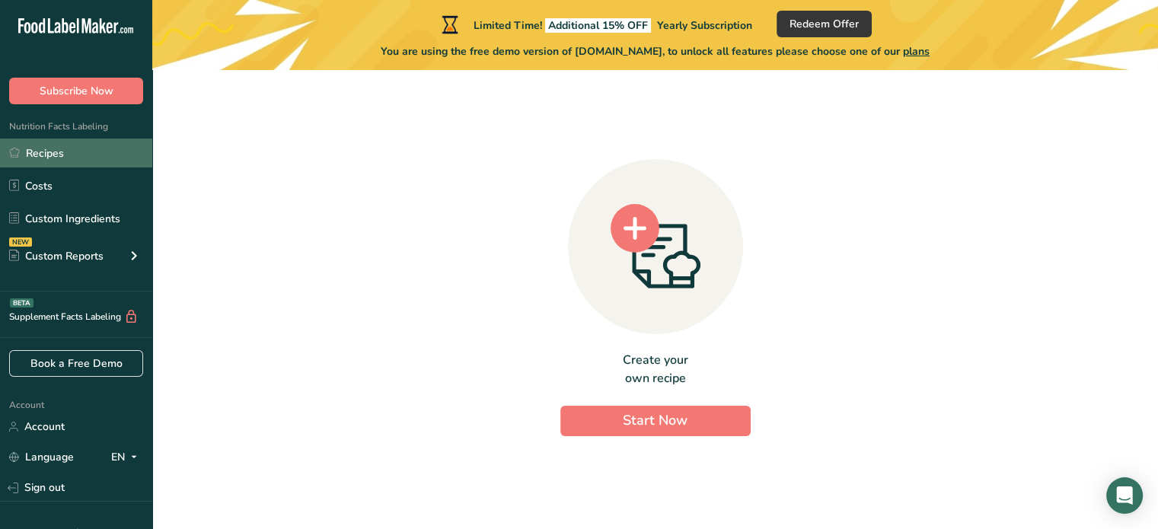
click at [53, 150] on link "Recipes" at bounding box center [76, 153] width 152 height 29
click at [56, 148] on link "Recipes" at bounding box center [76, 153] width 152 height 29
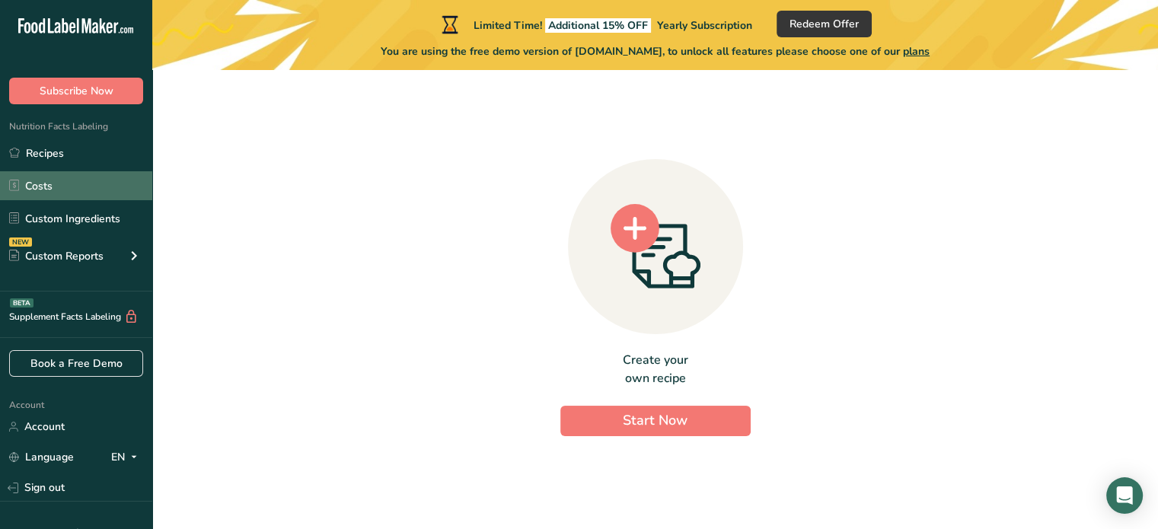
click at [52, 185] on link "Costs" at bounding box center [76, 185] width 152 height 29
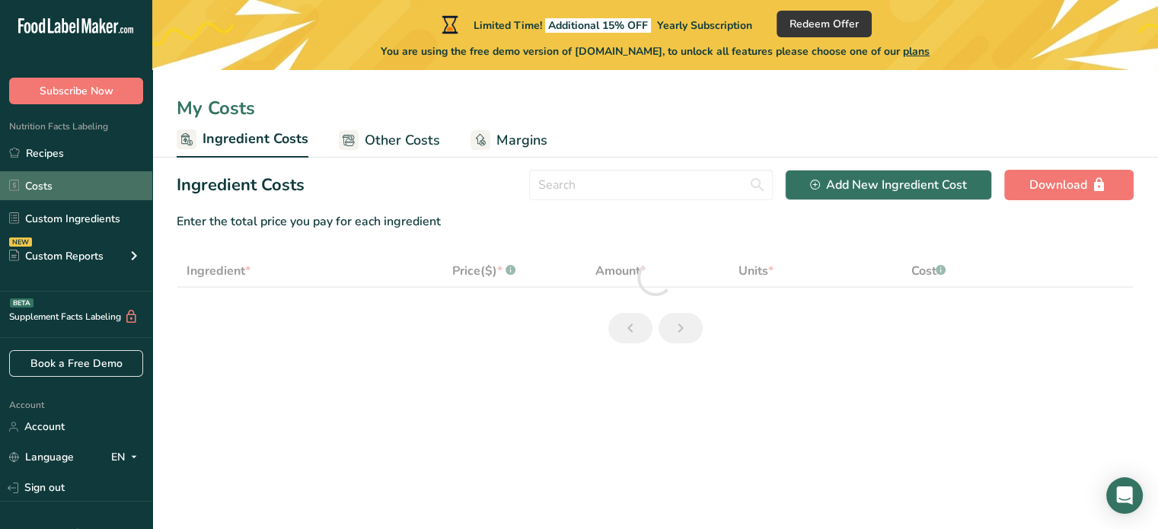
select select "1"
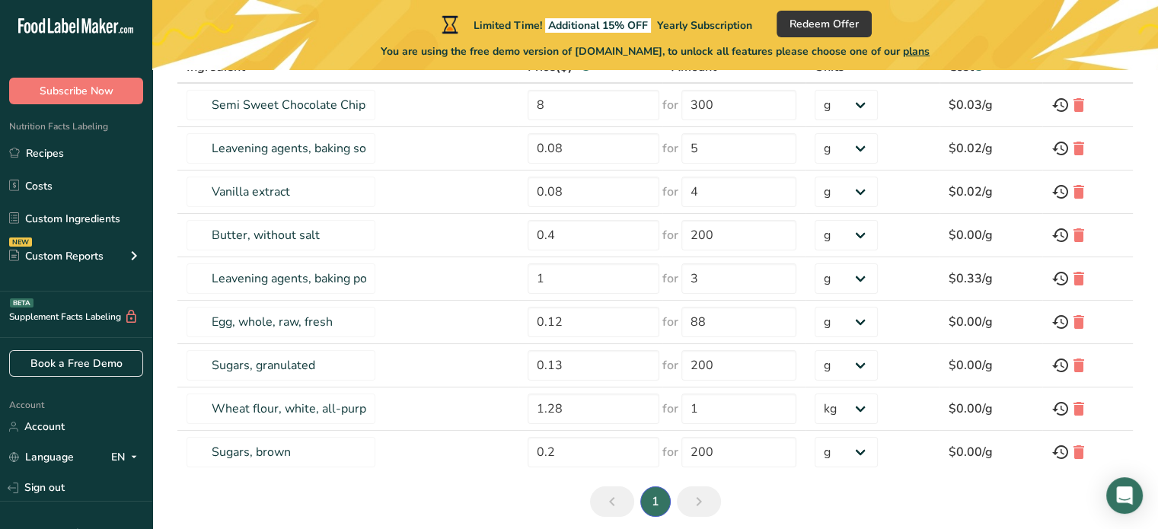
scroll to position [262, 0]
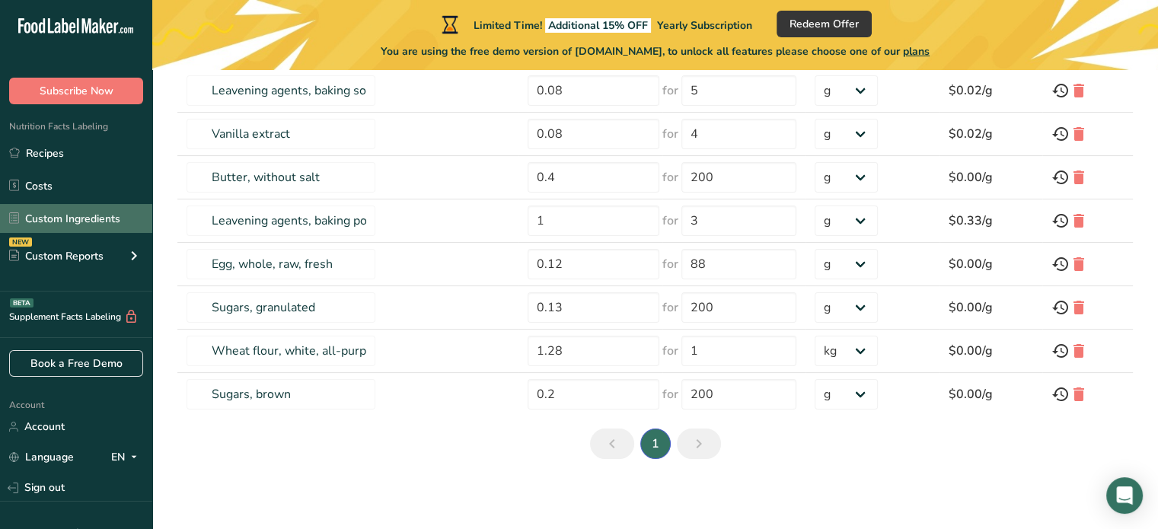
click at [76, 216] on link "Custom Ingredients" at bounding box center [76, 218] width 152 height 29
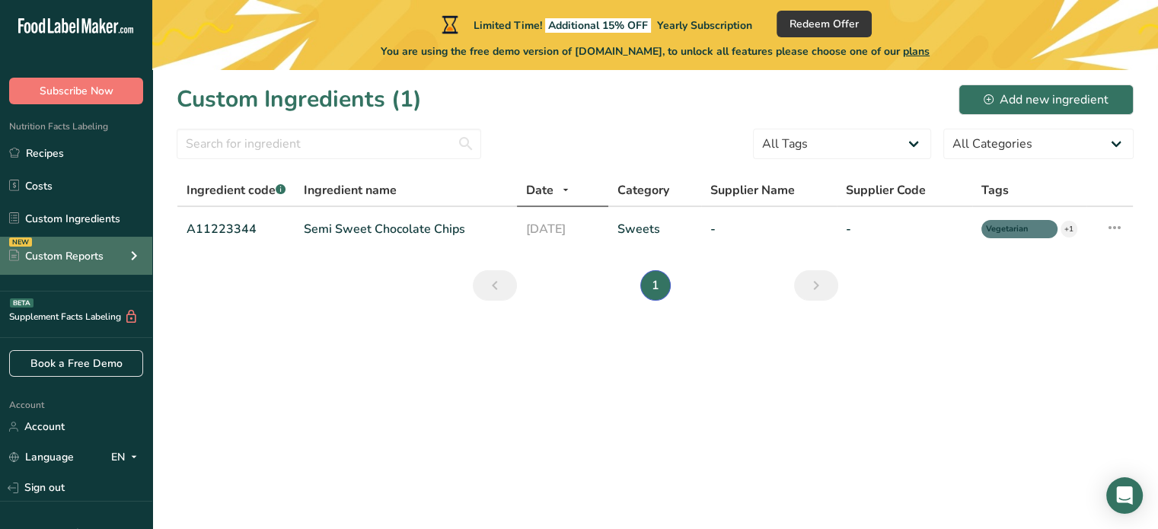
click at [85, 252] on div "Custom Reports" at bounding box center [56, 256] width 94 height 16
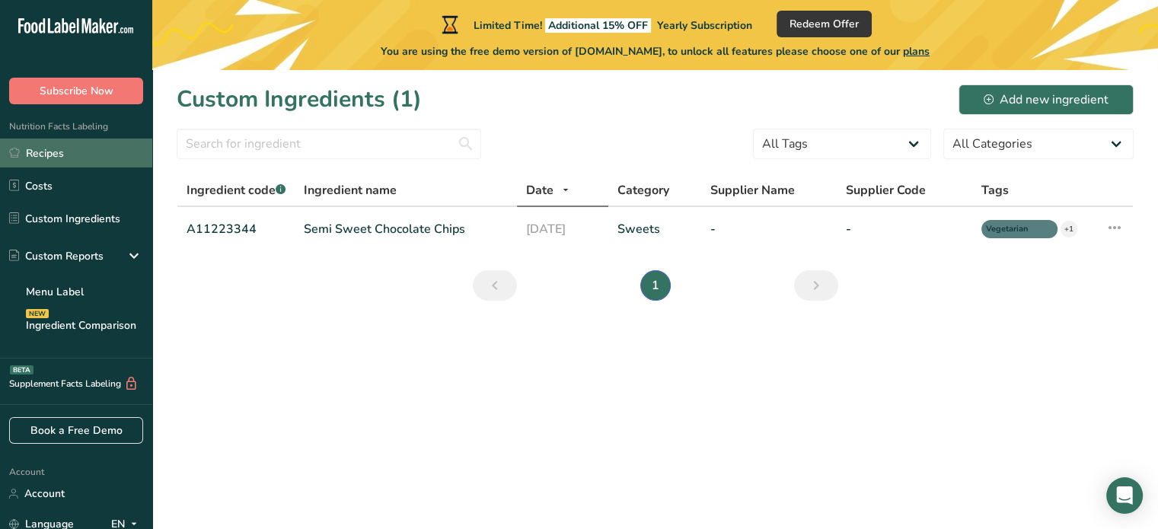
click at [75, 153] on link "Recipes" at bounding box center [76, 153] width 152 height 29
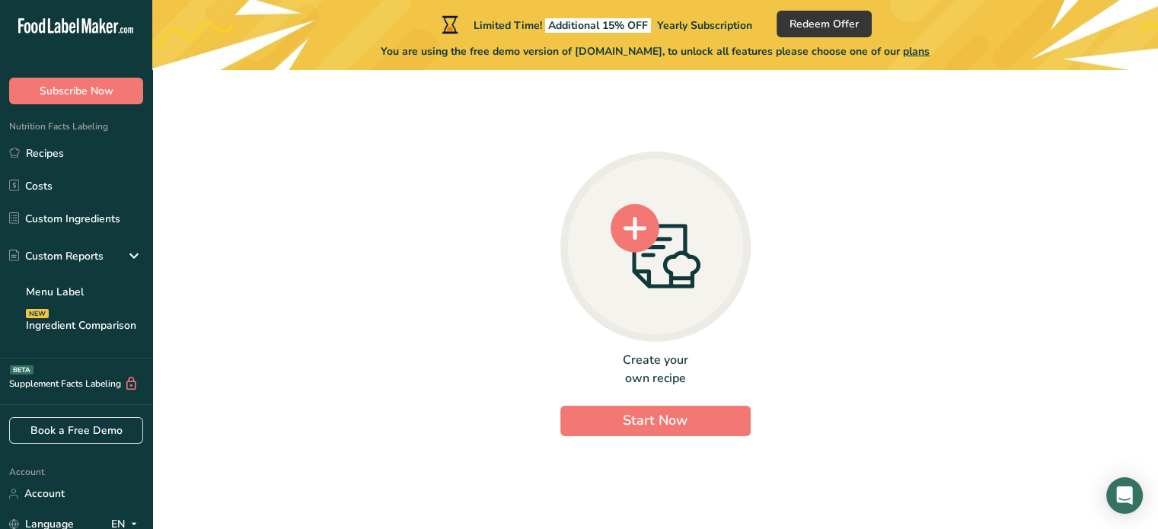
click at [675, 261] on icon at bounding box center [656, 246] width 90 height 85
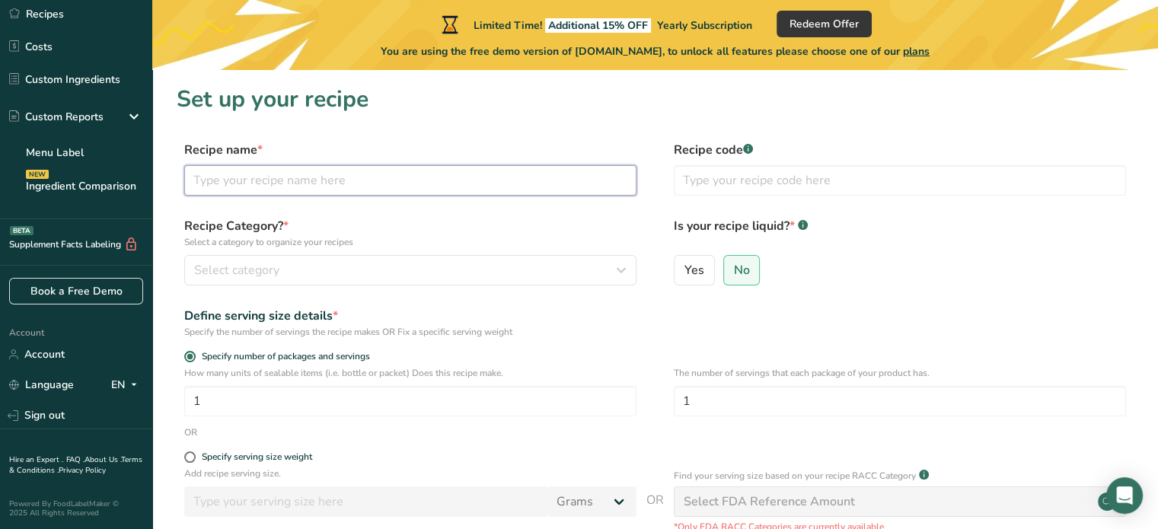
click at [359, 177] on input "text" at bounding box center [410, 180] width 452 height 30
type input "Chilli Beans"
click at [259, 253] on div "Recipe Category? * Select a category to organize your recipes Select category S…" at bounding box center [410, 251] width 452 height 69
click at [253, 264] on span "Select category" at bounding box center [236, 270] width 85 height 18
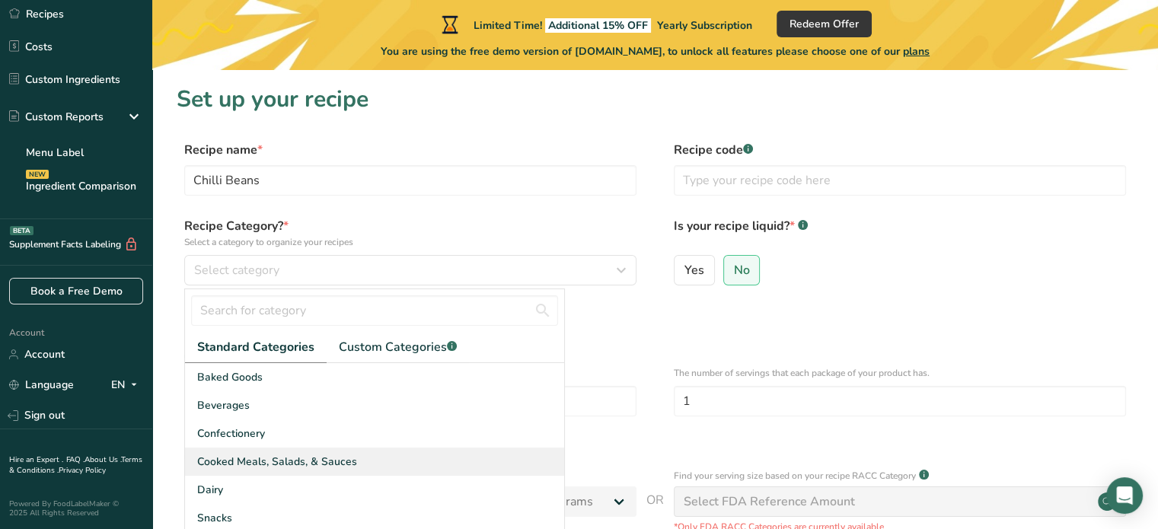
click at [253, 455] on span "Cooked Meals, Salads, & Sauces" at bounding box center [277, 462] width 160 height 16
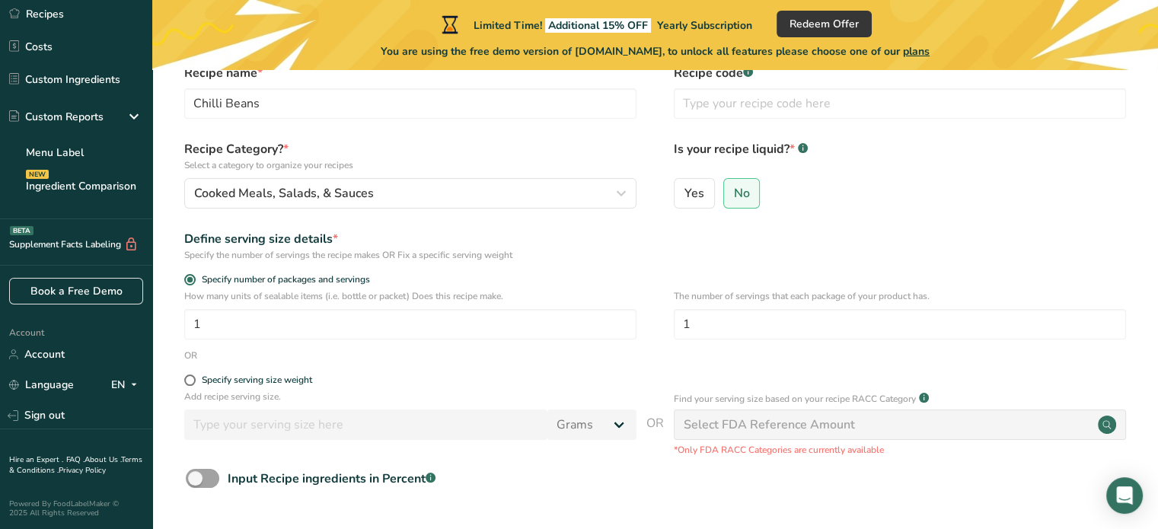
scroll to position [152, 0]
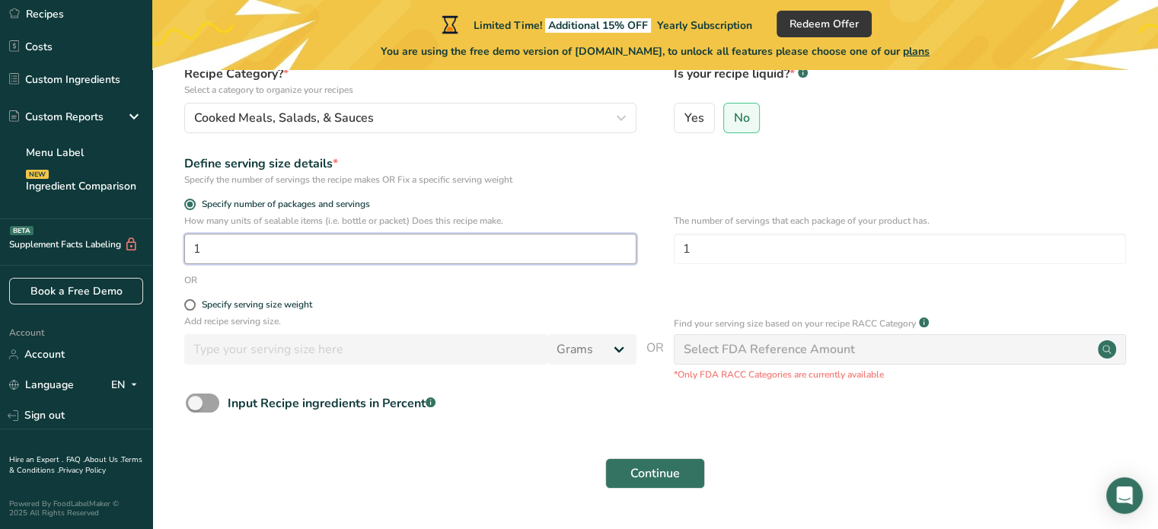
click at [265, 246] on input "1" at bounding box center [410, 249] width 452 height 30
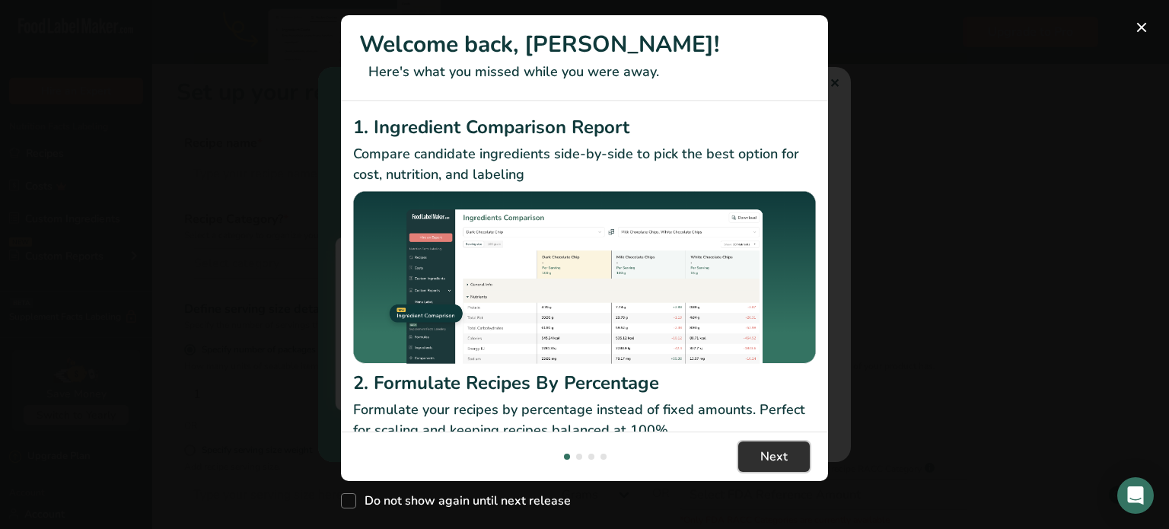
click at [761, 462] on span "Next" at bounding box center [774, 457] width 27 height 18
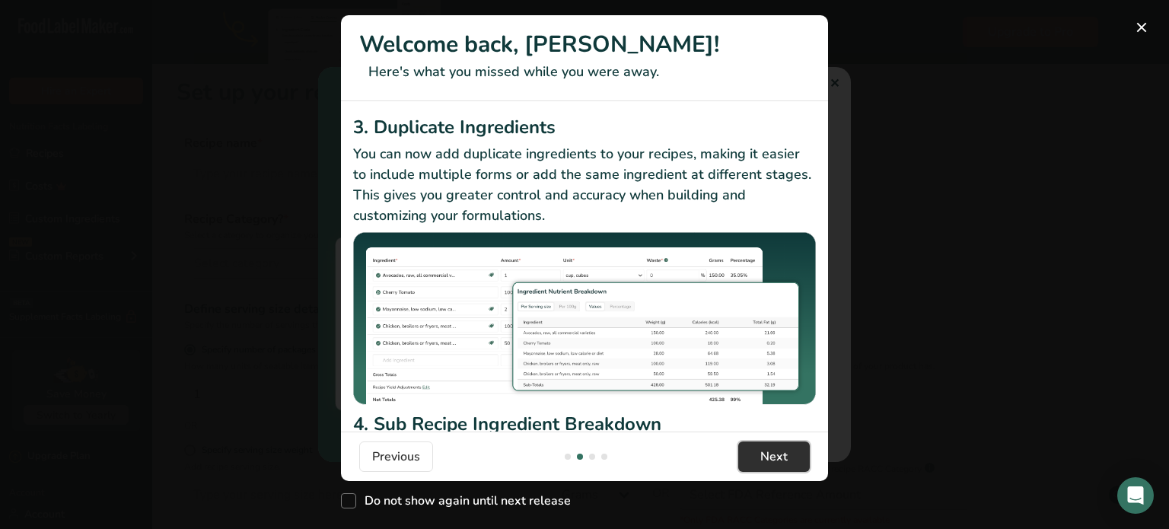
click at [761, 462] on span "Next" at bounding box center [774, 457] width 27 height 18
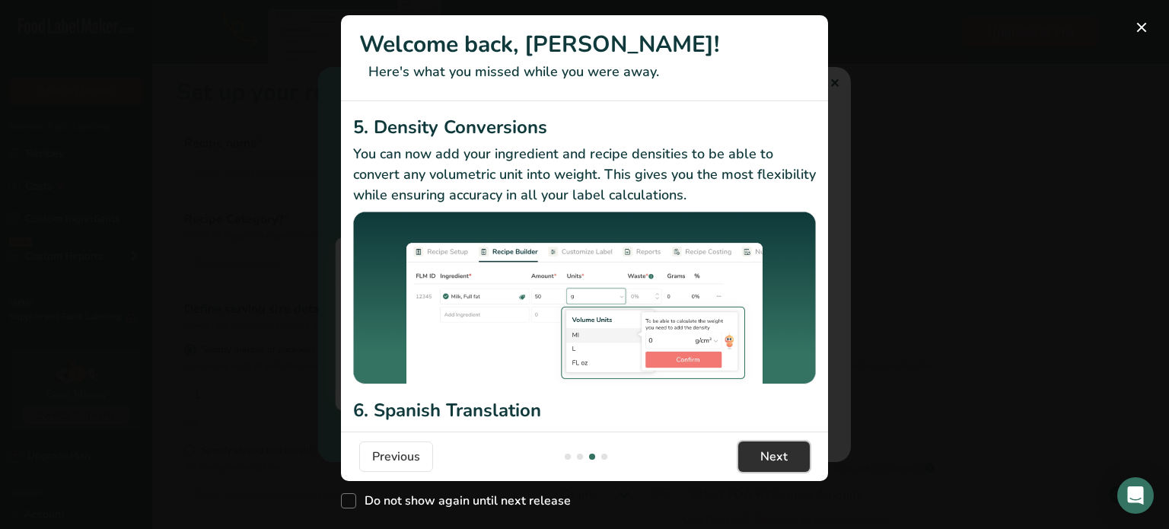
click at [761, 462] on span "Next" at bounding box center [774, 457] width 27 height 18
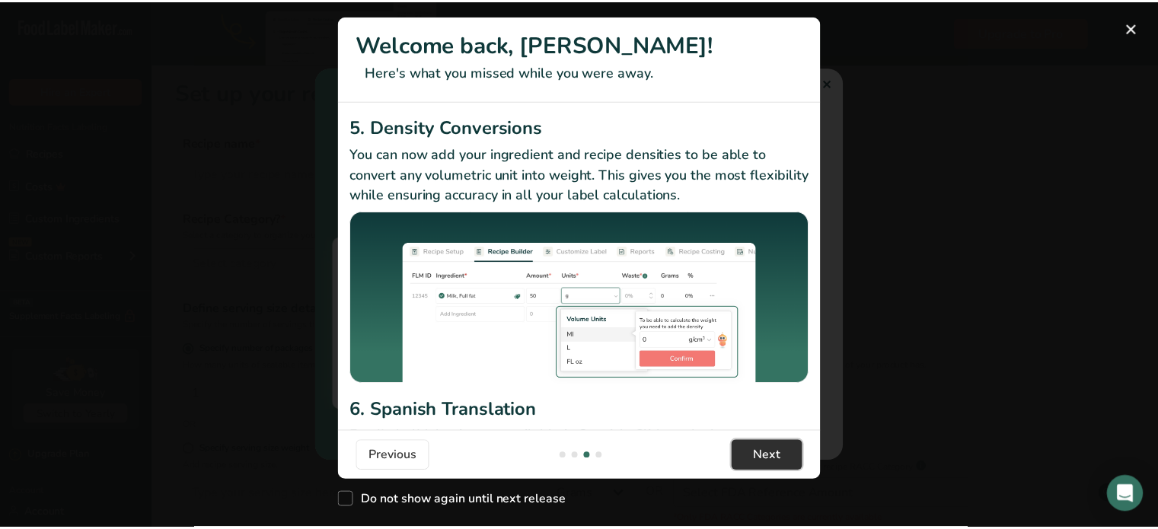
scroll to position [0, 1462]
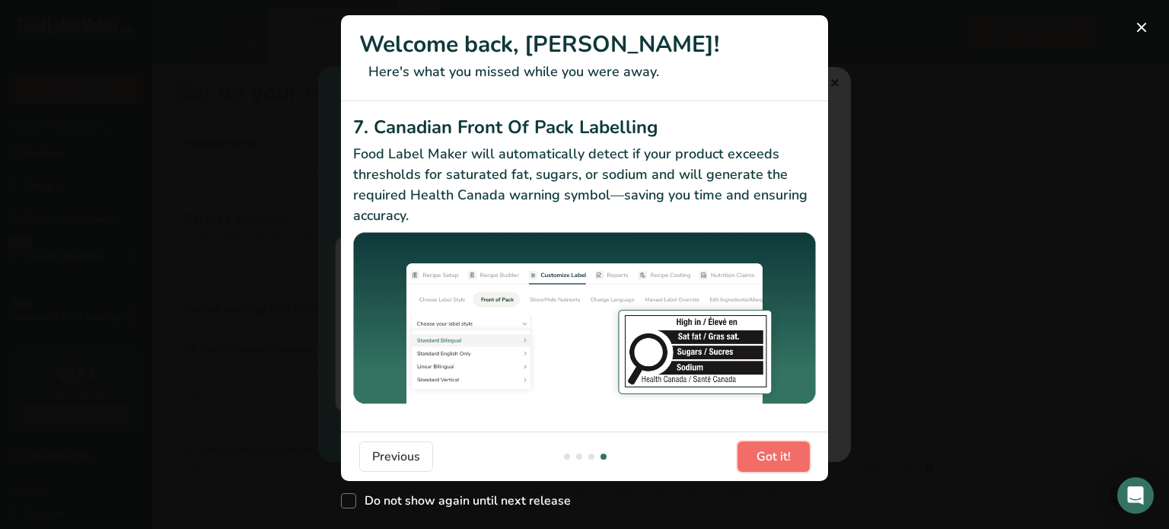
click at [761, 462] on span "Got it!" at bounding box center [774, 457] width 34 height 18
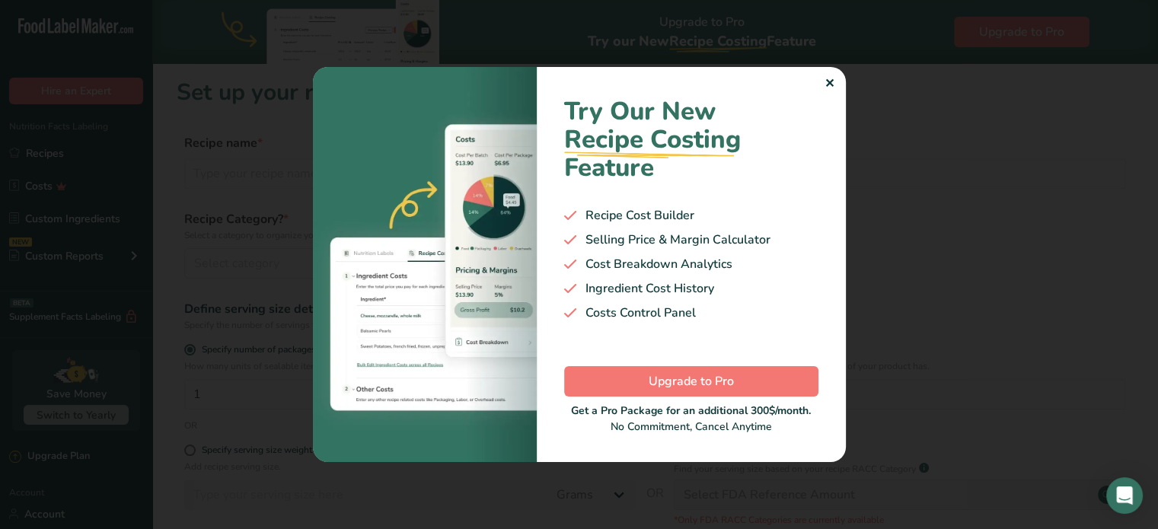
click at [828, 81] on div "✕" at bounding box center [830, 84] width 10 height 18
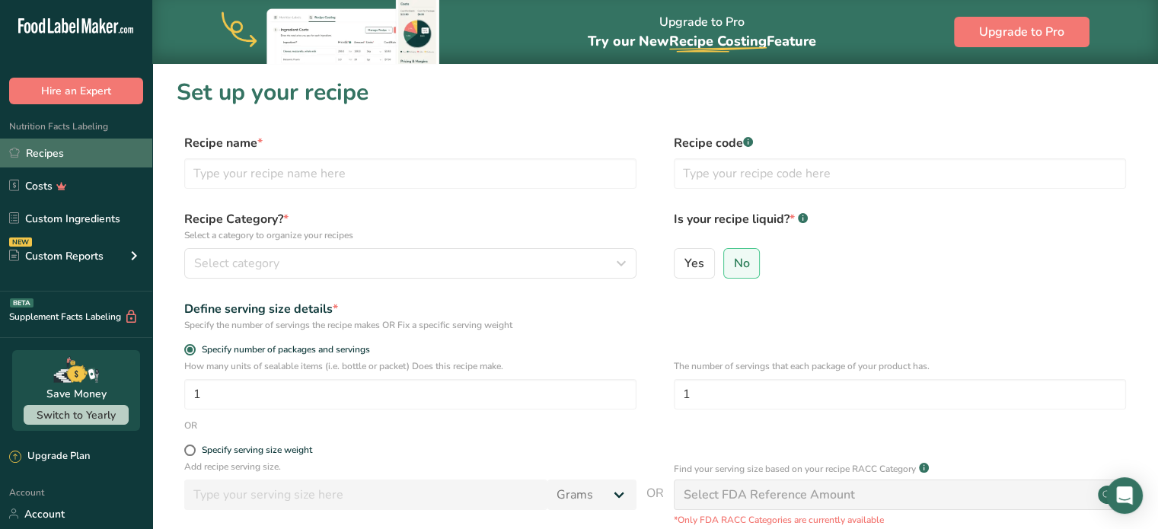
click at [70, 156] on link "Recipes" at bounding box center [76, 153] width 152 height 29
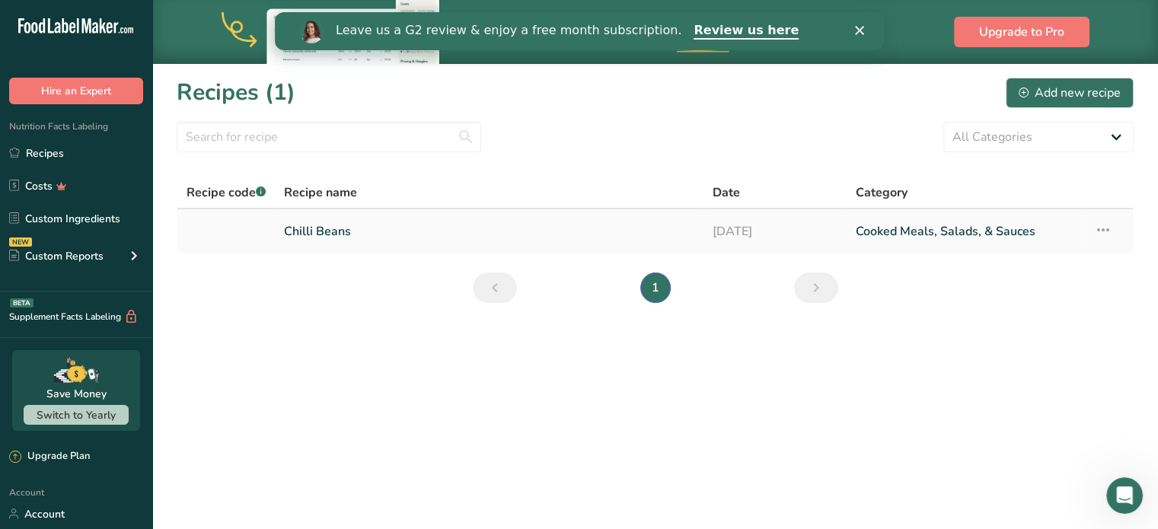
click at [326, 231] on link "Chilli Beans" at bounding box center [489, 231] width 410 height 32
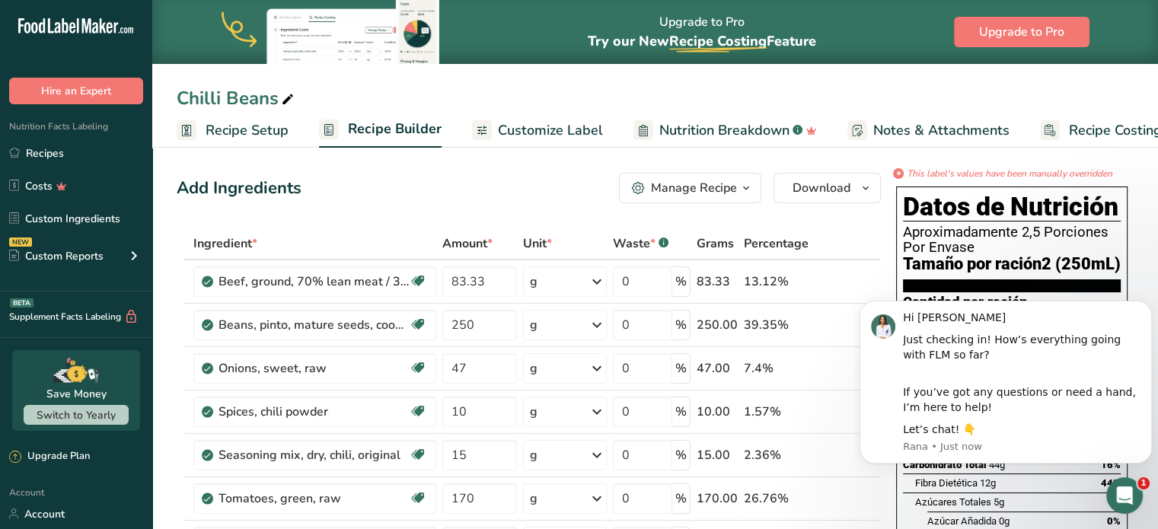
click at [541, 132] on span "Customize Label" at bounding box center [550, 130] width 105 height 21
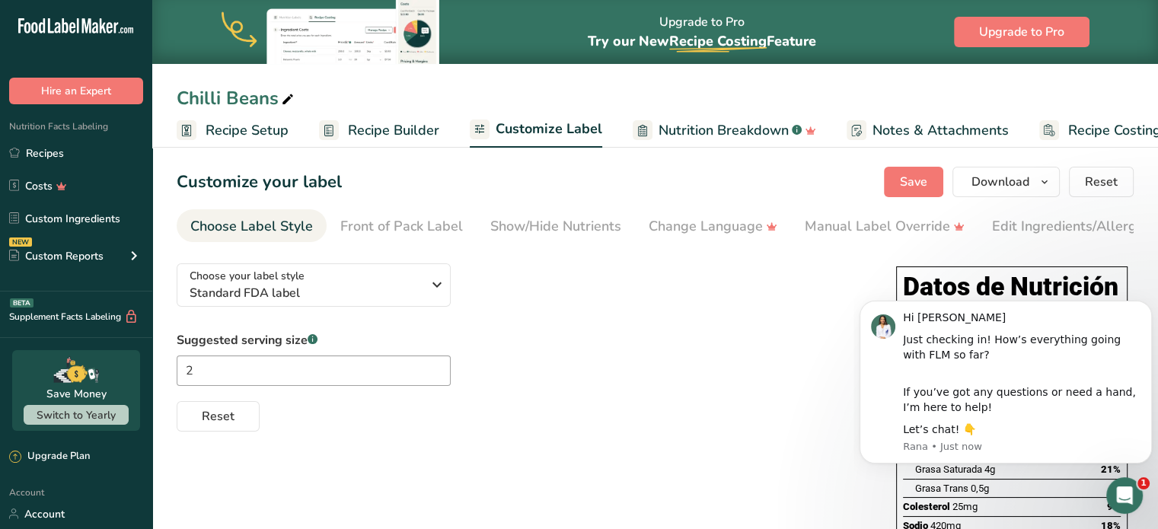
scroll to position [0, 42]
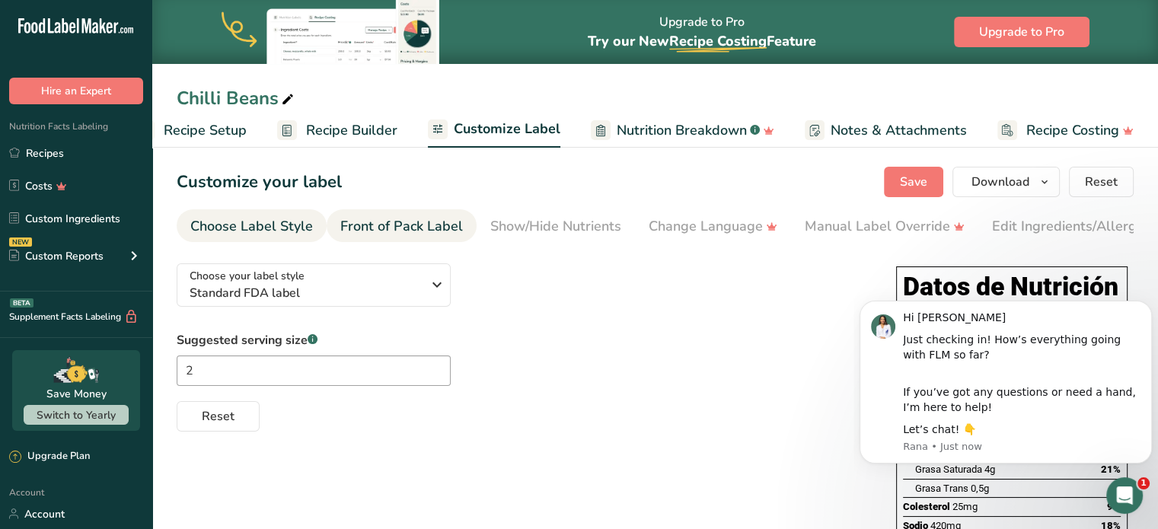
click at [403, 231] on div "Front of Pack Label" at bounding box center [401, 226] width 123 height 21
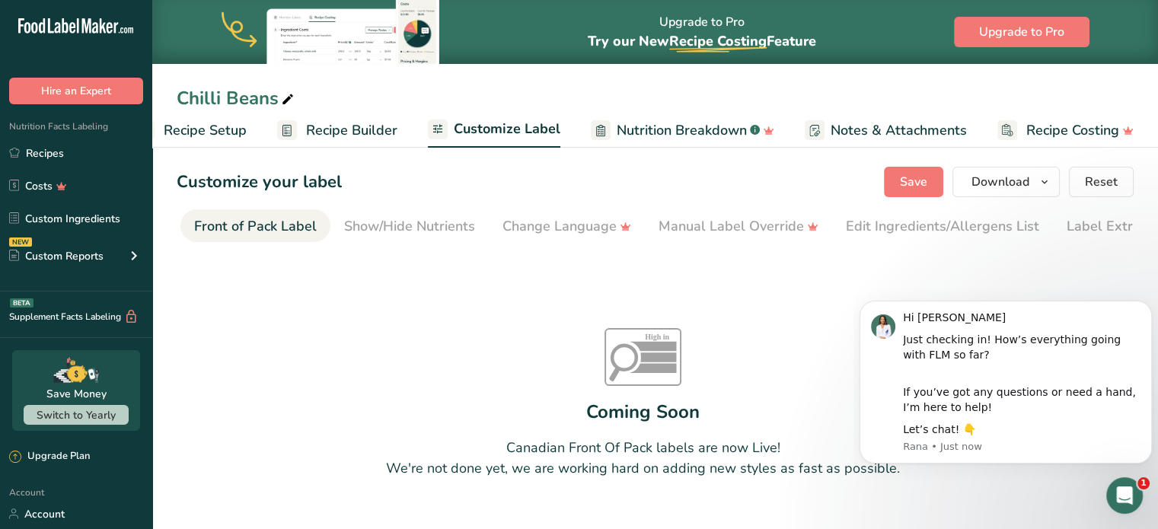
scroll to position [0, 148]
click at [545, 227] on div "Change Language" at bounding box center [565, 226] width 129 height 21
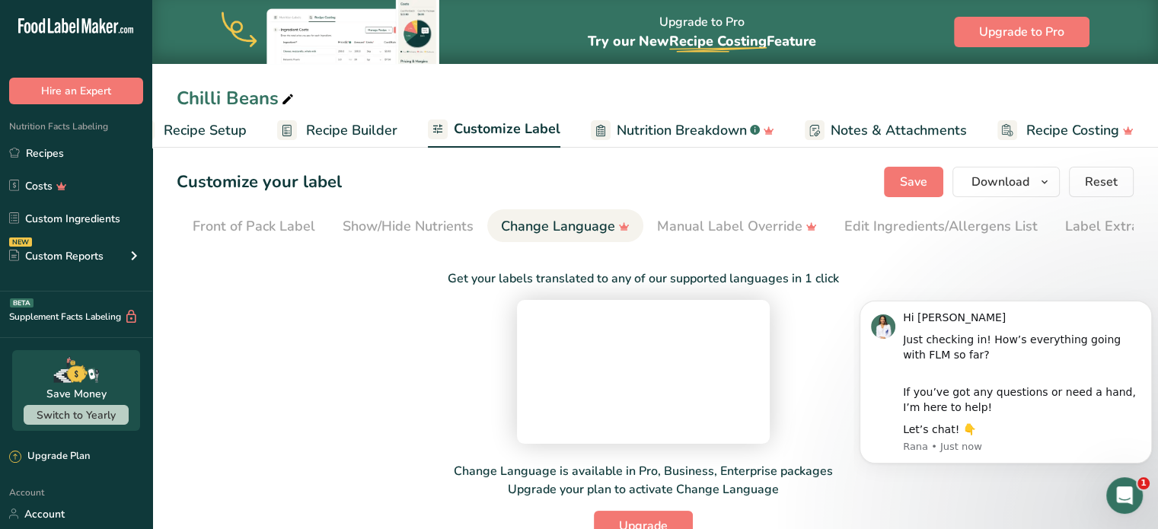
scroll to position [0, 186]
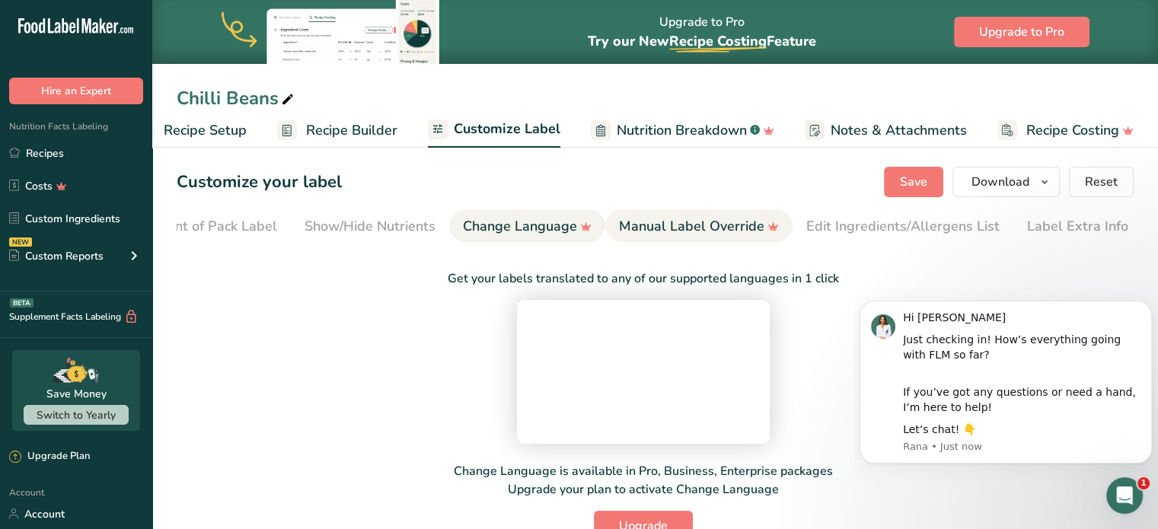
click at [662, 228] on div "Manual Label Override" at bounding box center [699, 226] width 160 height 21
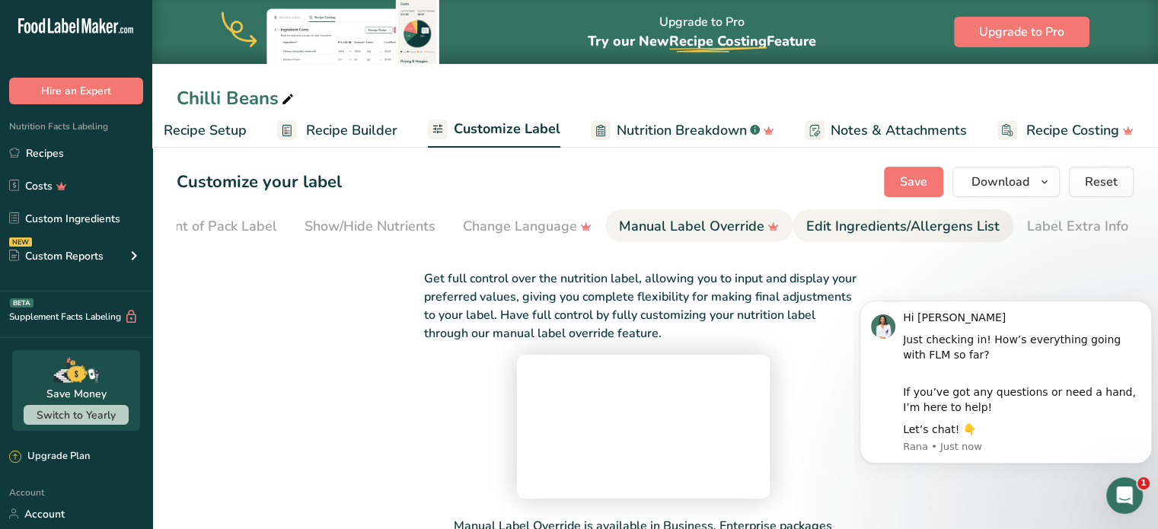
click at [879, 225] on div "Edit Ingredients/Allergens List" at bounding box center [902, 226] width 193 height 21
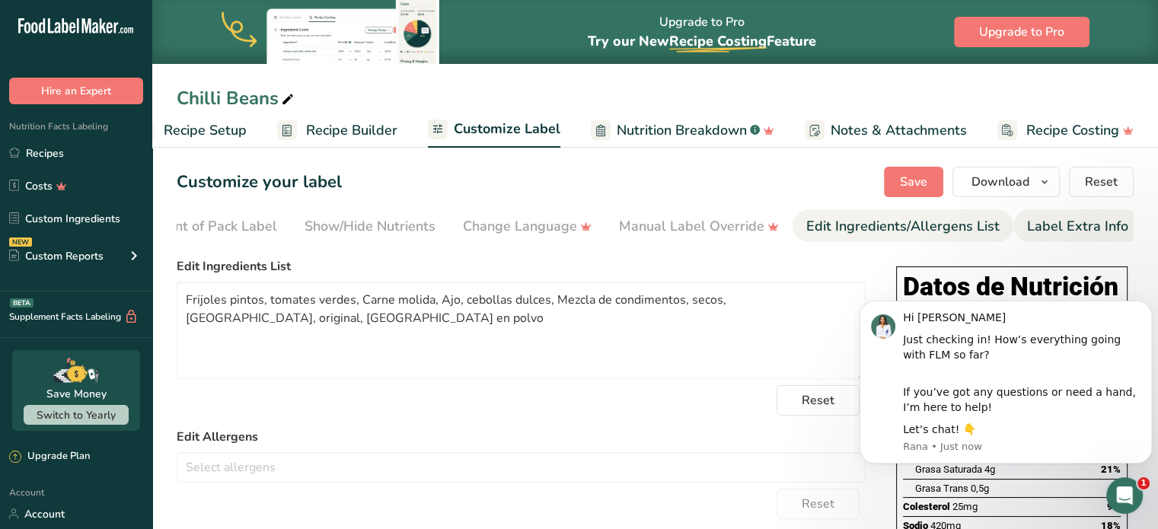
click at [1057, 230] on div "Label Extra Info" at bounding box center [1077, 226] width 101 height 21
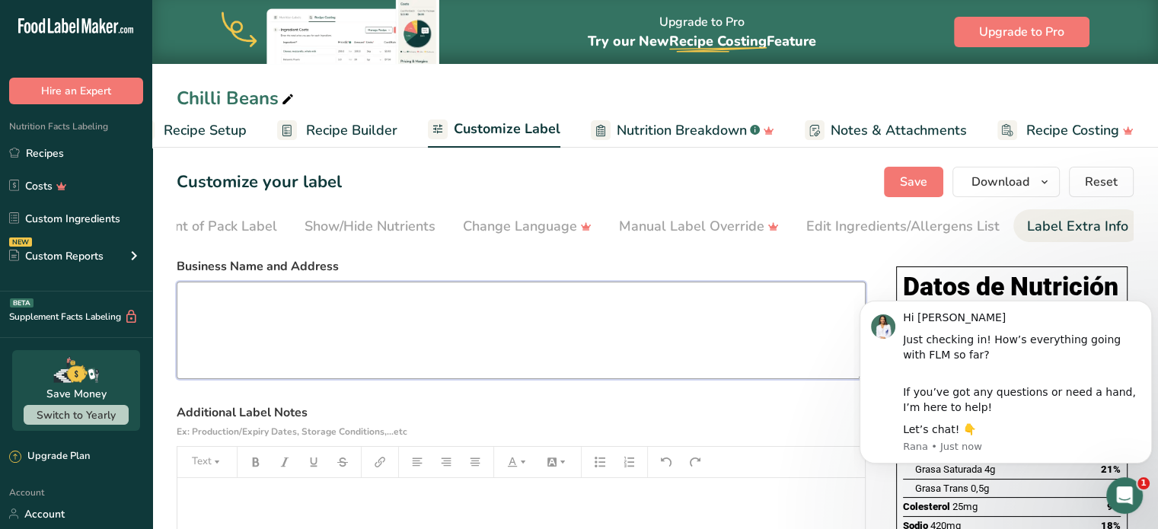
click at [300, 326] on textarea at bounding box center [521, 330] width 689 height 97
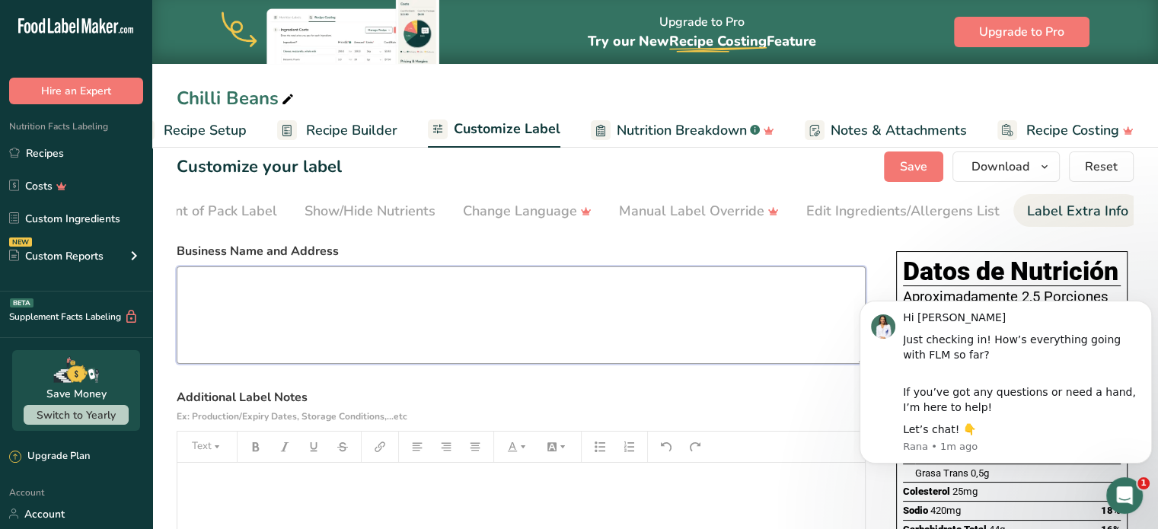
scroll to position [0, 0]
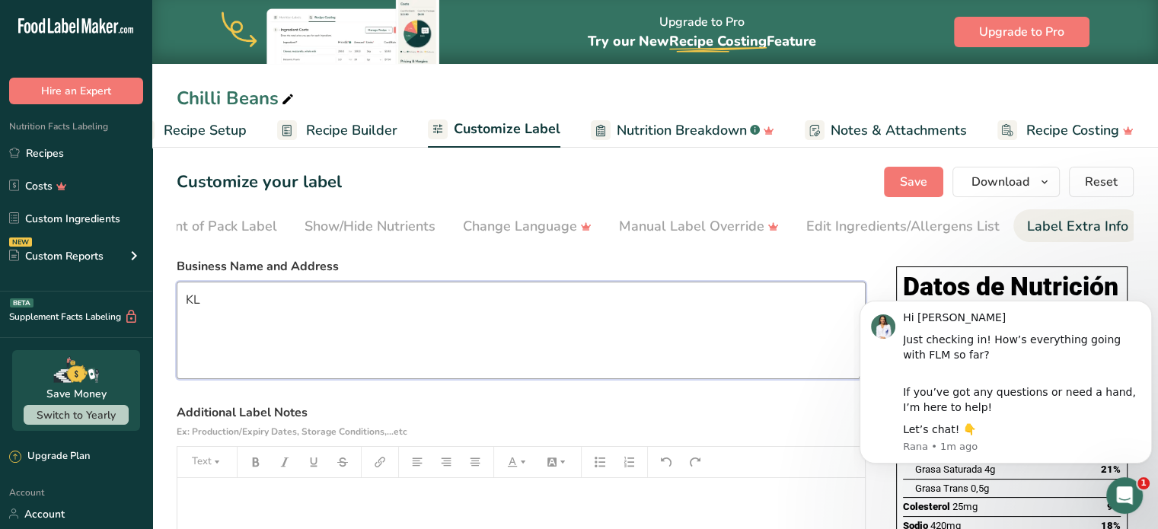
type textarea "K"
type textarea "La Cocina de Mama"
click at [872, 371] on div "Hi Rogelio Just checking in! How’s everything going with FLM so far? If you’ve …" at bounding box center [1006, 382] width 270 height 143
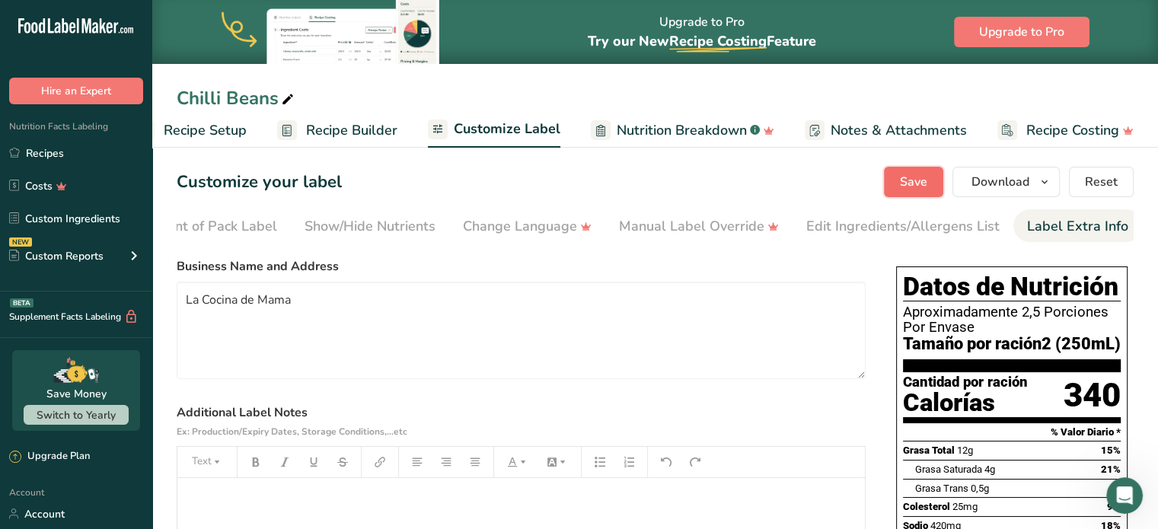
click at [926, 180] on span "Save" at bounding box center [913, 182] width 27 height 18
click at [503, 128] on span "Customize Label" at bounding box center [507, 129] width 107 height 21
click at [261, 228] on div "Front of Pack Label" at bounding box center [216, 226] width 123 height 21
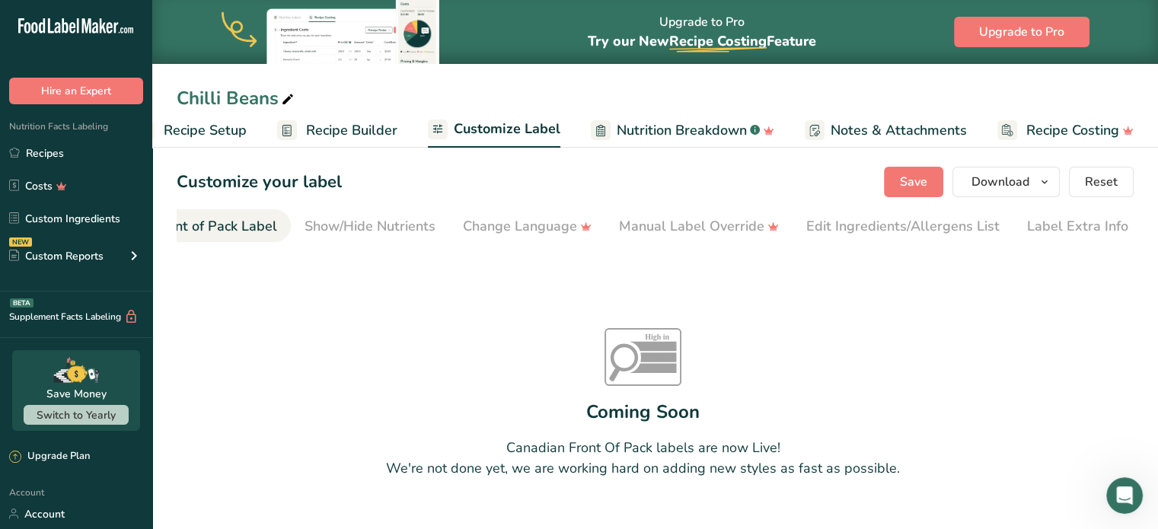
scroll to position [0, 148]
click at [269, 228] on div "Front of Pack Label" at bounding box center [254, 226] width 123 height 21
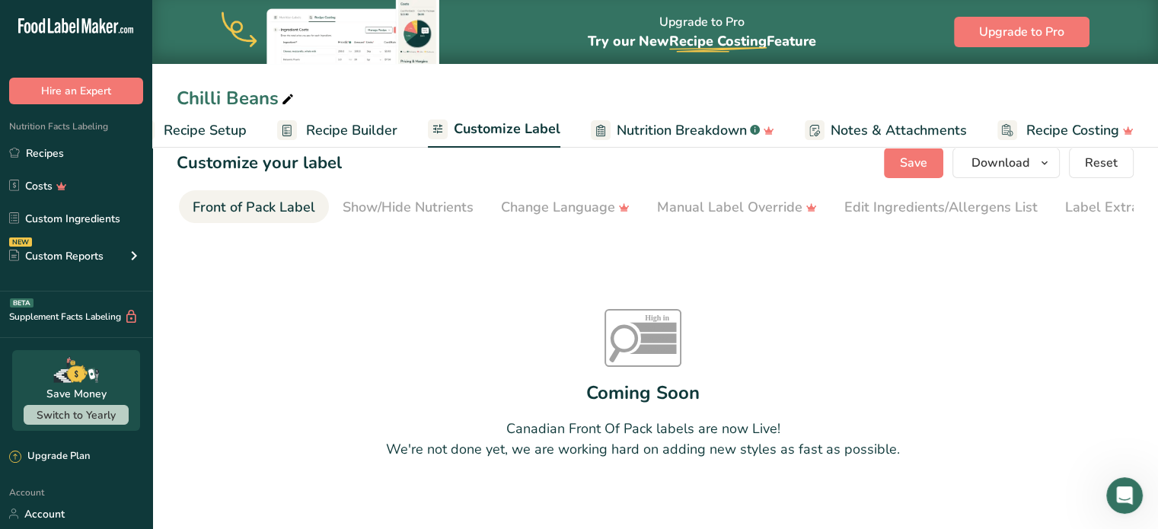
scroll to position [0, 0]
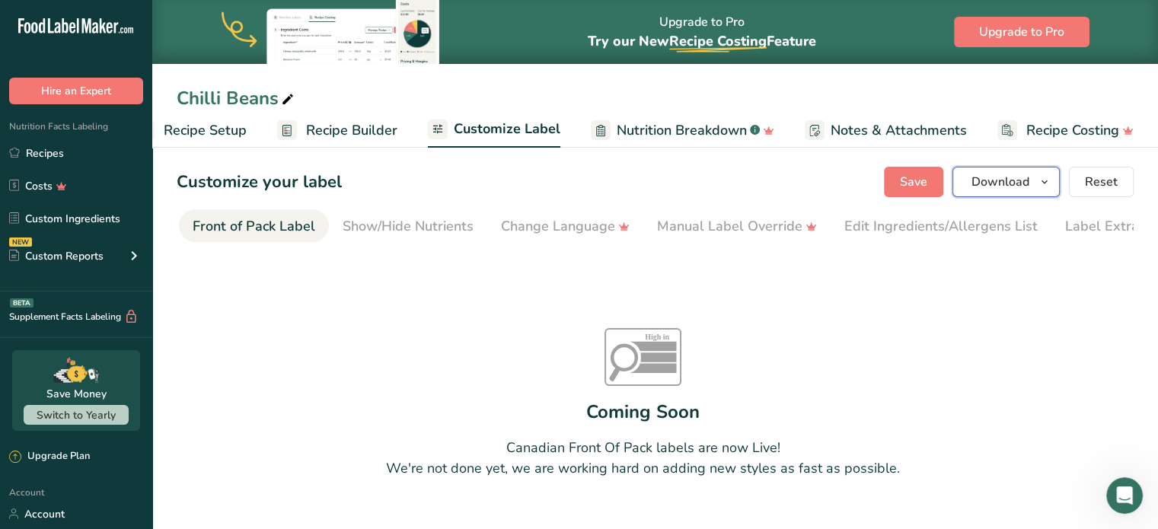
click at [1041, 180] on icon "button" at bounding box center [1044, 182] width 12 height 19
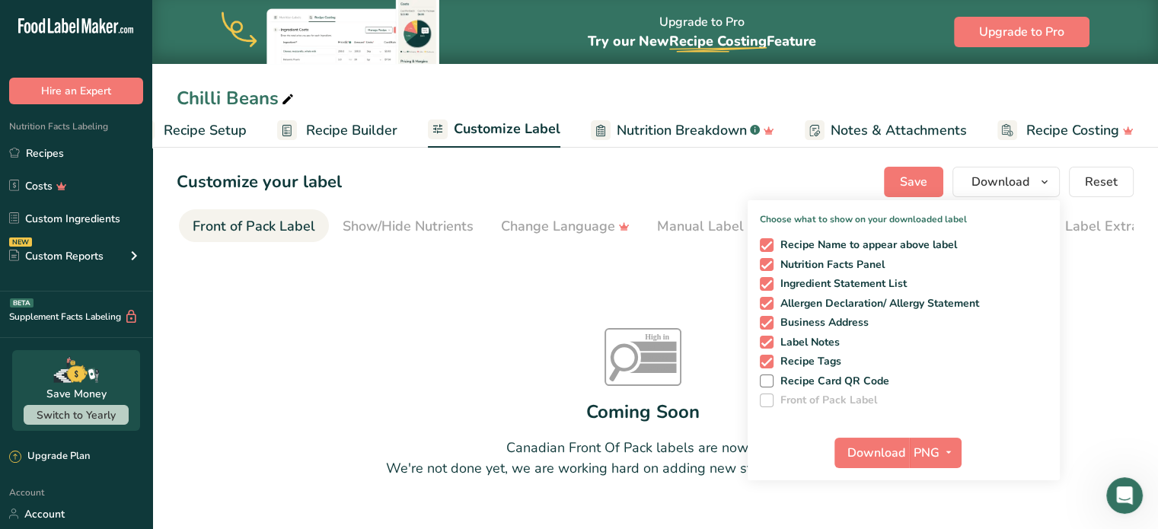
click at [898, 88] on div "Chilli Beans" at bounding box center [655, 98] width 1006 height 27
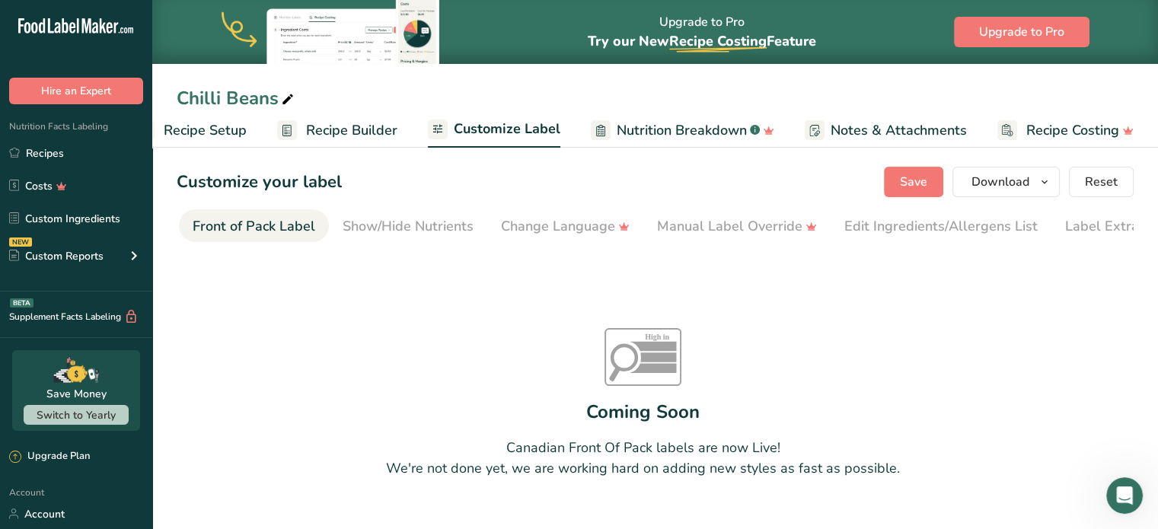
click at [211, 131] on span "Recipe Setup" at bounding box center [205, 130] width 83 height 21
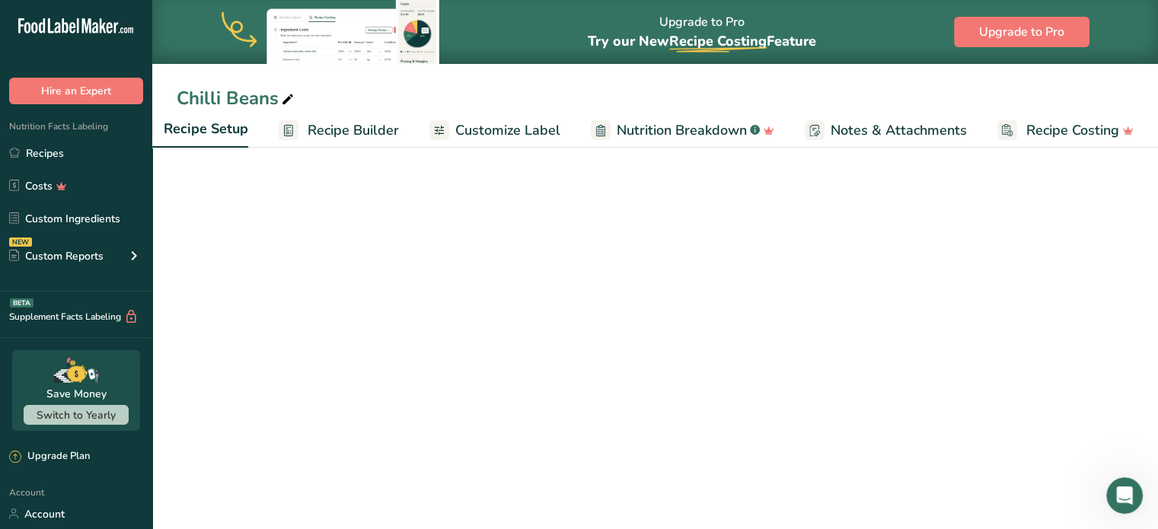
scroll to position [0, 5]
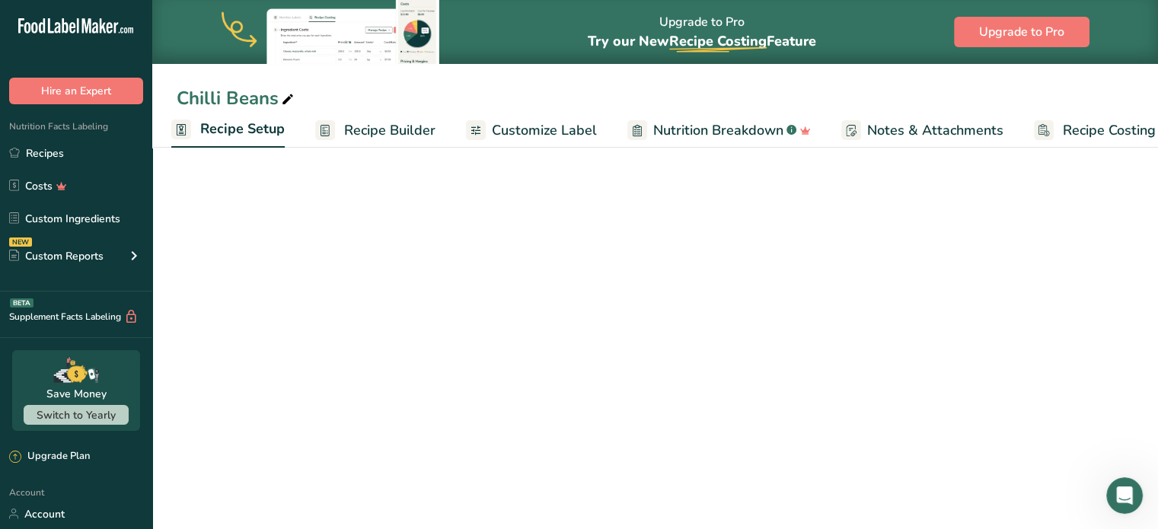
select select "22"
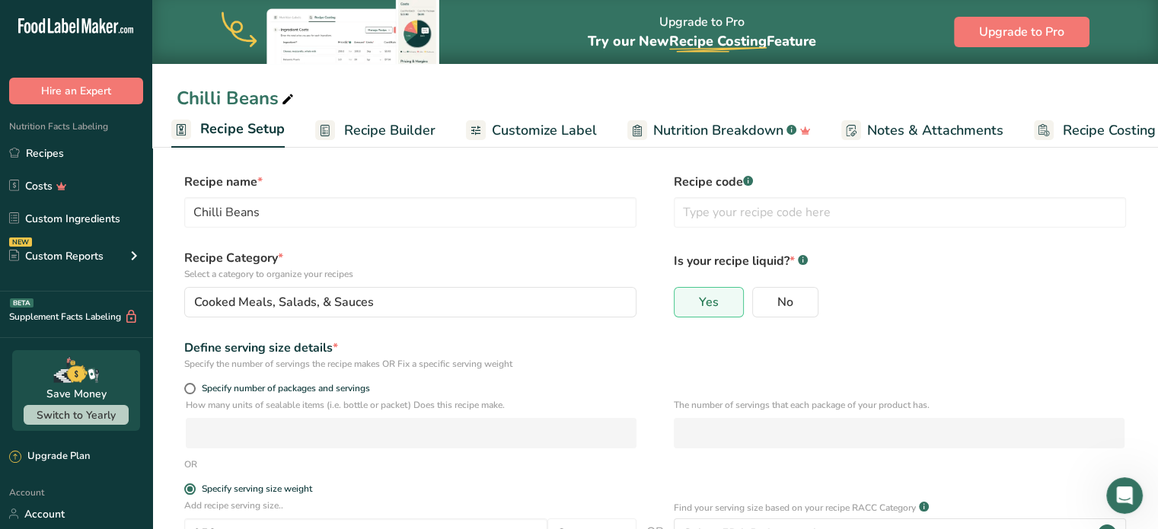
click at [397, 126] on span "Recipe Builder" at bounding box center [389, 130] width 91 height 21
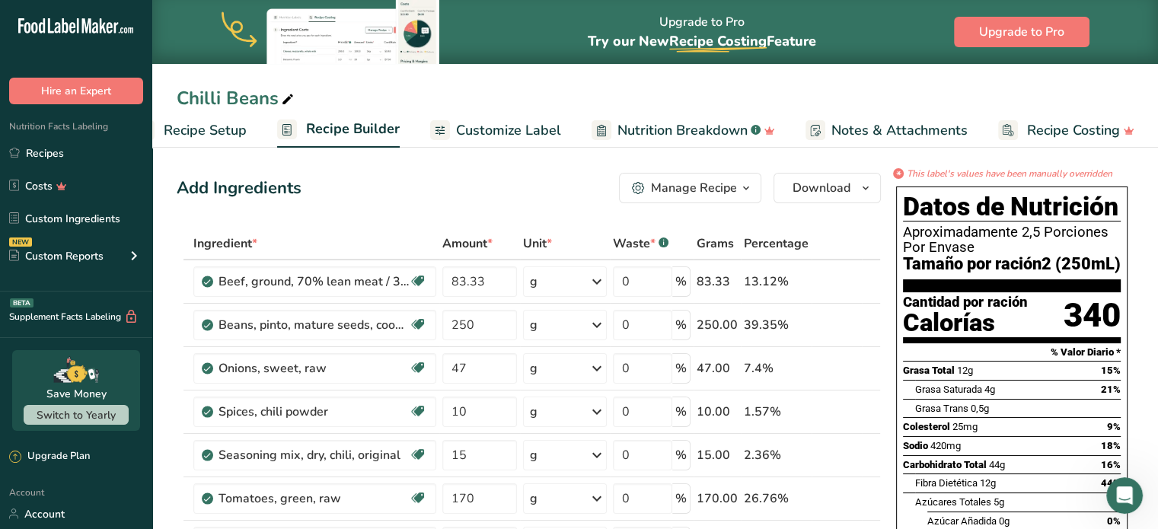
click at [509, 132] on span "Customize Label" at bounding box center [508, 130] width 105 height 21
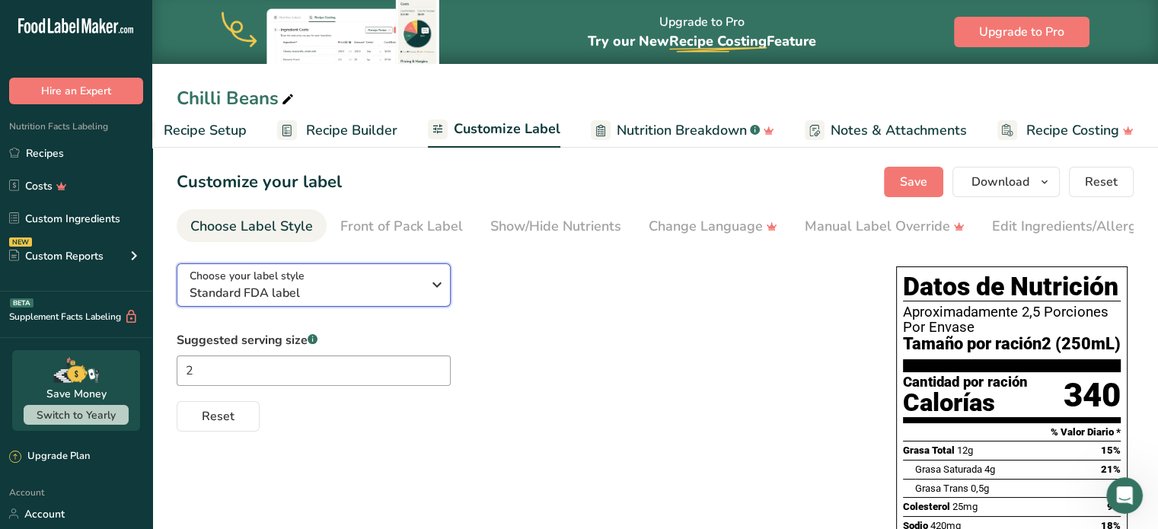
click at [421, 285] on div "Choose your label style Standard FDA label" at bounding box center [306, 285] width 232 height 34
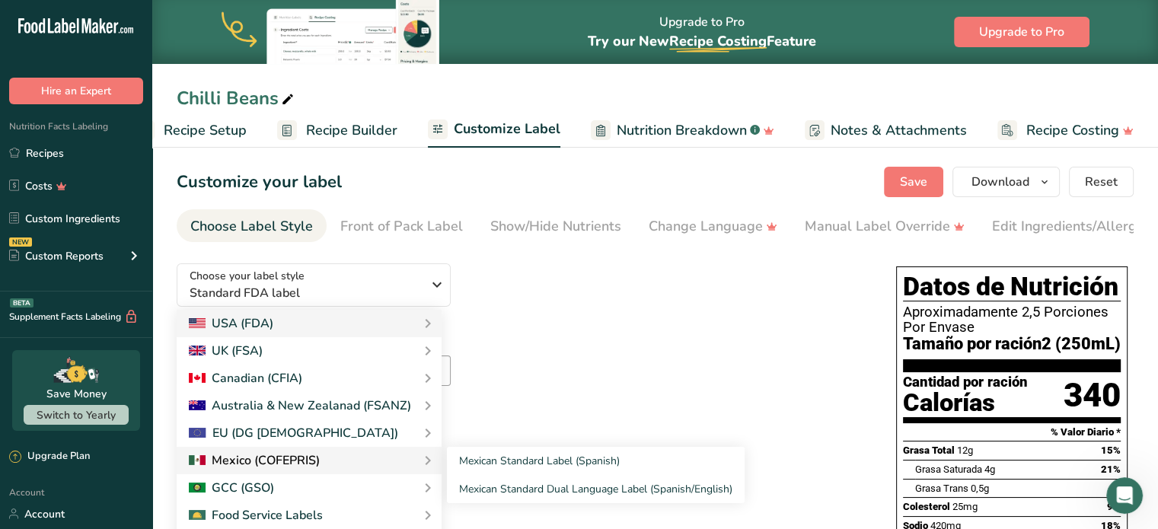
click at [306, 457] on div at bounding box center [254, 460] width 131 height 18
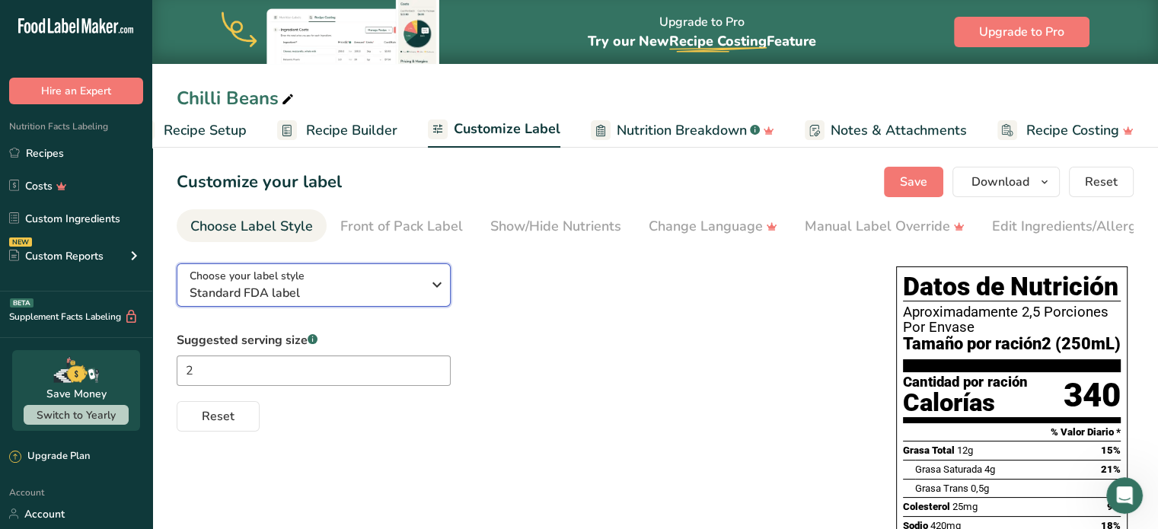
click at [399, 292] on span "Standard FDA label" at bounding box center [306, 293] width 232 height 18
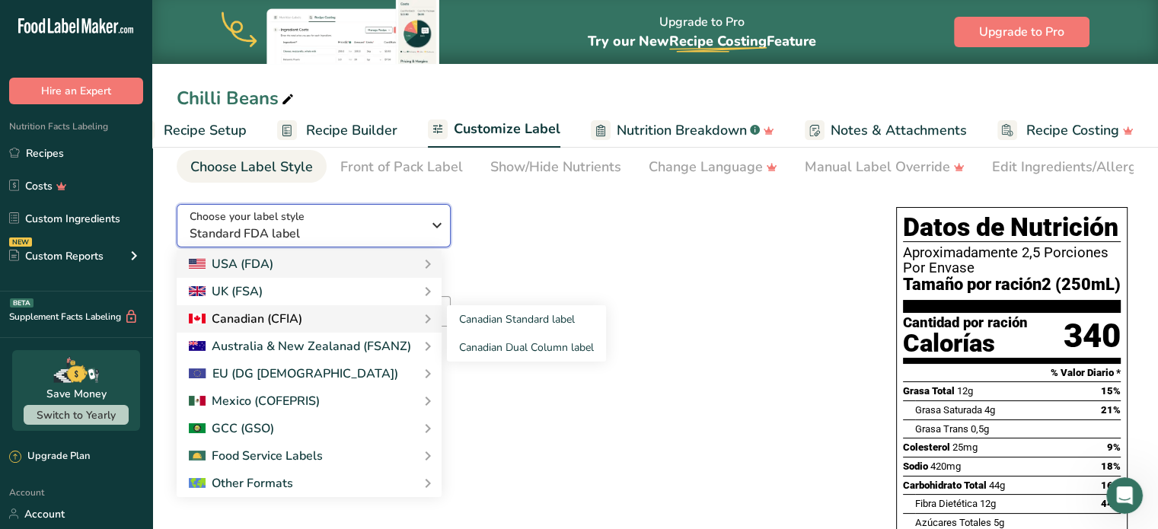
scroll to position [152, 0]
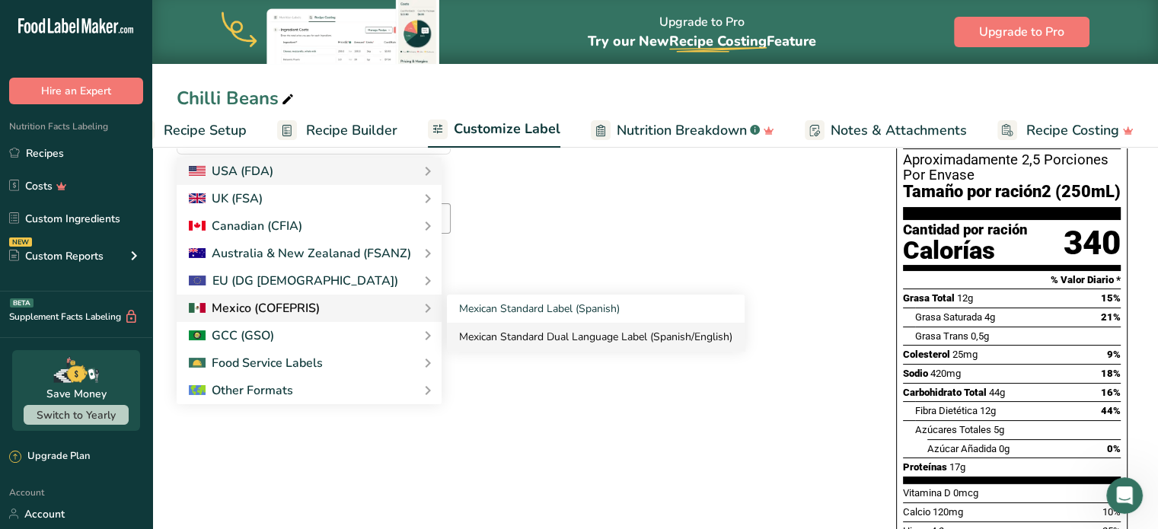
click at [543, 343] on link "Mexican Standard Dual Language Label (Spanish/English)" at bounding box center [596, 337] width 298 height 28
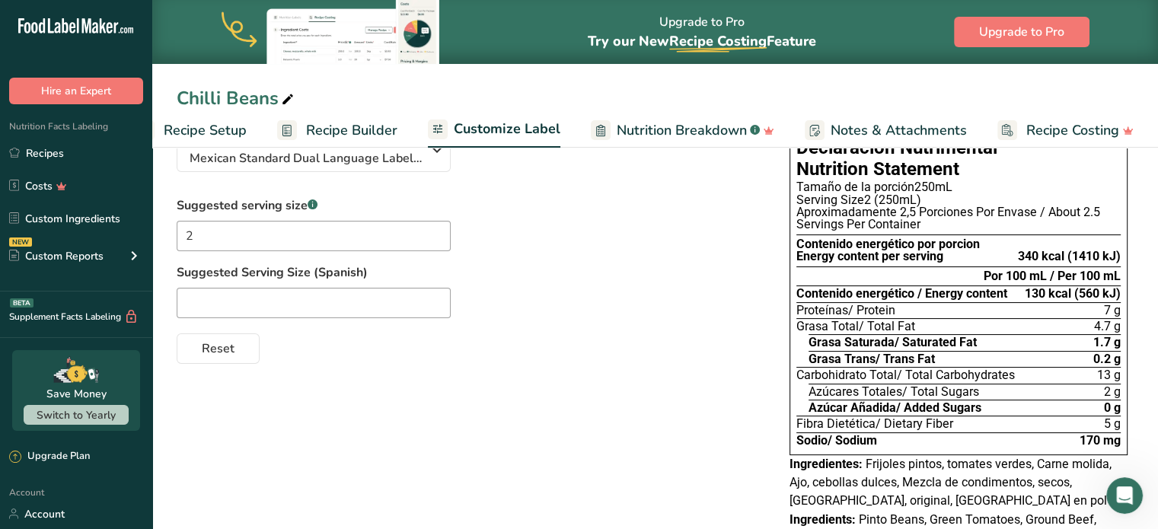
scroll to position [0, 0]
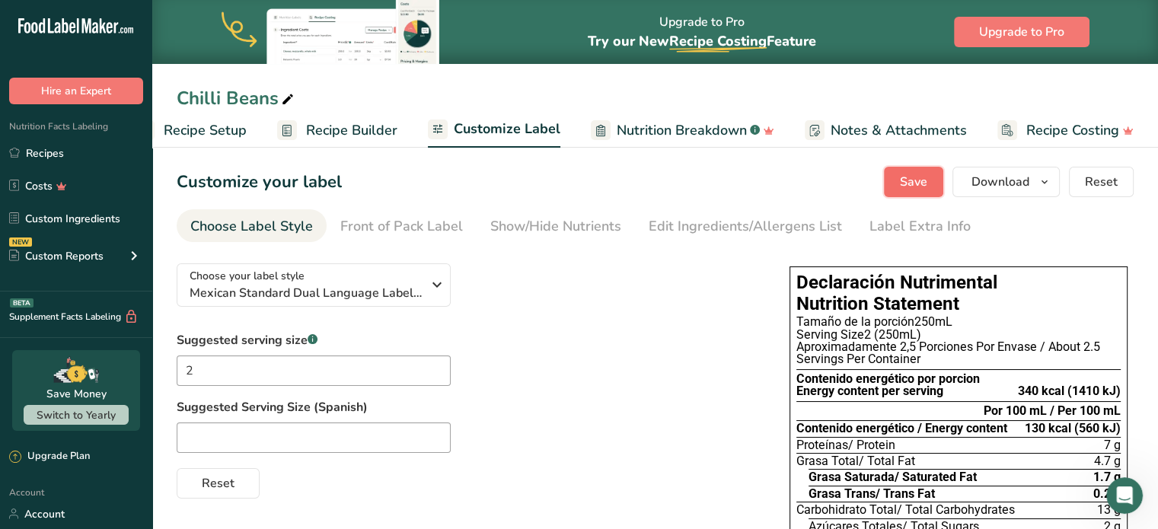
click at [914, 183] on span "Save" at bounding box center [913, 182] width 27 height 18
click at [416, 228] on div "Front of Pack Label" at bounding box center [401, 226] width 123 height 21
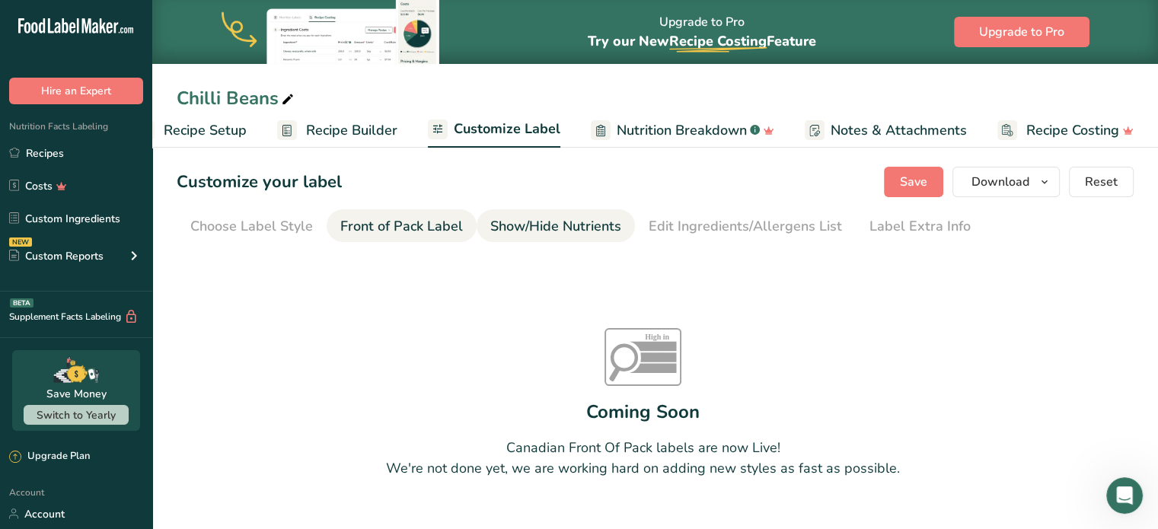
click at [556, 228] on div "Show/Hide Nutrients" at bounding box center [555, 226] width 131 height 21
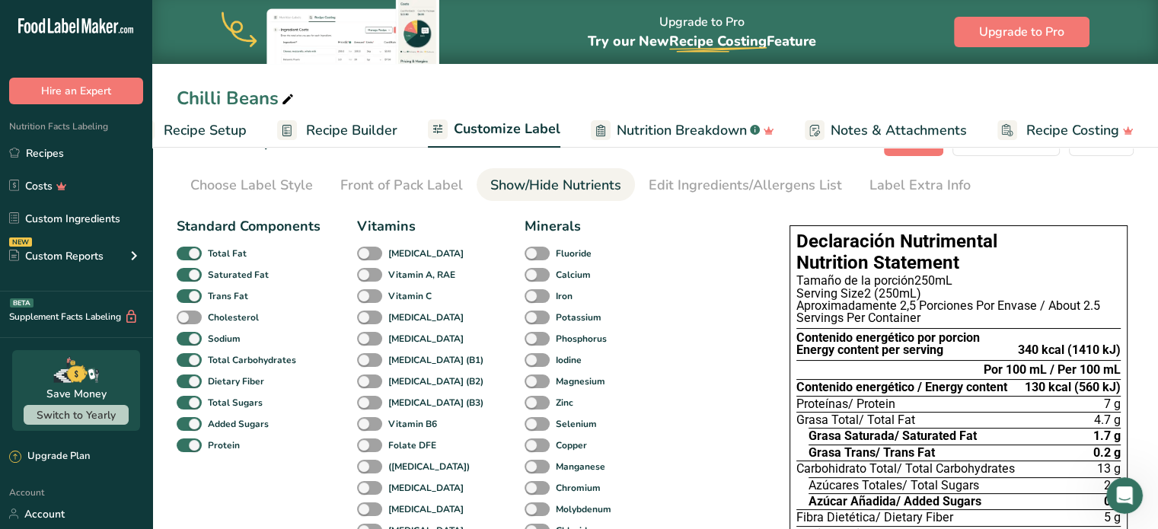
scroll to position [76, 0]
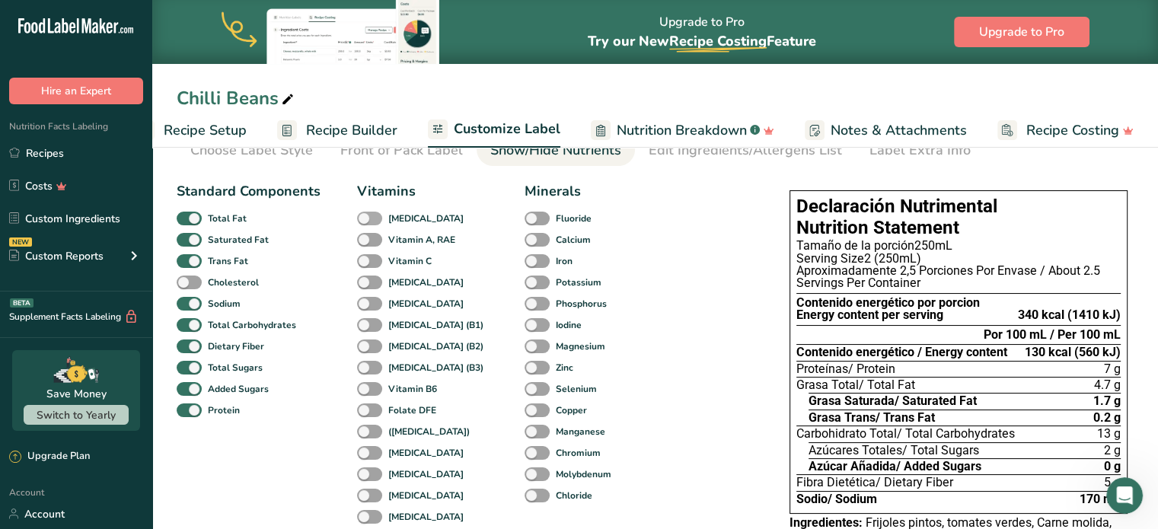
click at [372, 219] on span at bounding box center [369, 219] width 25 height 14
click at [367, 219] on input "Vitamin D" at bounding box center [362, 218] width 10 height 10
click at [372, 219] on span at bounding box center [369, 219] width 25 height 14
click at [367, 219] on input "Vitamin D" at bounding box center [362, 218] width 10 height 10
click at [372, 219] on span at bounding box center [369, 219] width 25 height 14
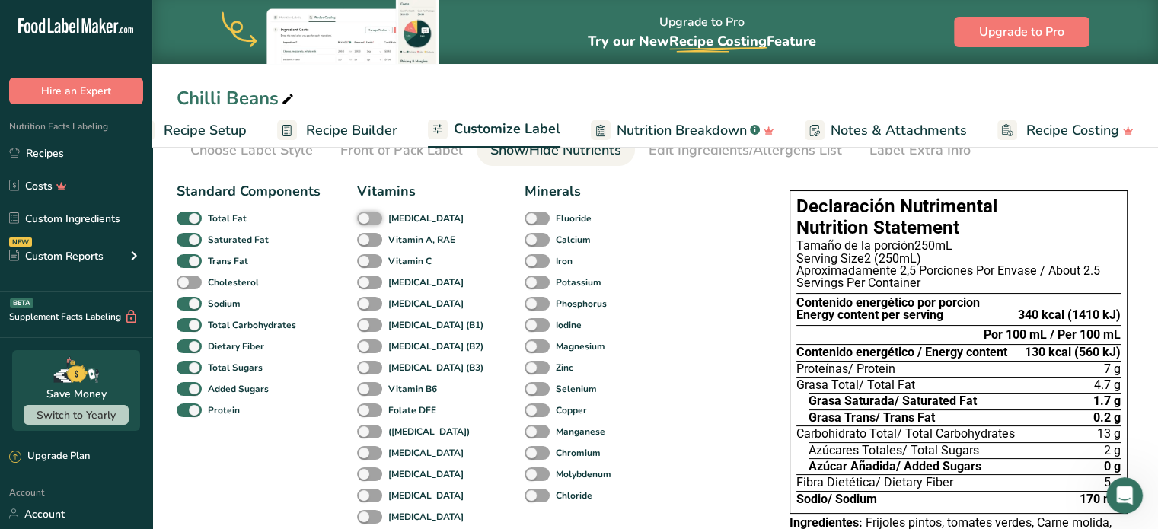
click at [367, 219] on input "Vitamin D" at bounding box center [362, 218] width 10 height 10
click at [372, 219] on span at bounding box center [369, 219] width 25 height 14
click at [367, 219] on input "Vitamin D" at bounding box center [362, 218] width 10 height 10
checkbox input "false"
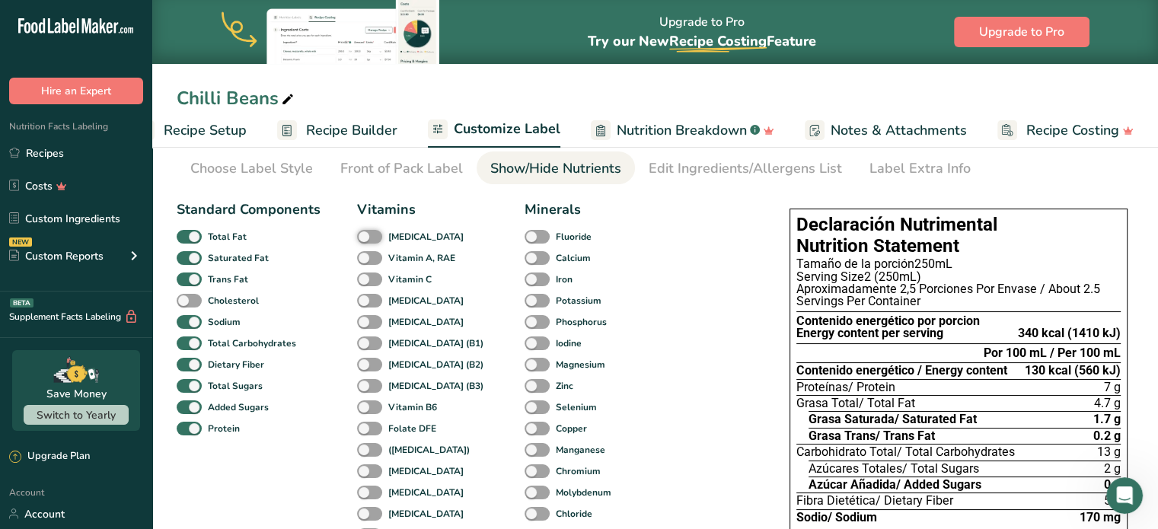
scroll to position [0, 0]
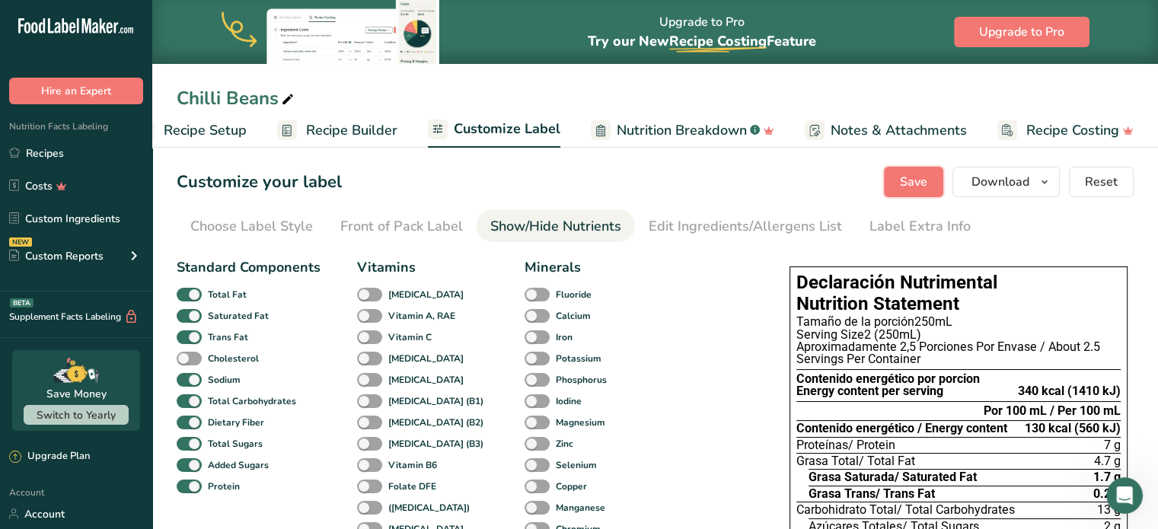
click at [914, 182] on span "Save" at bounding box center [913, 182] width 27 height 18
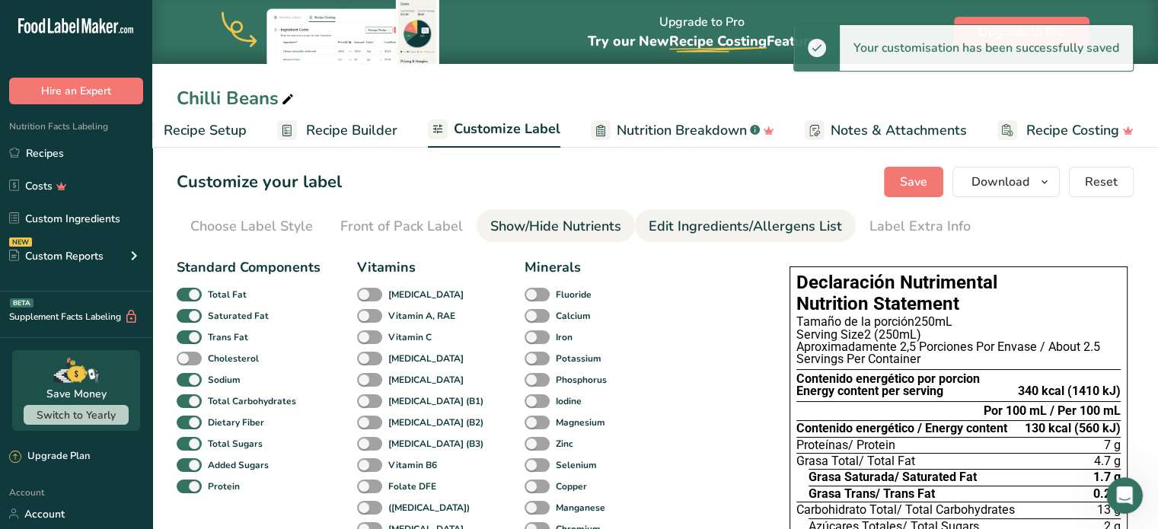
click at [709, 233] on div "Edit Ingredients/Allergens List" at bounding box center [745, 226] width 193 height 21
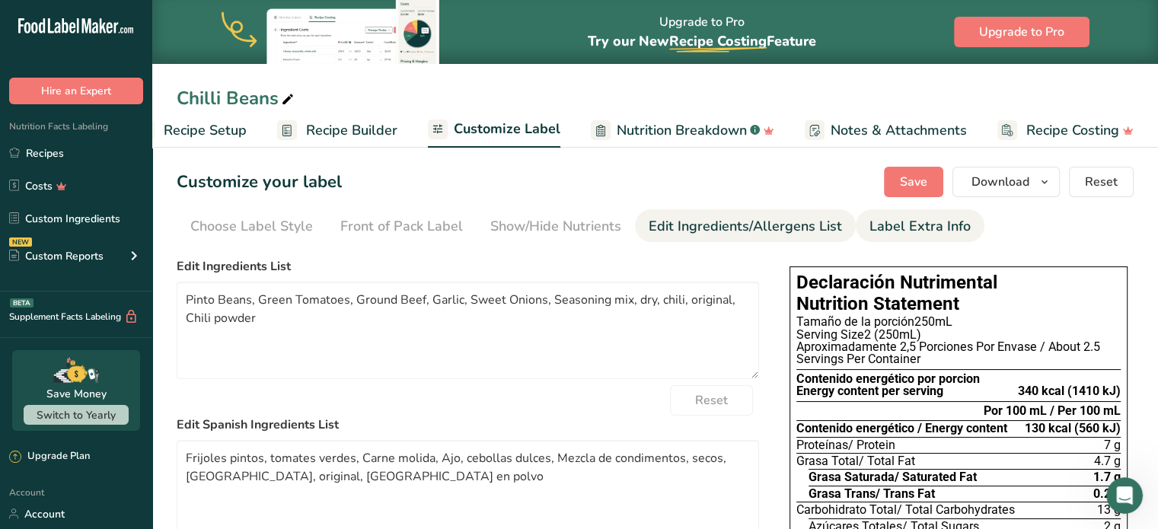
click at [900, 228] on div "Label Extra Info" at bounding box center [919, 226] width 101 height 21
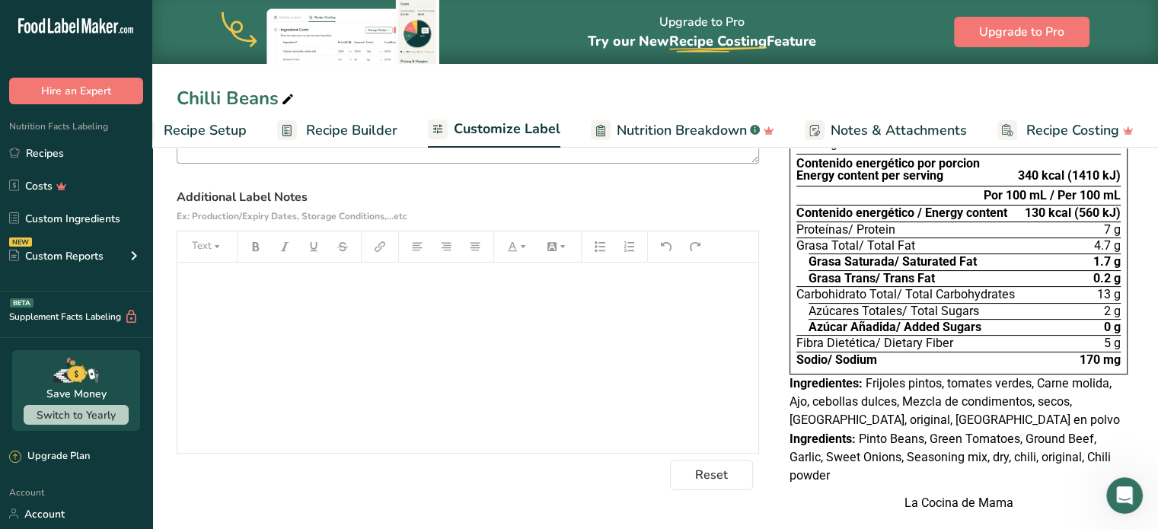
scroll to position [228, 0]
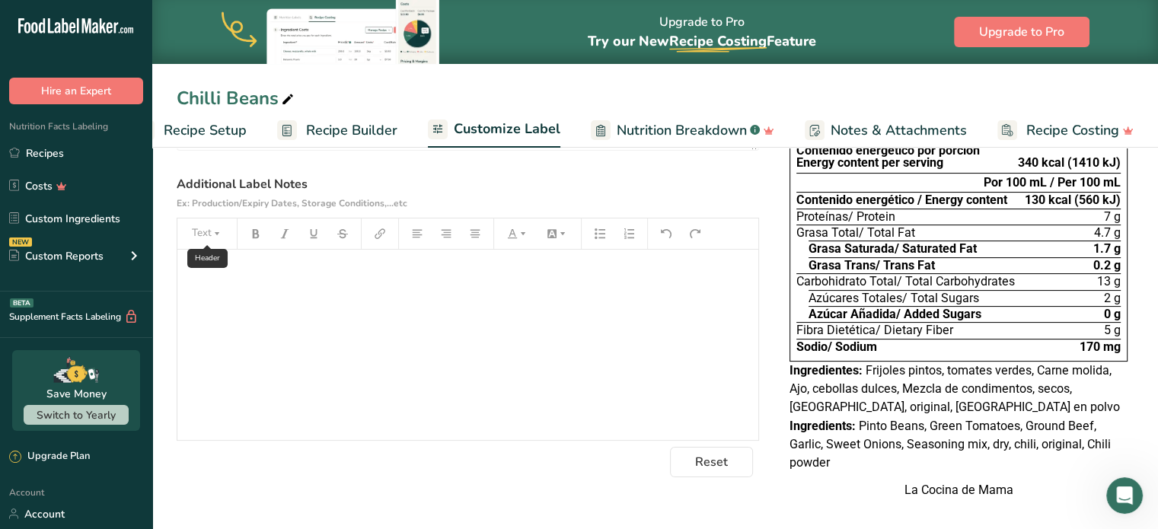
click at [216, 237] on icon "button" at bounding box center [217, 233] width 11 height 11
click at [270, 310] on div "﻿" at bounding box center [467, 345] width 581 height 190
click at [219, 232] on icon "button" at bounding box center [217, 233] width 11 height 11
click at [506, 186] on label "Additional Label Notes Ex: Production/Expiry Dates, Storage Conditions,...etc" at bounding box center [468, 193] width 582 height 37
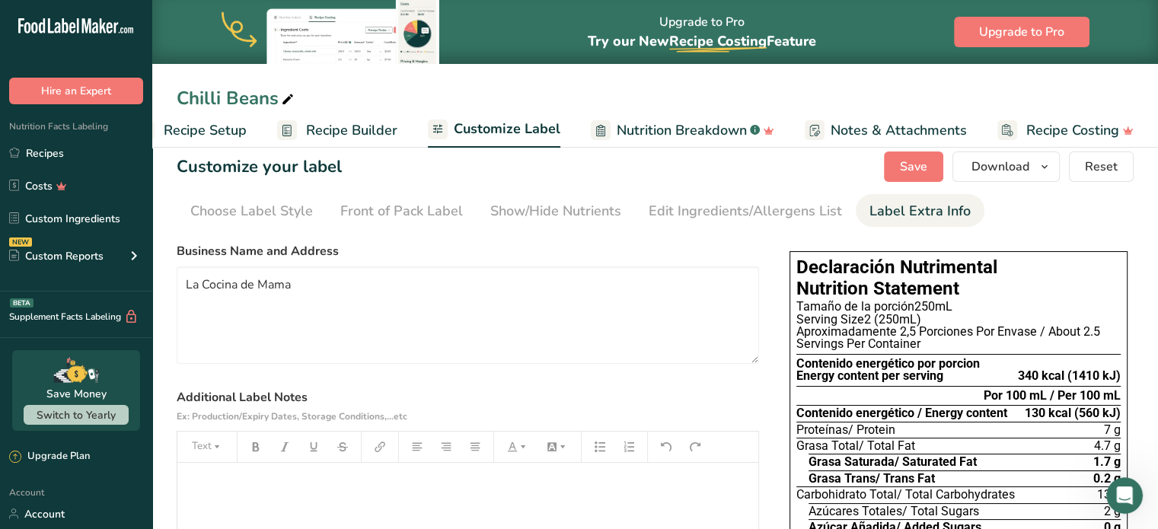
scroll to position [0, 0]
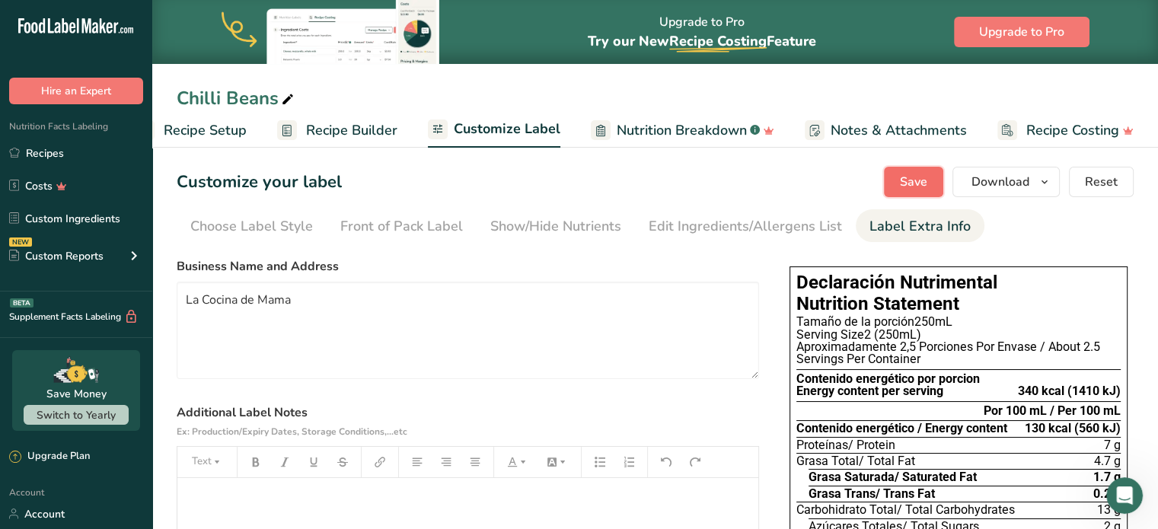
click at [923, 180] on span "Save" at bounding box center [913, 182] width 27 height 18
click at [1086, 222] on ul "Choose Label Style Front of Pack Label Show/Hide Nutrients Change Language Manu…" at bounding box center [655, 225] width 957 height 33
click at [920, 183] on span "Save" at bounding box center [913, 182] width 27 height 18
click at [1048, 187] on icon "button" at bounding box center [1044, 182] width 12 height 19
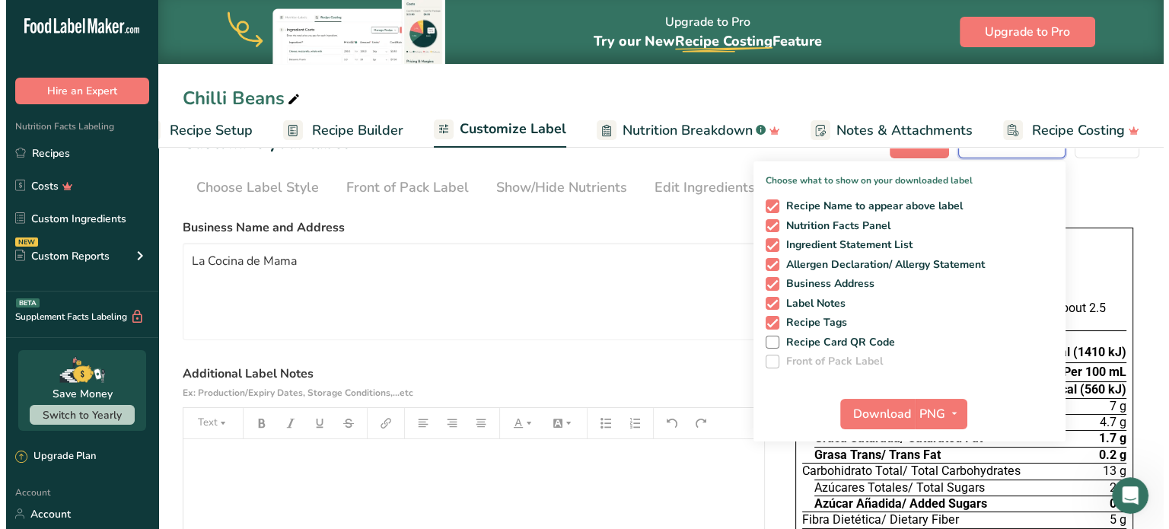
scroll to position [76, 0]
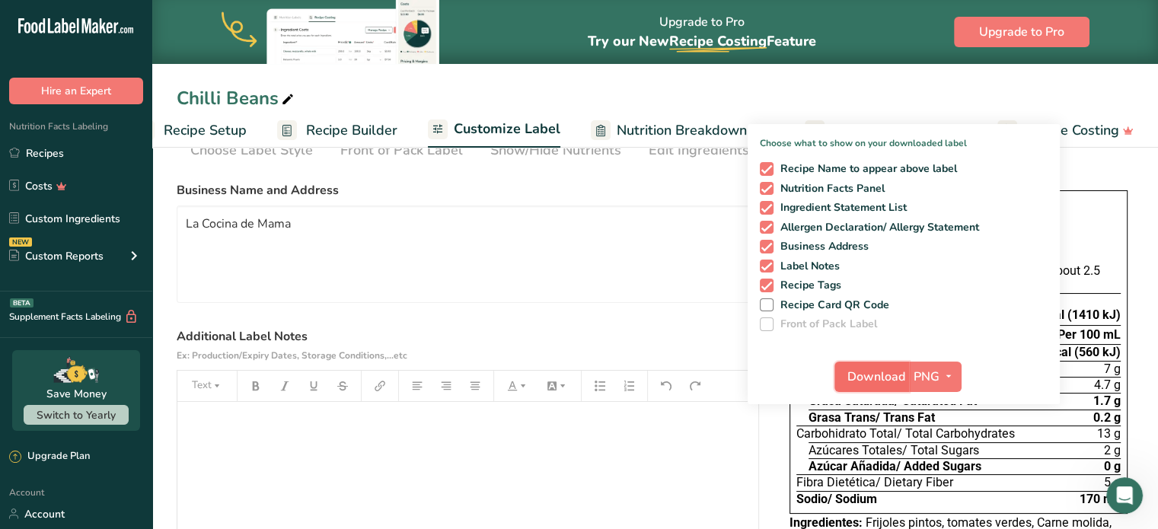
click at [905, 374] on span "Download" at bounding box center [876, 377] width 58 height 18
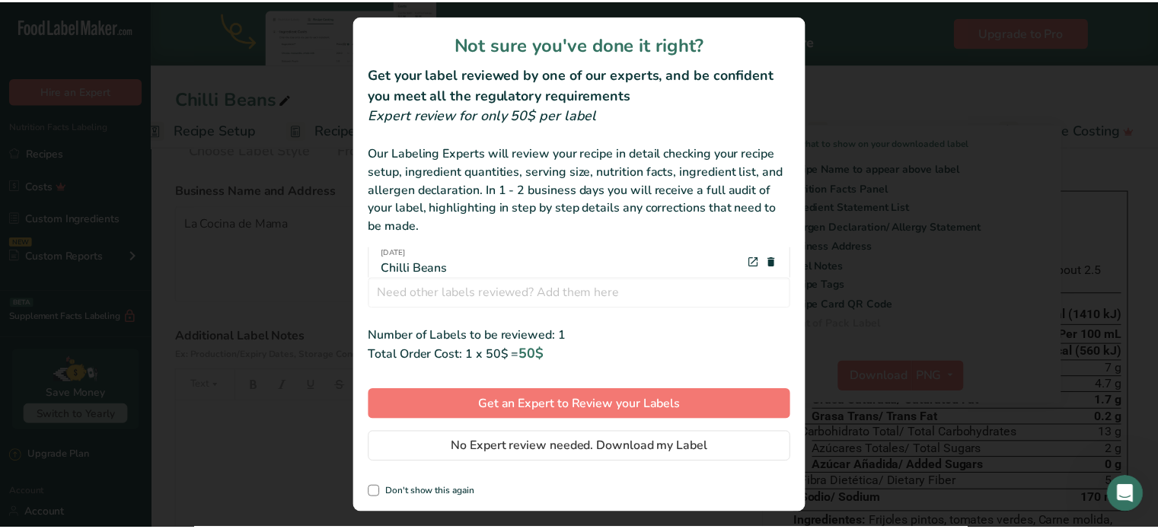
scroll to position [24, 0]
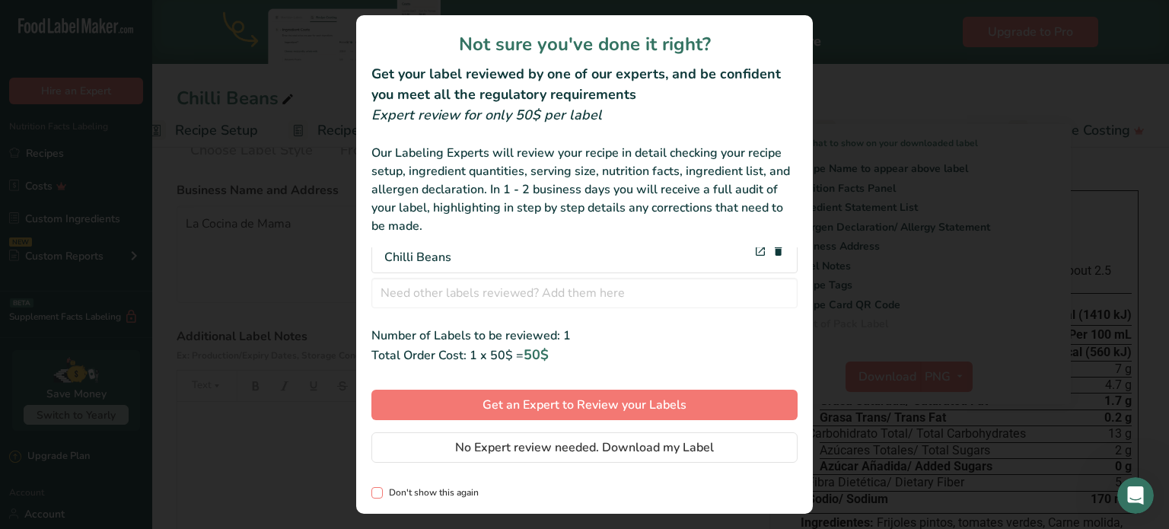
click at [455, 493] on span "Don't show this again" at bounding box center [431, 492] width 96 height 11
click at [381, 493] on input "Don't show this again" at bounding box center [377, 493] width 10 height 10
checkbox input "true"
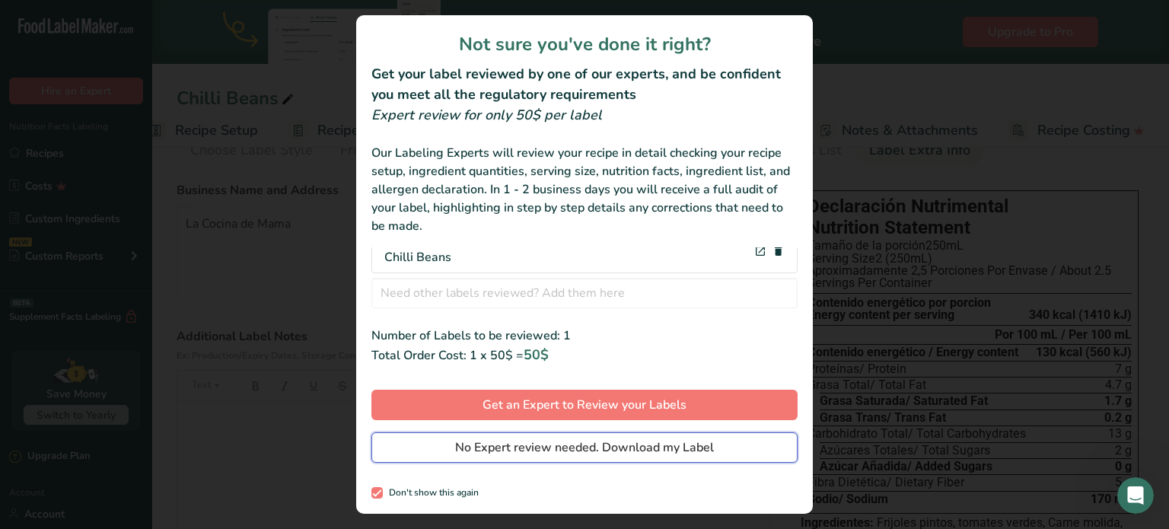
click at [557, 446] on span "No Expert review needed. Download my Label" at bounding box center [584, 448] width 259 height 18
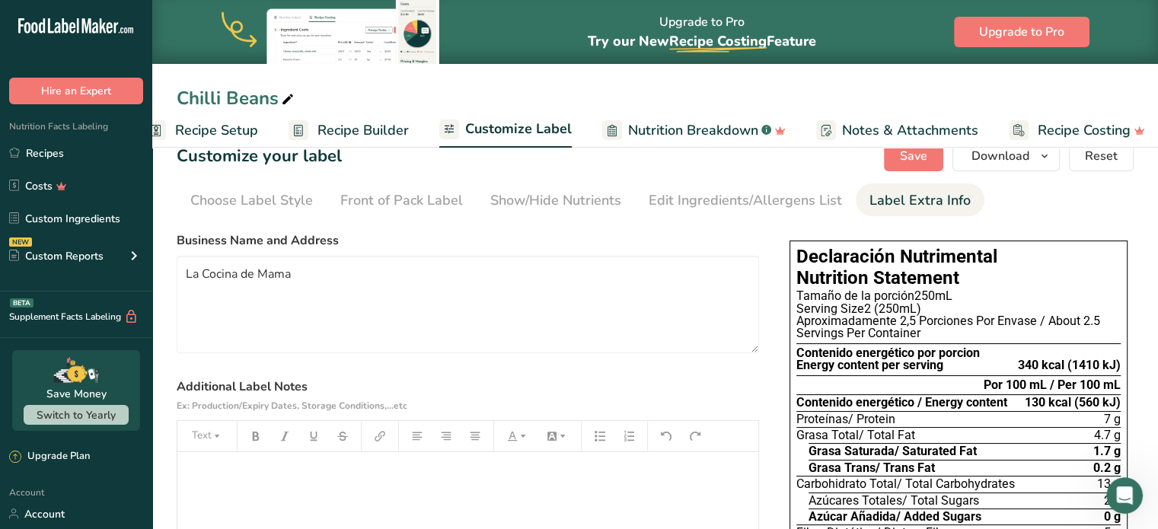
scroll to position [0, 0]
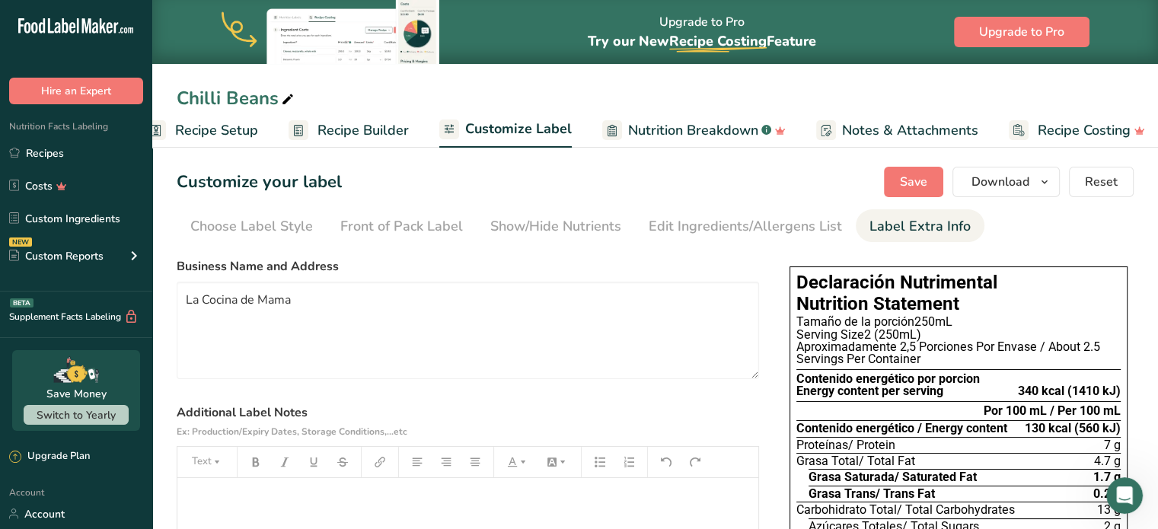
click at [1061, 240] on ul "Choose Label Style Front of Pack Label Show/Hide Nutrients Change Language Manu…" at bounding box center [655, 225] width 957 height 33
click at [947, 88] on div "Chilli Beans" at bounding box center [655, 98] width 1006 height 27
click at [586, 176] on div "Customize your label Save Download Choose what to show on your downloaded label…" at bounding box center [655, 182] width 957 height 30
click at [545, 51] on div "Upgrade to Pro Try our New Recipe Costing .a-29{fill:none;stroke-linecap:round;…" at bounding box center [655, 32] width 1006 height 64
click at [687, 129] on span "Nutrition Breakdown" at bounding box center [693, 130] width 130 height 21
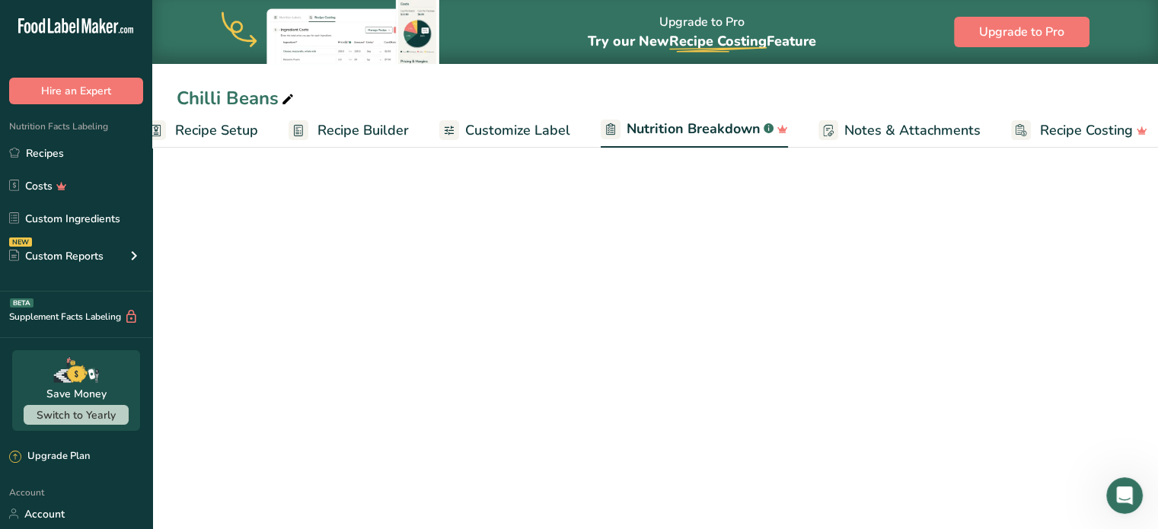
scroll to position [0, 43]
